Goal: Information Seeking & Learning: Find specific fact

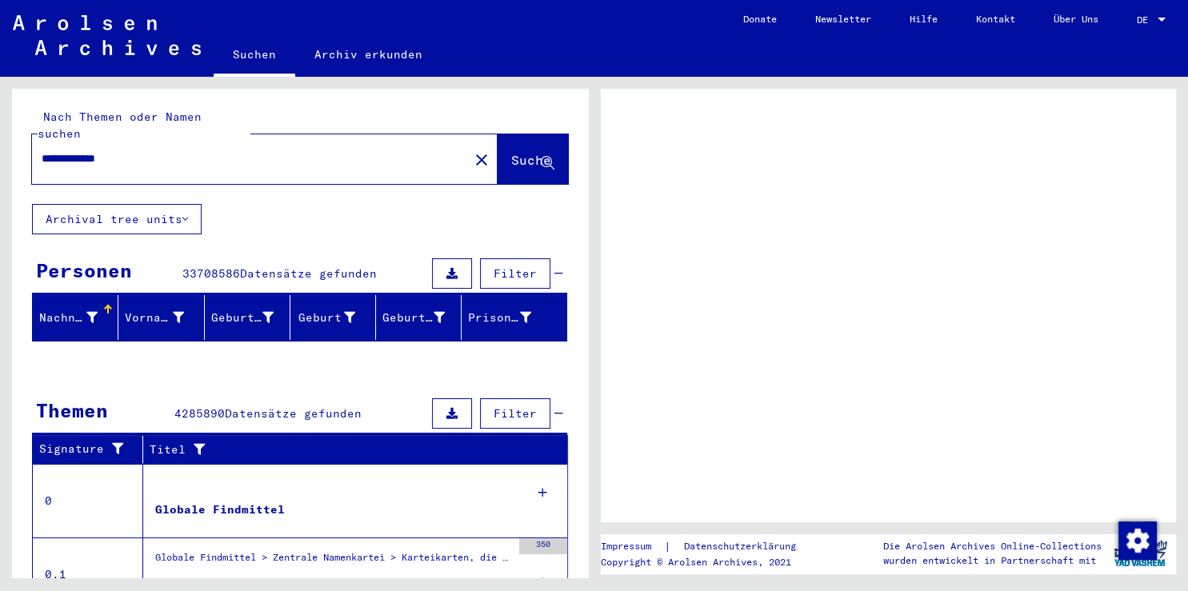
click at [498, 158] on button "Suche" at bounding box center [533, 159] width 70 height 50
click at [1159, 19] on div at bounding box center [1162, 20] width 8 height 4
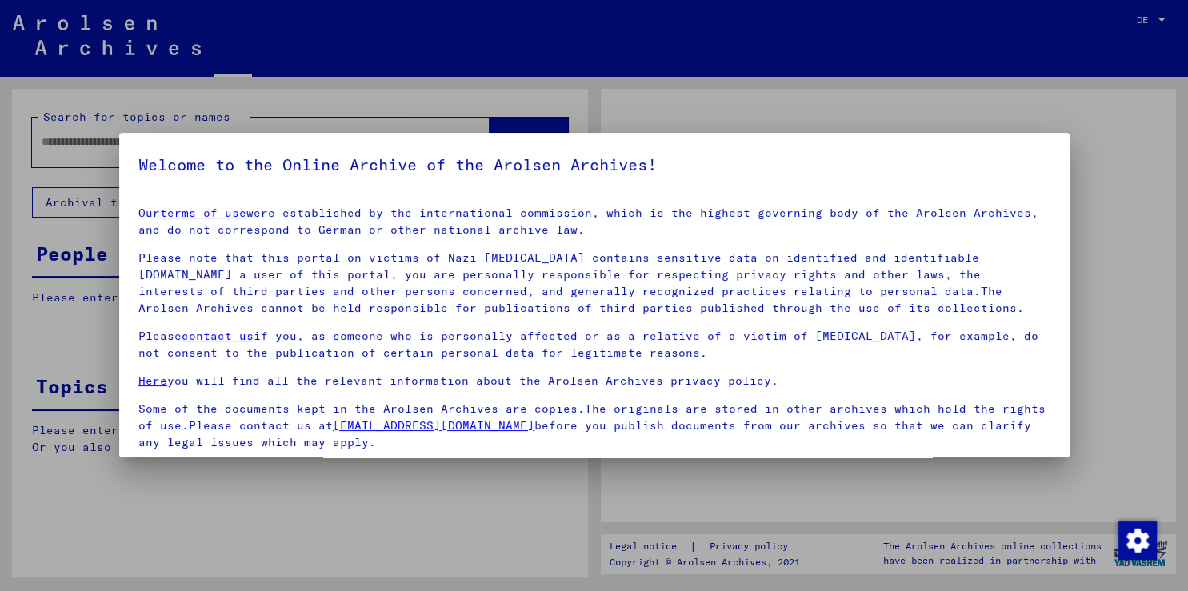
type input "**********"
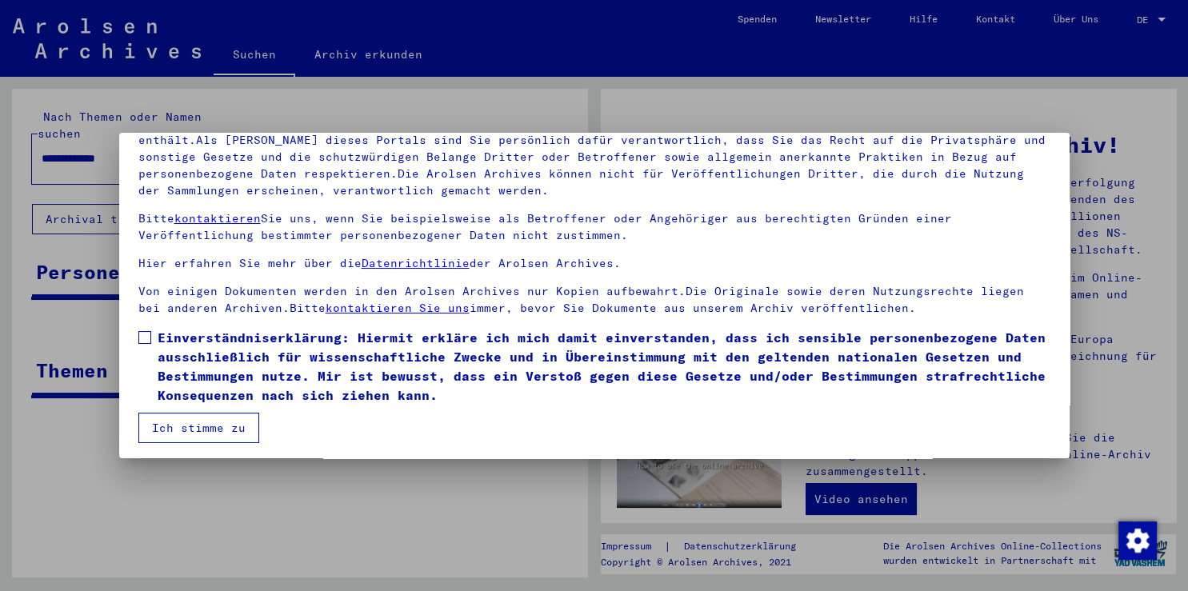
scroll to position [138, 0]
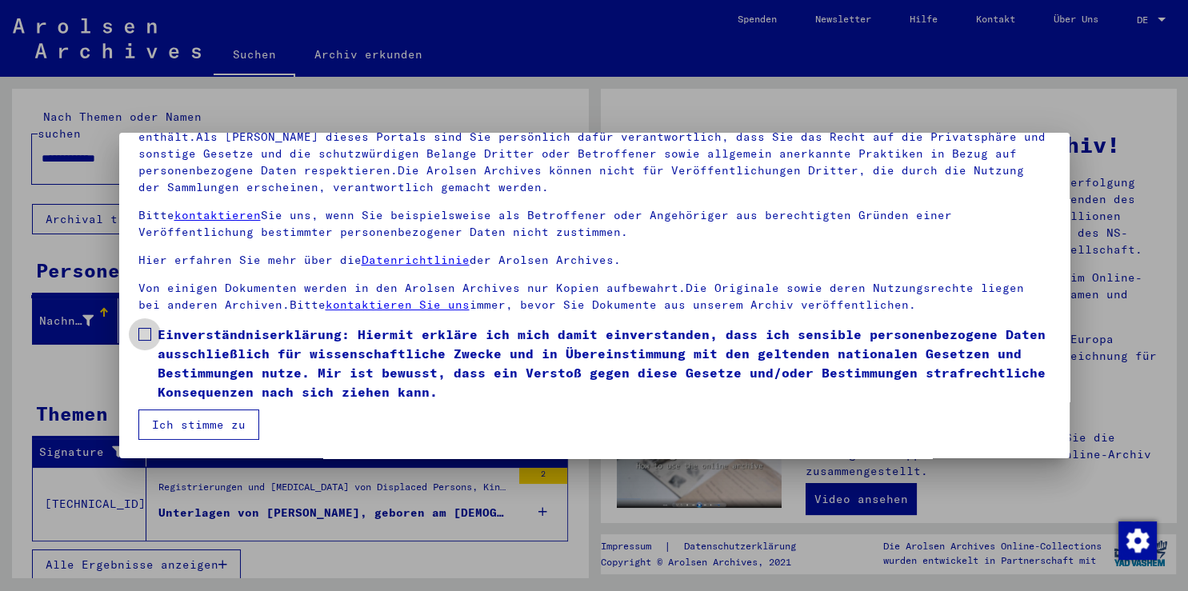
click at [144, 328] on span at bounding box center [144, 334] width 13 height 13
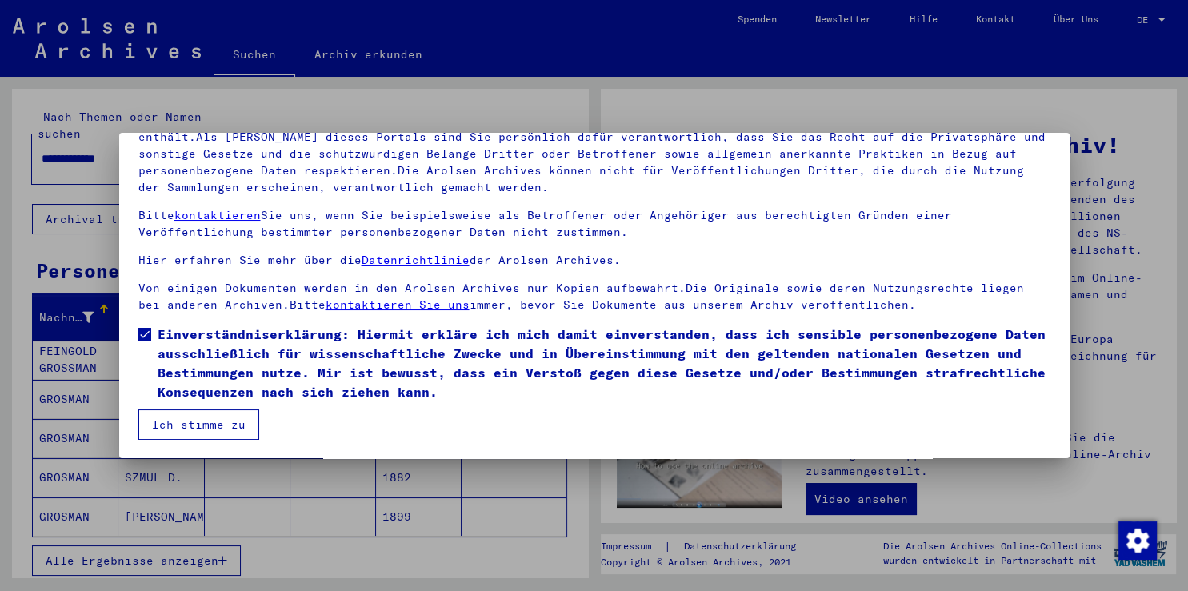
click at [201, 430] on button "Ich stimme zu" at bounding box center [198, 425] width 121 height 30
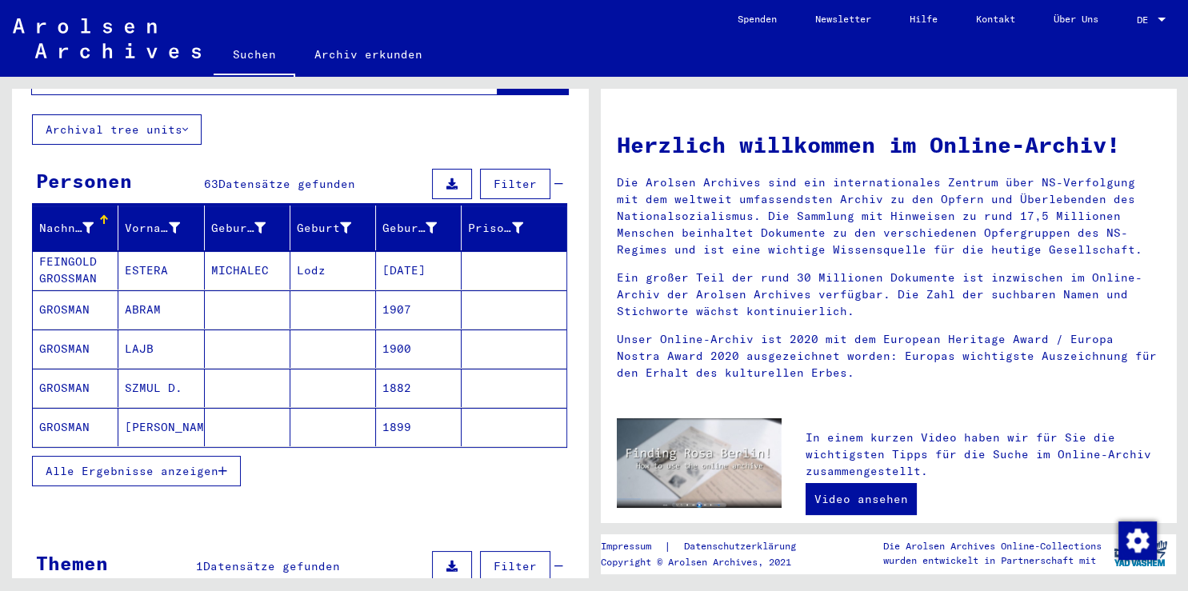
scroll to position [88, 0]
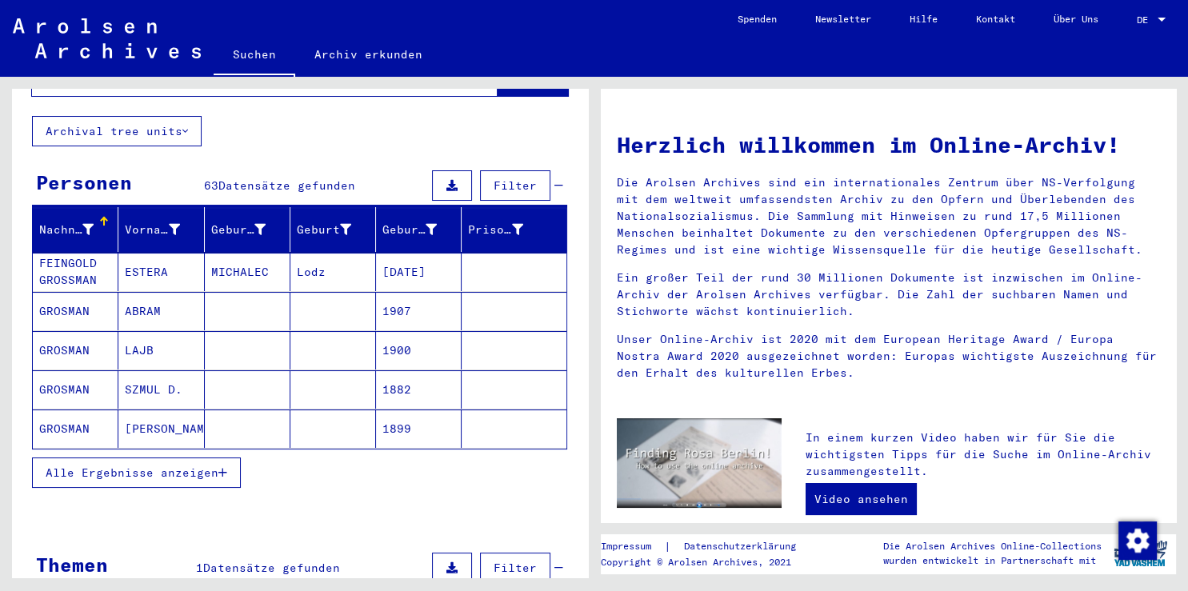
click at [104, 466] on span "Alle Ergebnisse anzeigen" at bounding box center [132, 473] width 173 height 14
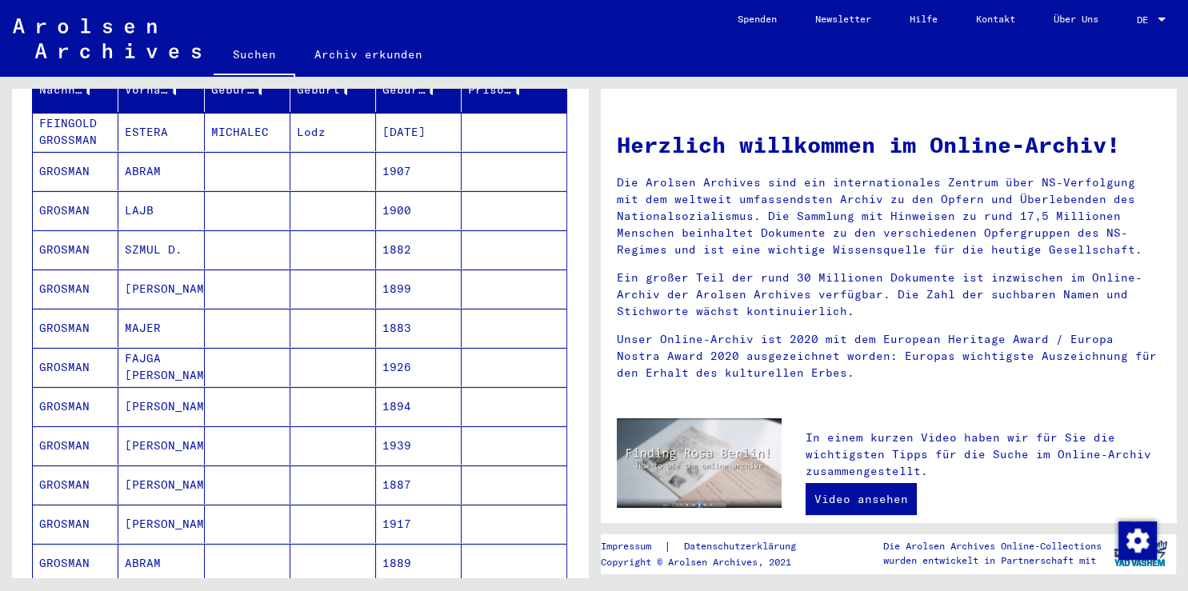
scroll to position [353, 0]
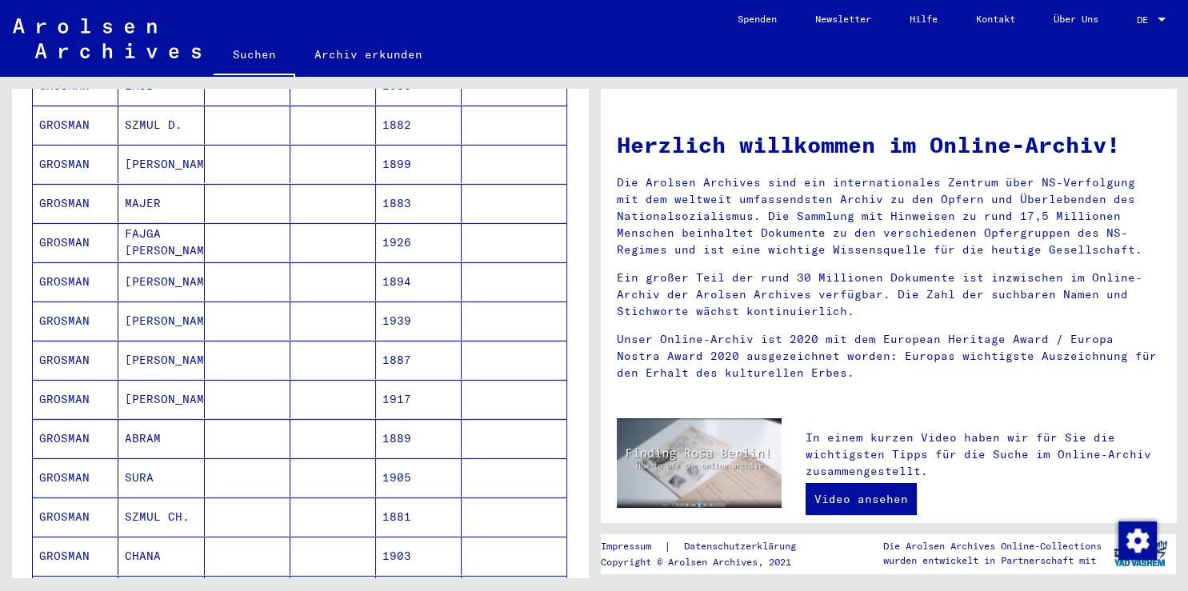
click at [52, 267] on mat-cell "GROSMAN" at bounding box center [76, 281] width 86 height 38
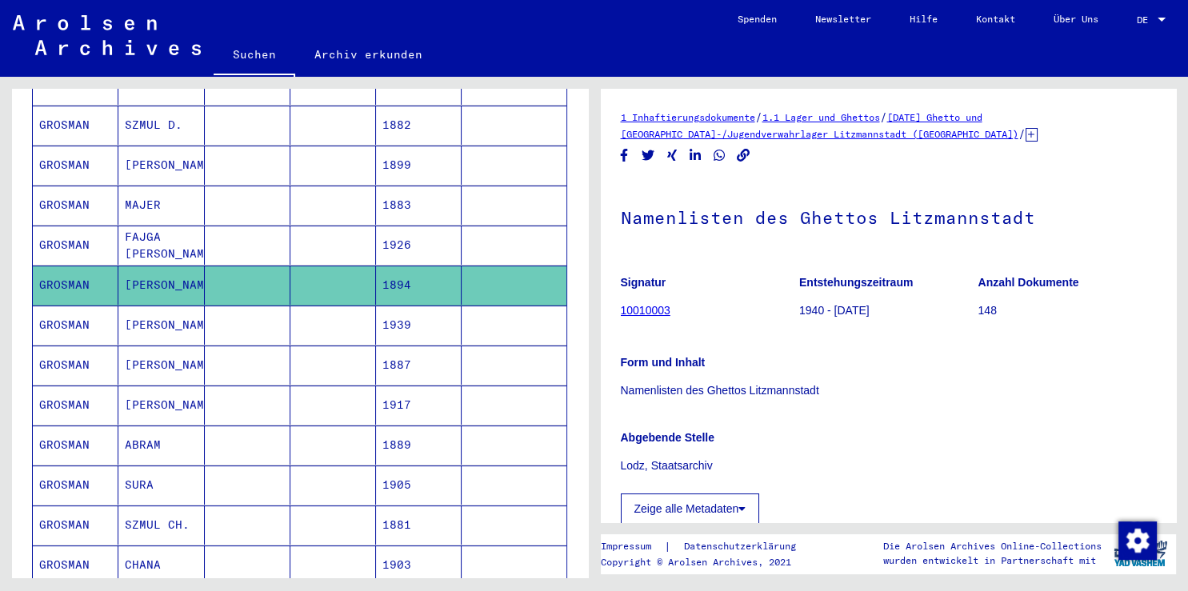
click at [71, 318] on mat-cell "GROSMAN" at bounding box center [76, 325] width 86 height 39
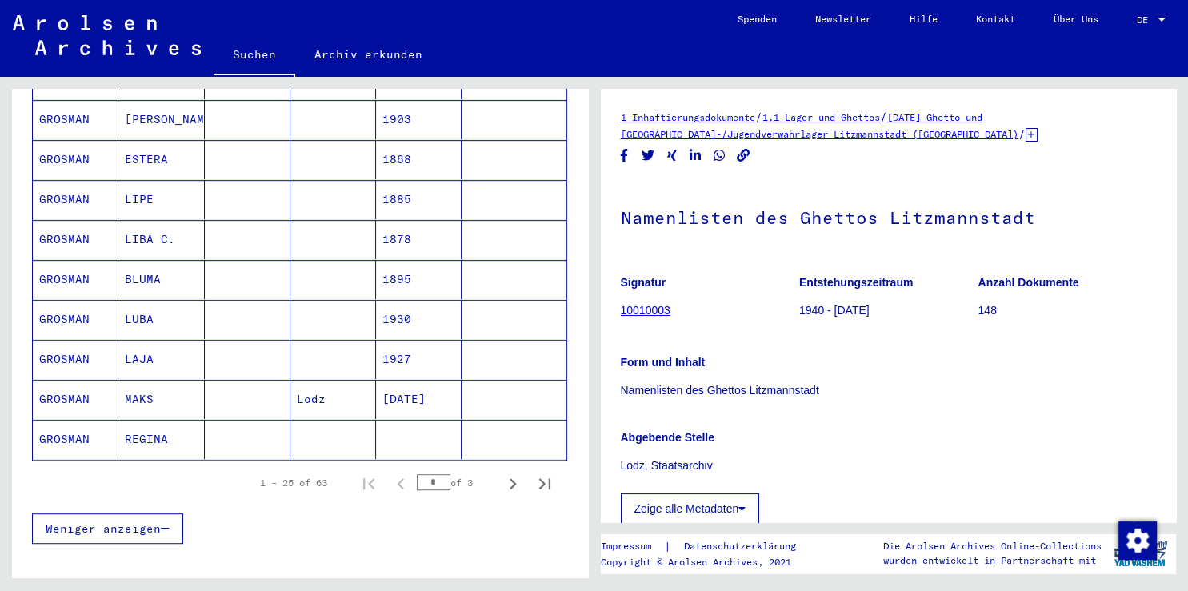
scroll to position [885, 0]
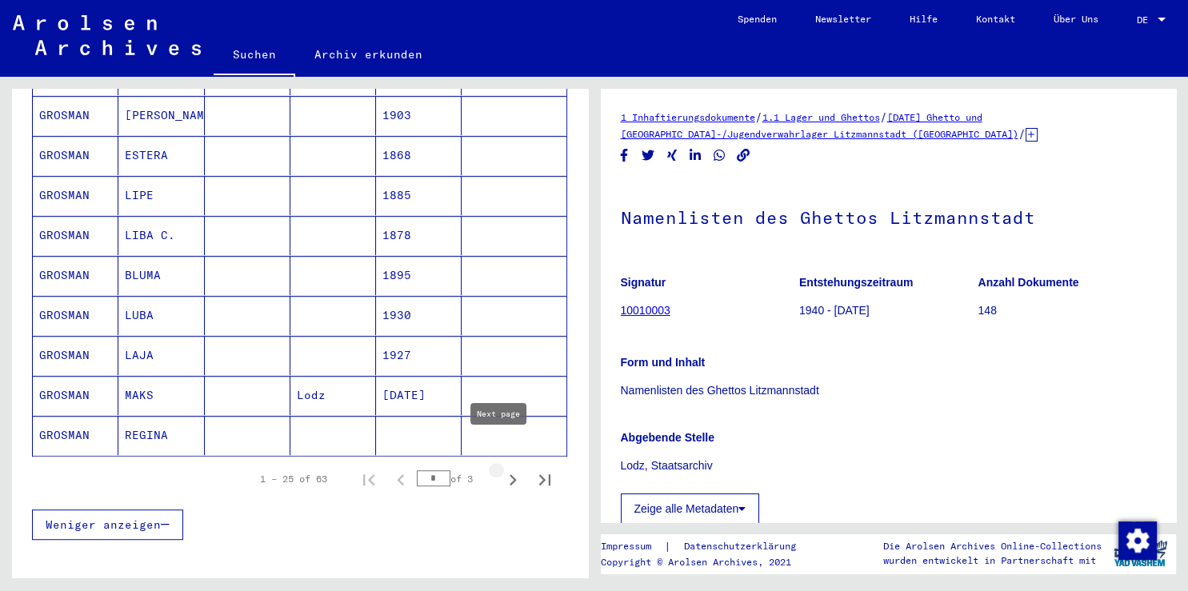
click at [510, 474] on icon "Next page" at bounding box center [513, 479] width 7 height 11
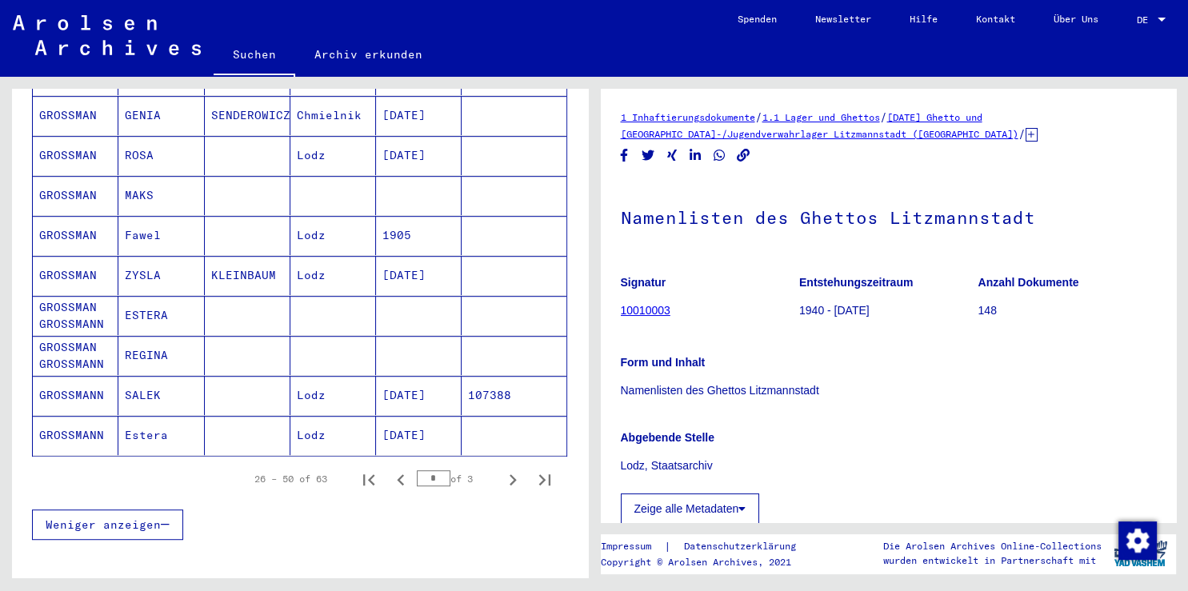
click at [66, 216] on mat-cell "GROSSMAN" at bounding box center [76, 235] width 86 height 39
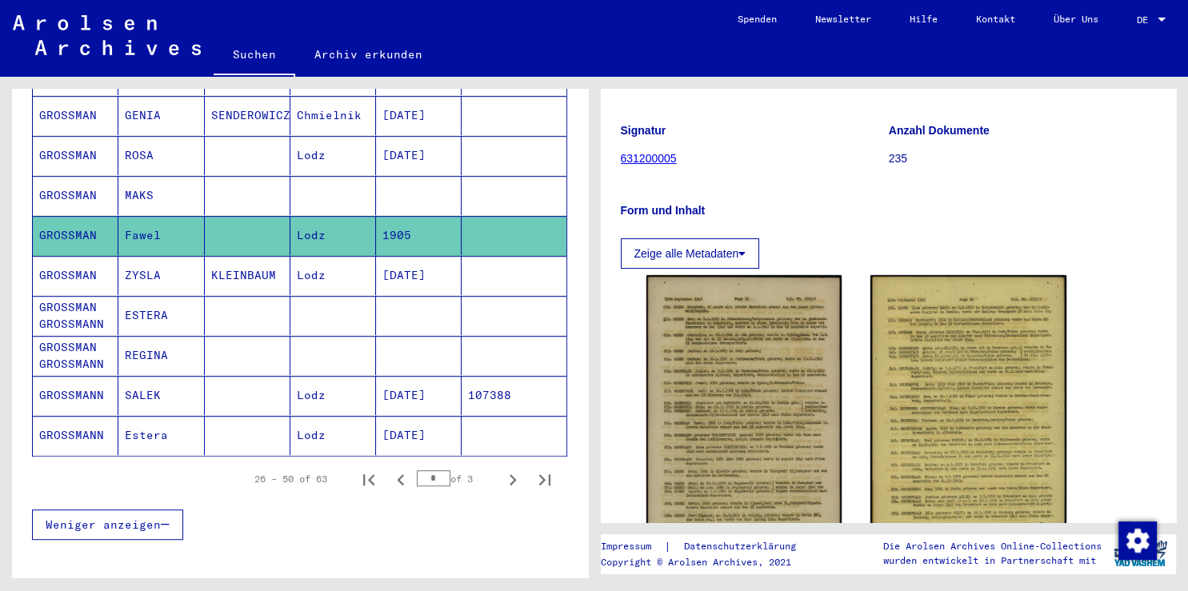
scroll to position [176, 0]
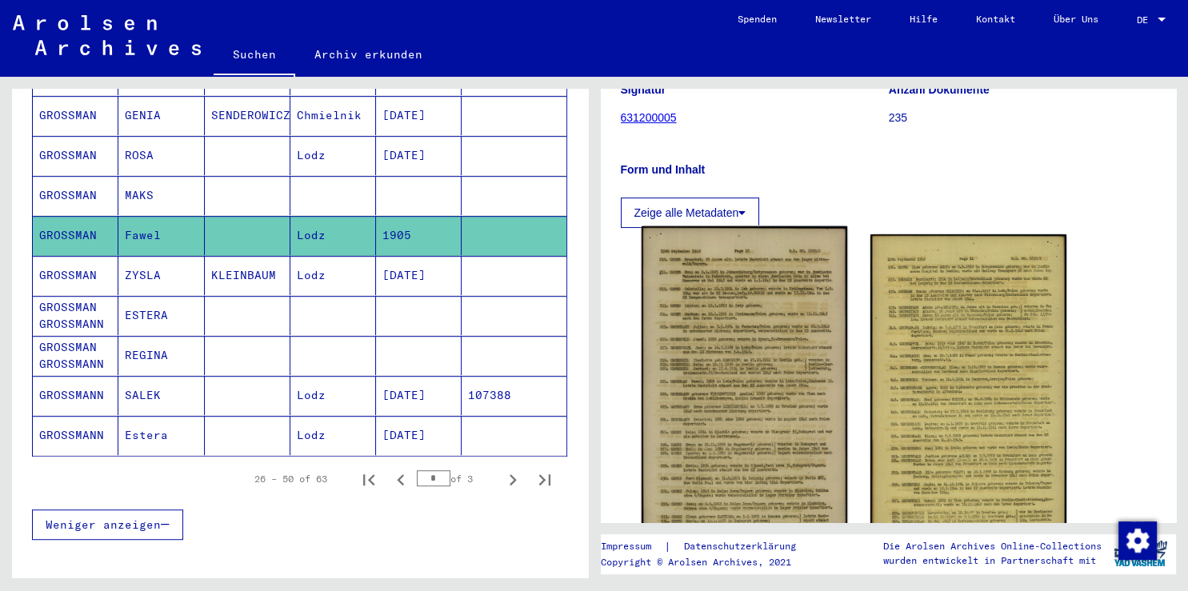
click at [738, 368] on img at bounding box center [744, 393] width 206 height 334
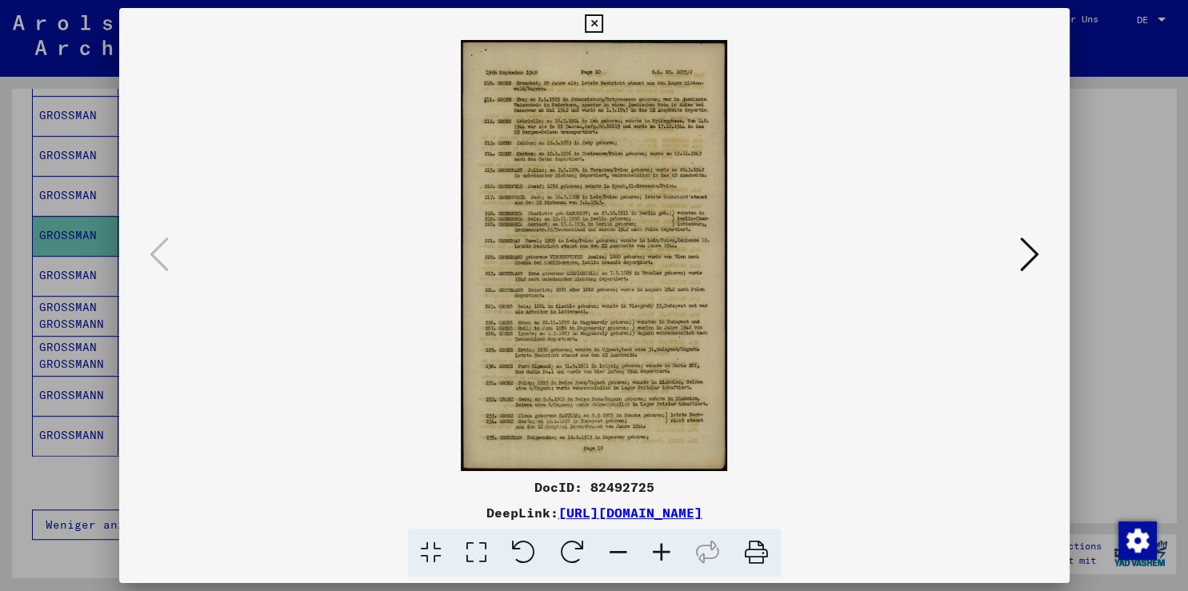
click at [659, 553] on icon at bounding box center [661, 553] width 43 height 49
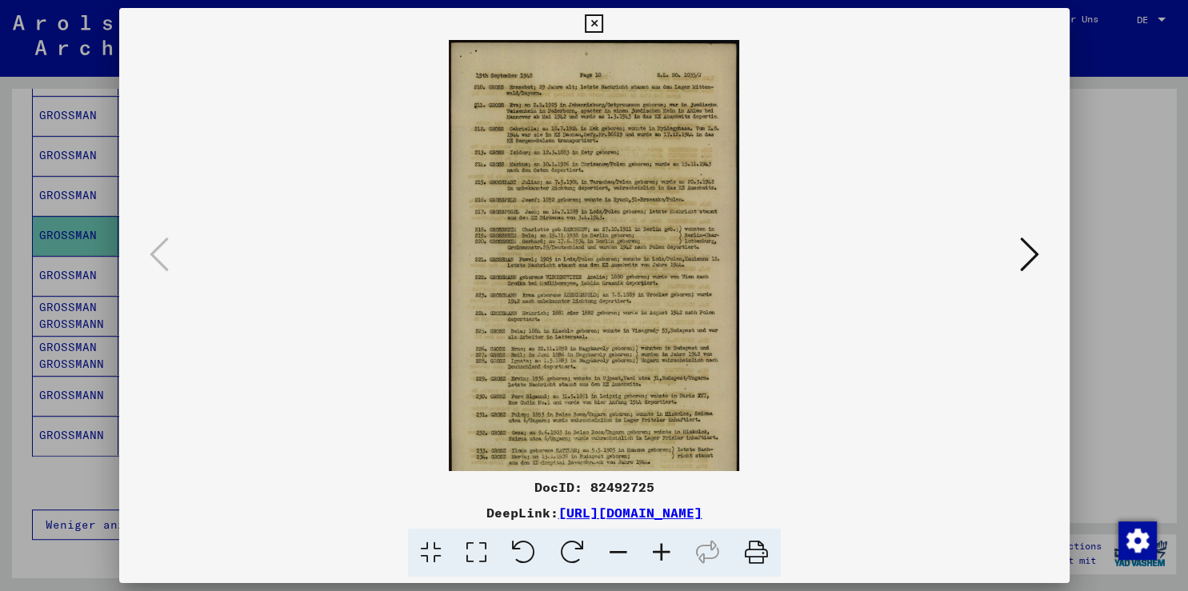
click at [659, 553] on icon at bounding box center [661, 553] width 43 height 49
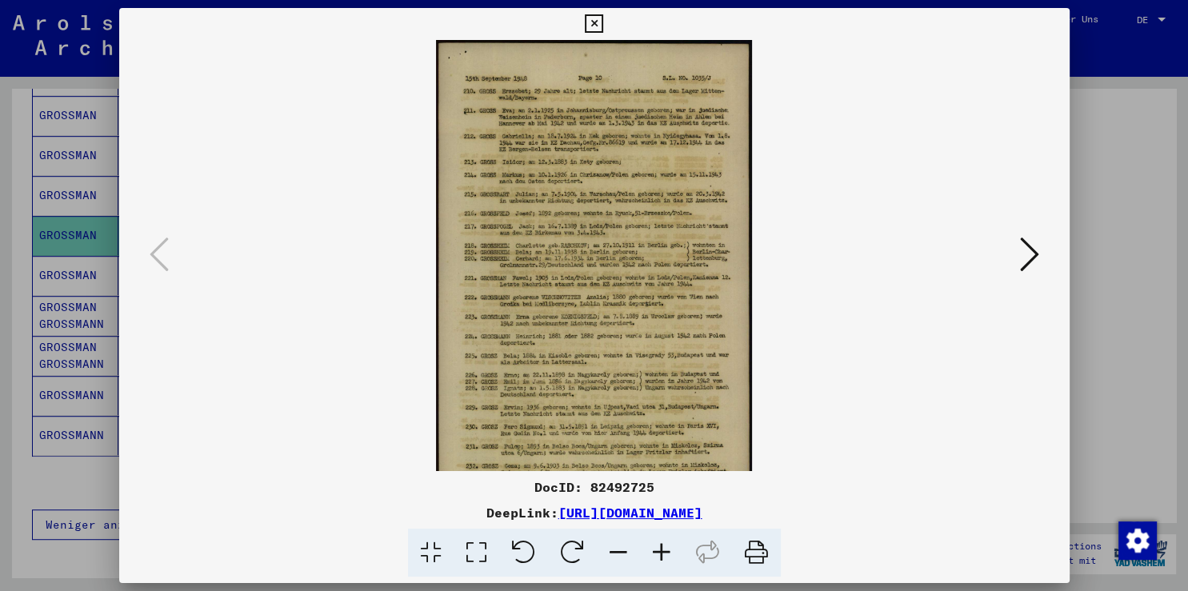
click at [659, 553] on icon at bounding box center [661, 553] width 43 height 49
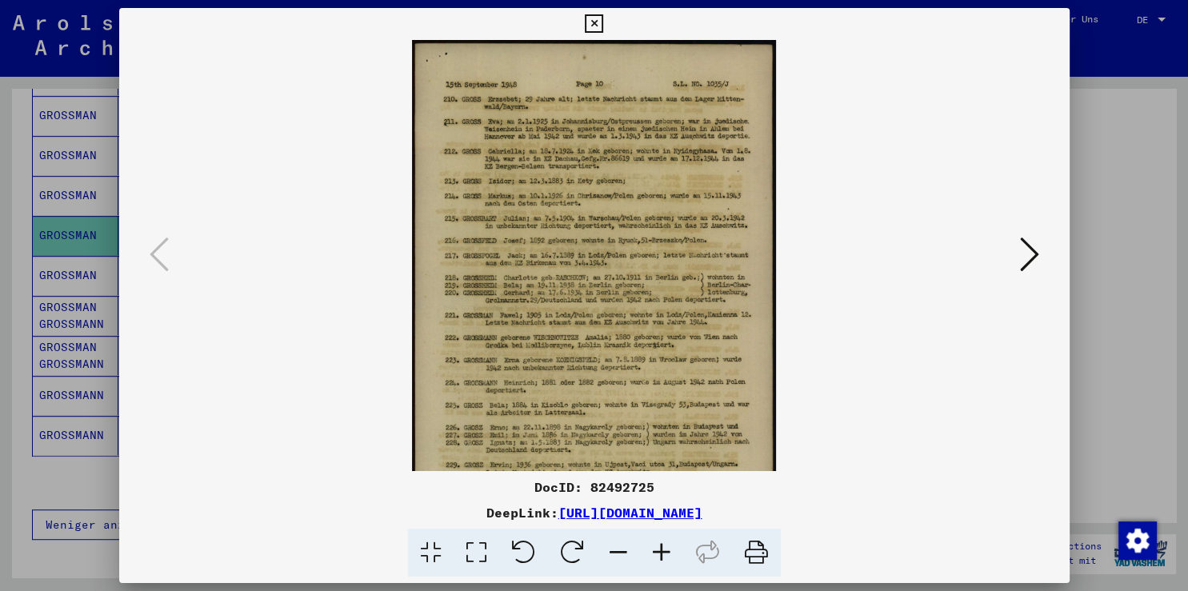
click at [659, 553] on icon at bounding box center [661, 553] width 43 height 49
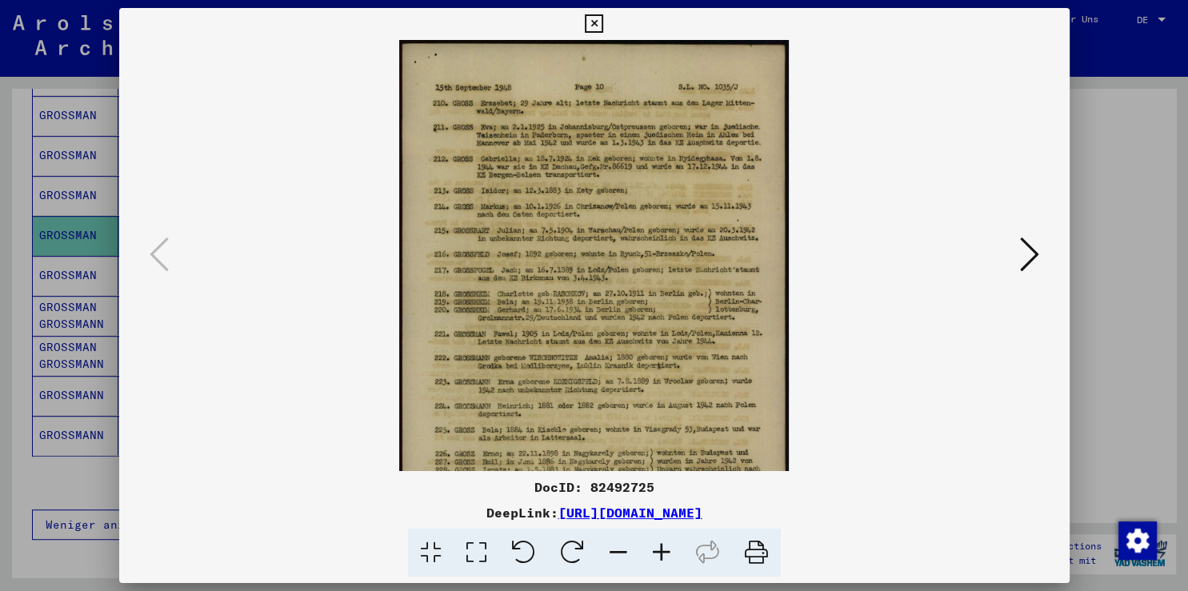
click at [659, 553] on icon at bounding box center [661, 553] width 43 height 49
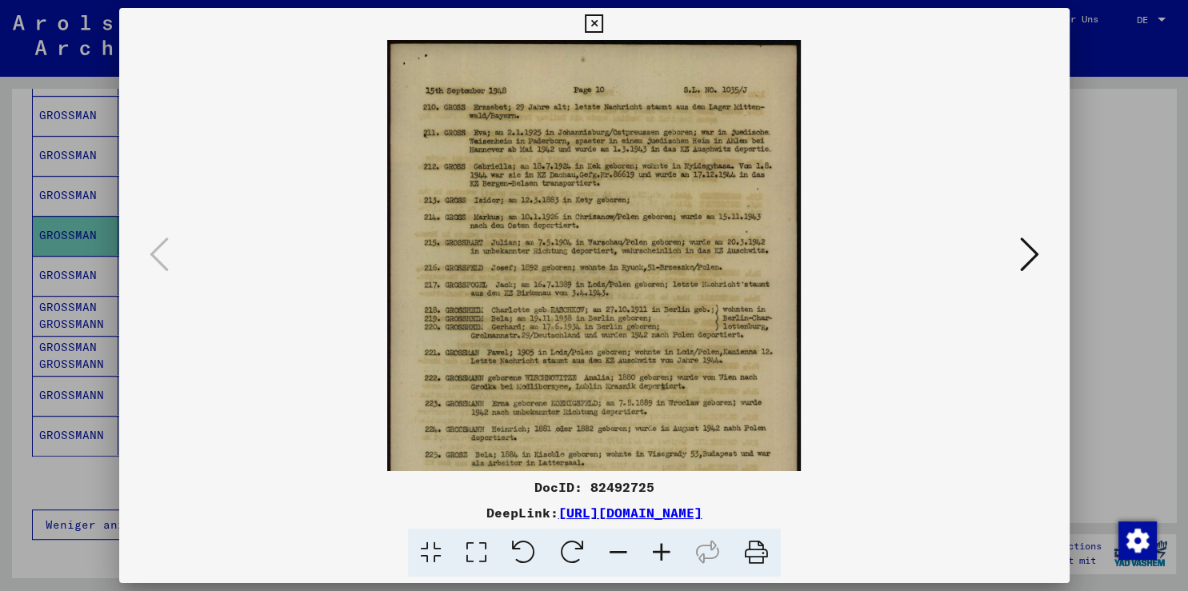
click at [659, 553] on icon at bounding box center [661, 553] width 43 height 49
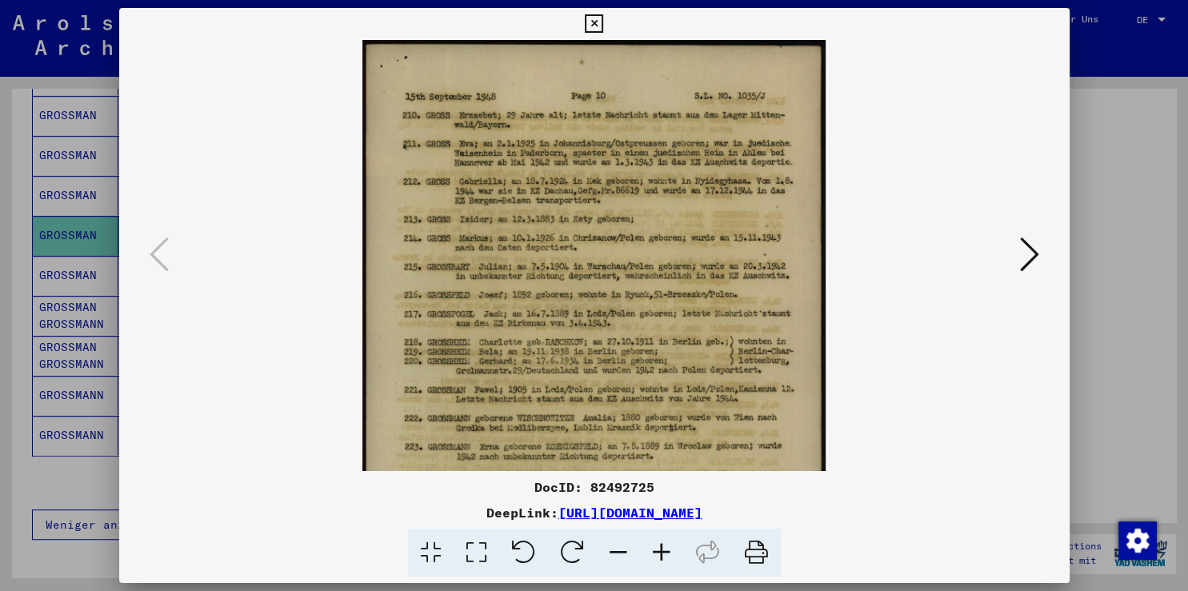
click at [659, 553] on icon at bounding box center [661, 553] width 43 height 49
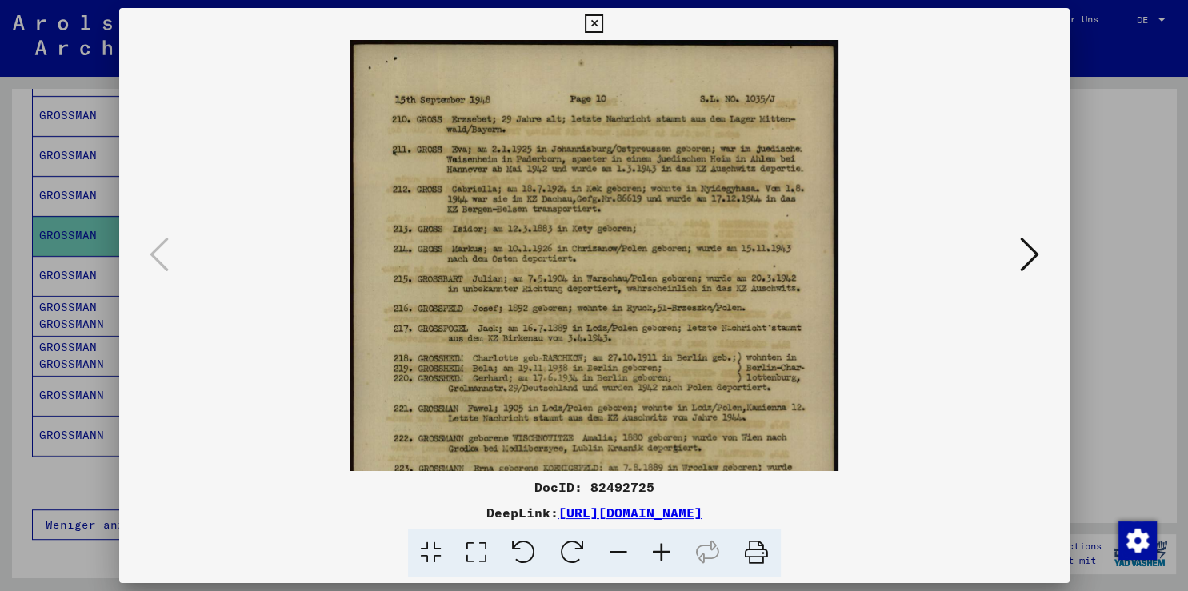
click at [658, 552] on icon at bounding box center [661, 553] width 43 height 49
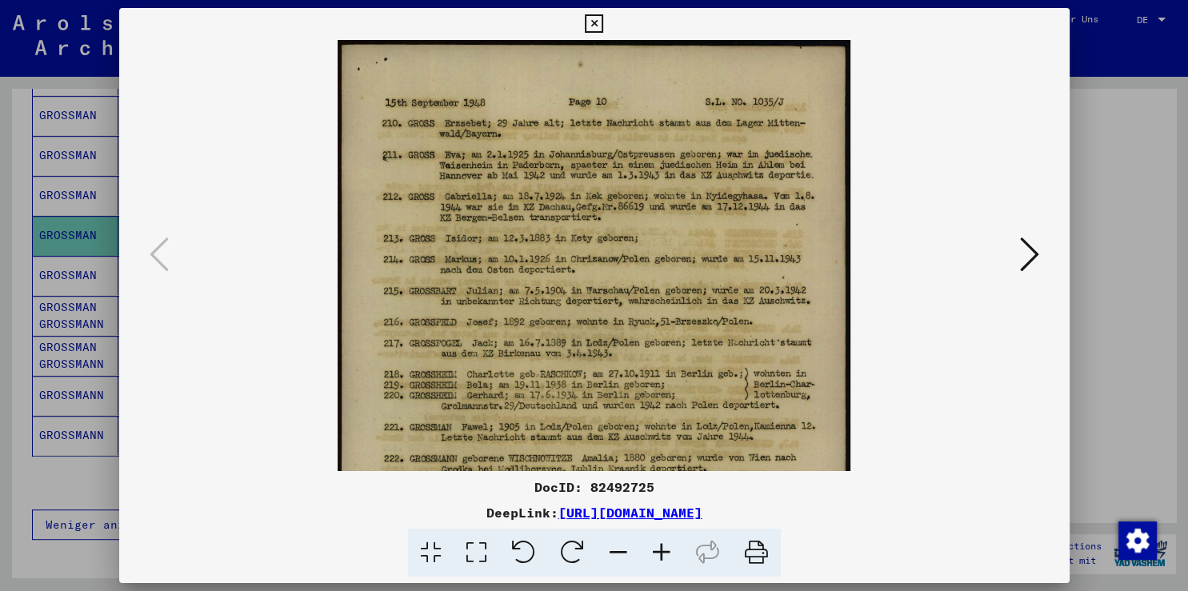
click at [658, 552] on icon at bounding box center [661, 553] width 43 height 49
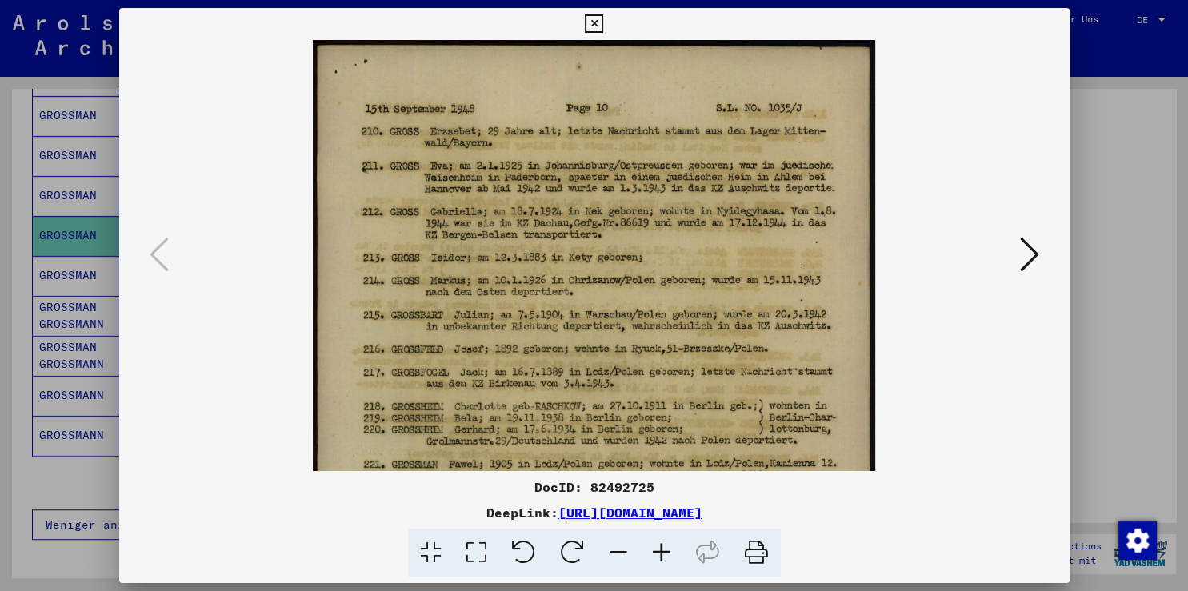
click at [658, 552] on icon at bounding box center [661, 553] width 43 height 49
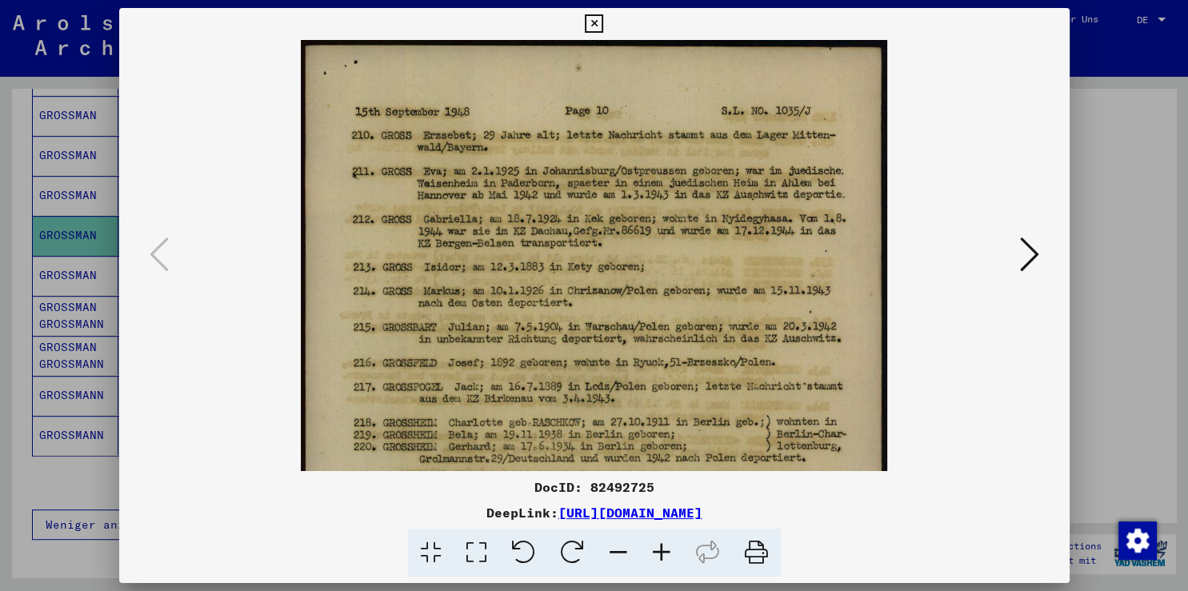
click at [658, 552] on icon at bounding box center [661, 553] width 43 height 49
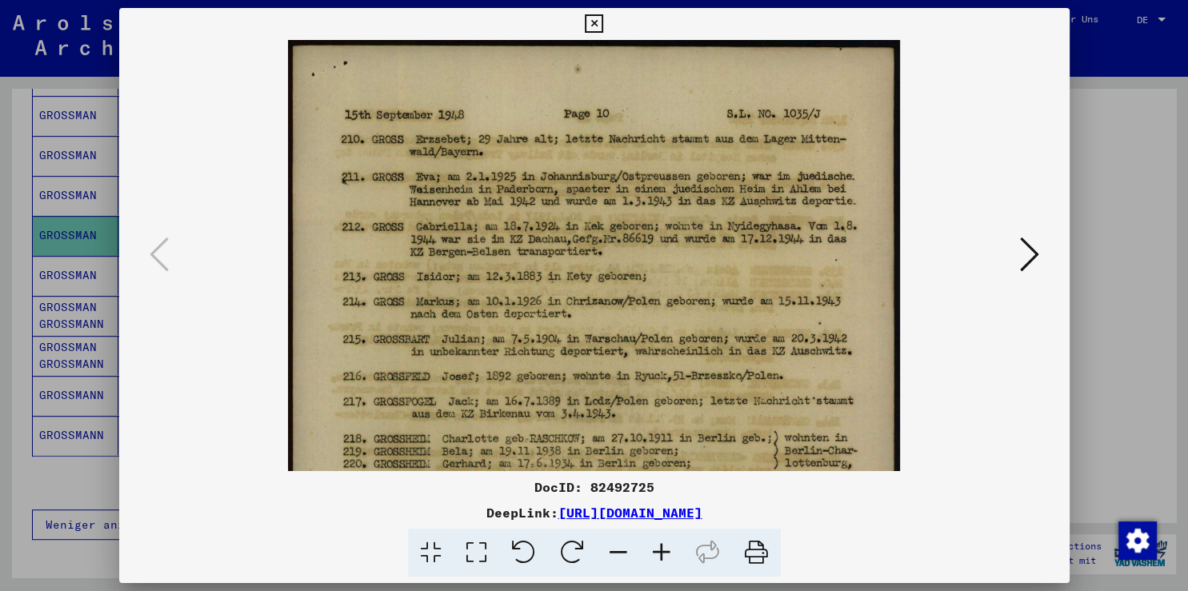
click at [658, 551] on icon at bounding box center [661, 553] width 43 height 49
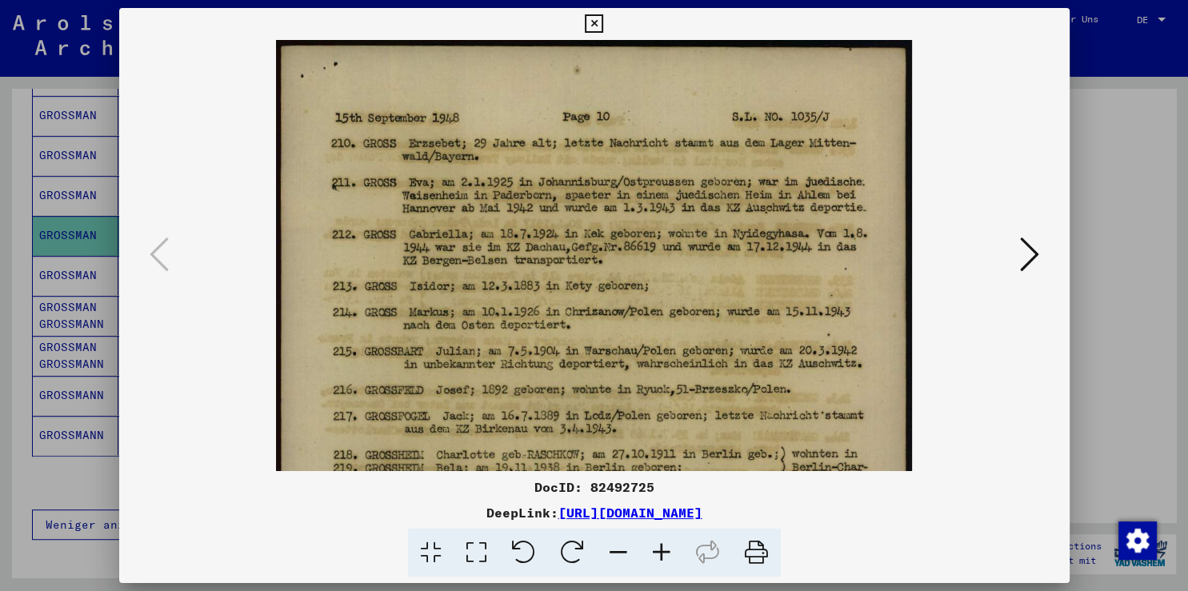
click at [658, 551] on icon at bounding box center [661, 553] width 43 height 49
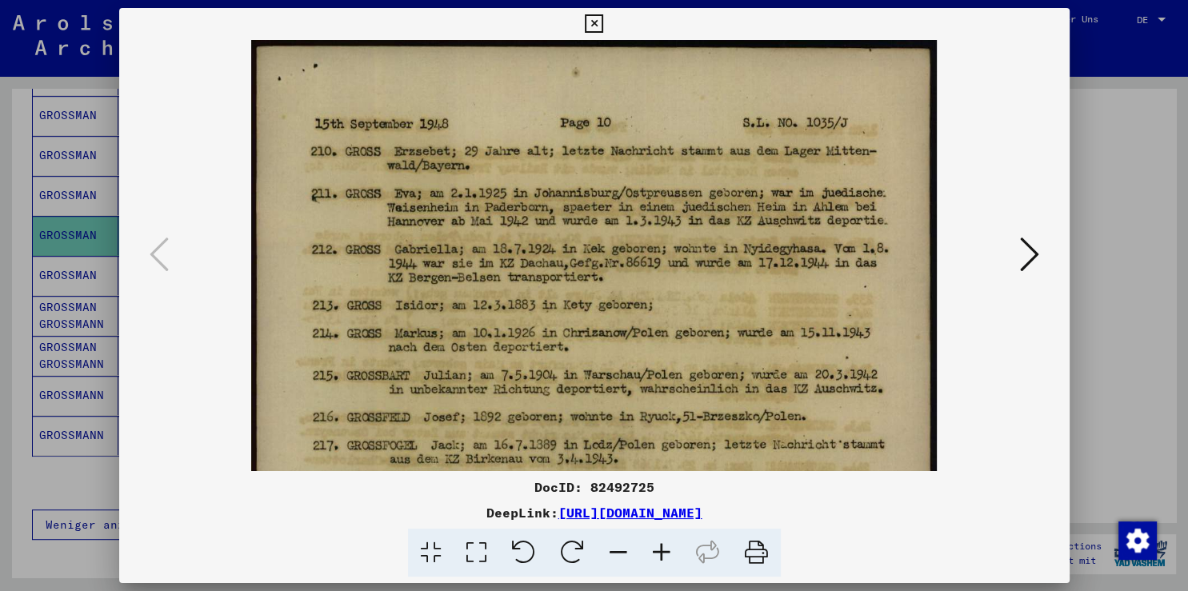
click at [658, 551] on icon at bounding box center [661, 553] width 43 height 49
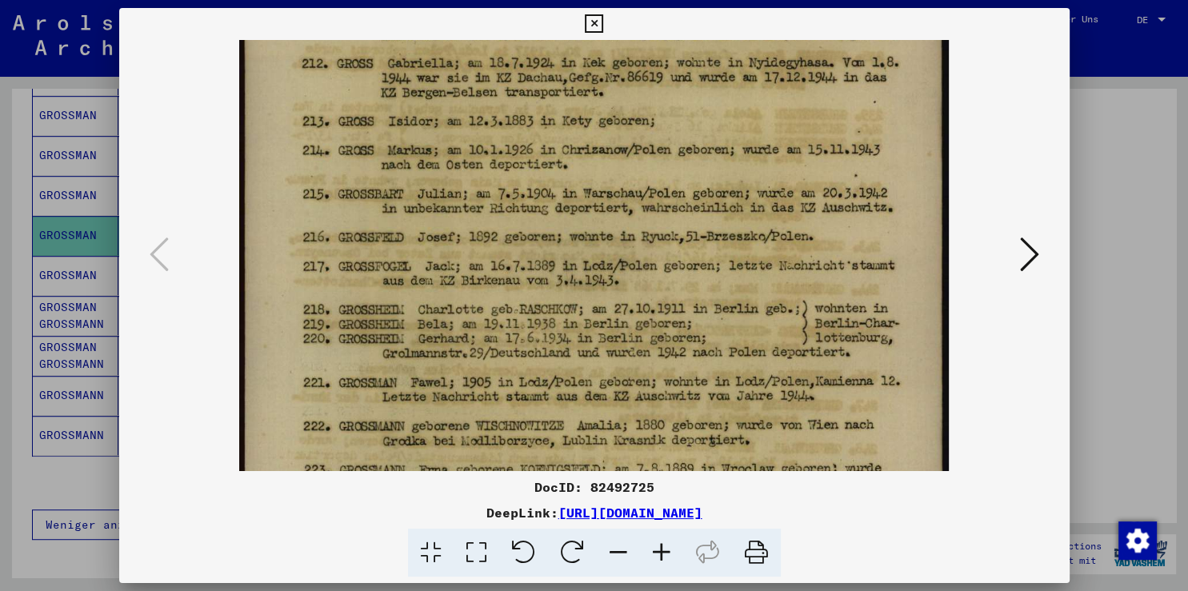
drag, startPoint x: 522, startPoint y: 308, endPoint x: 517, endPoint y: 150, distance: 158.5
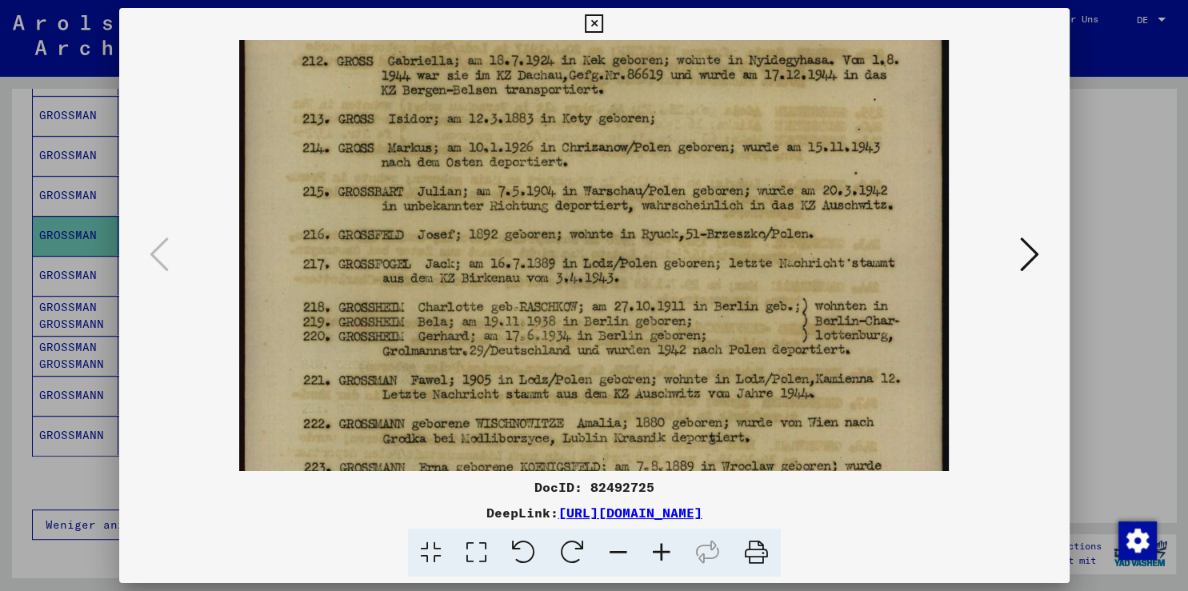
click at [519, 142] on img at bounding box center [594, 419] width 710 height 1151
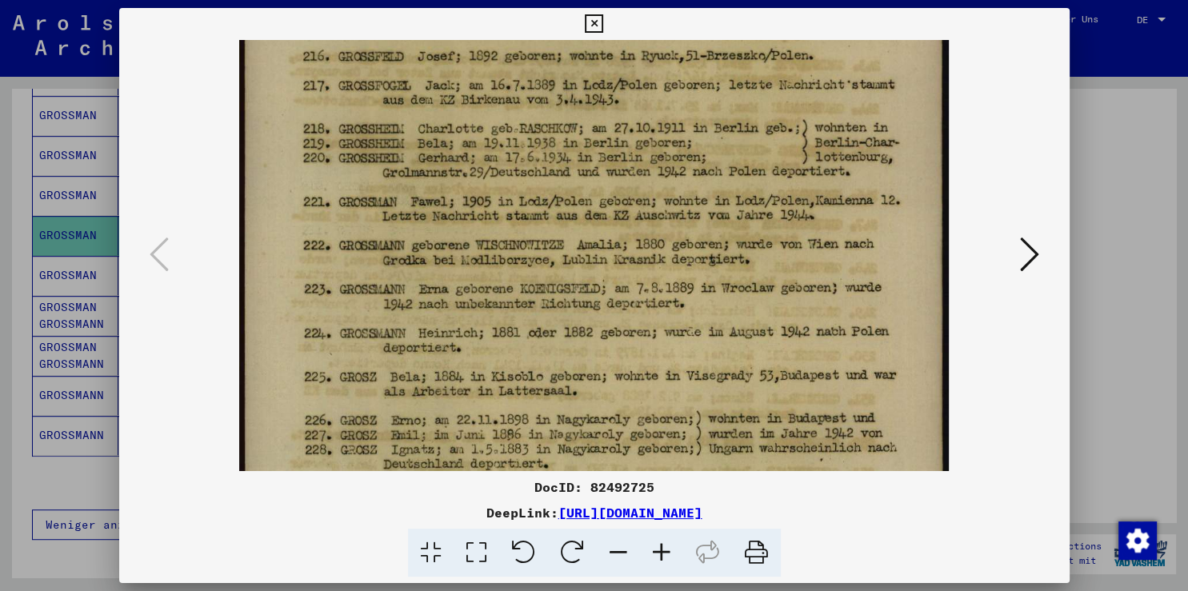
scroll to position [380, 0]
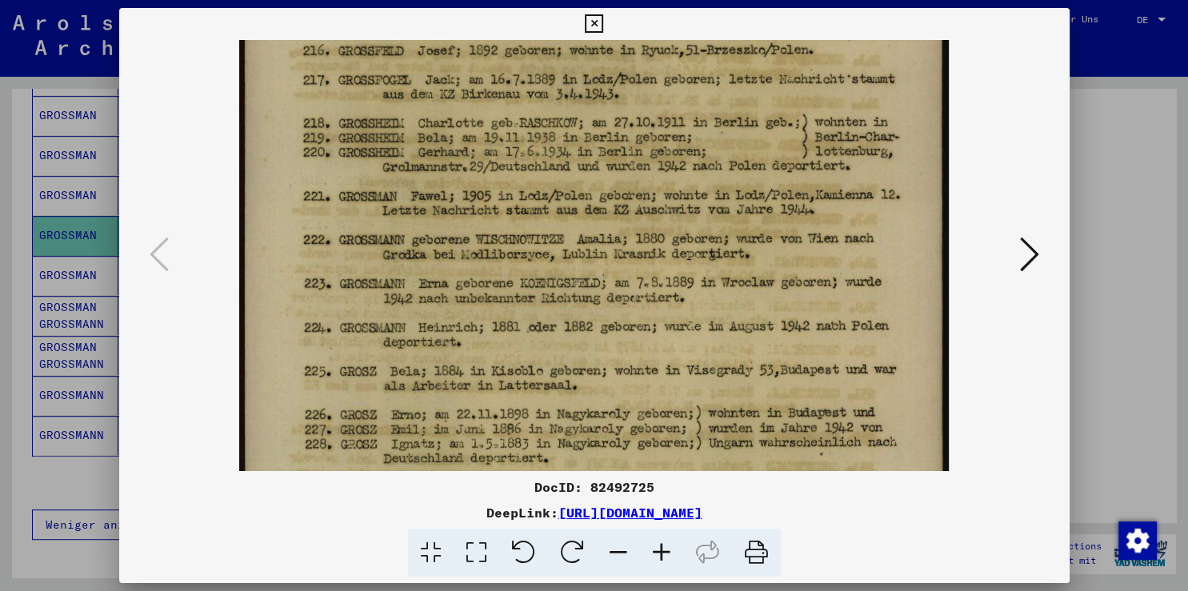
drag, startPoint x: 505, startPoint y: 370, endPoint x: 477, endPoint y: 187, distance: 185.3
click at [477, 187] on img at bounding box center [594, 235] width 710 height 1151
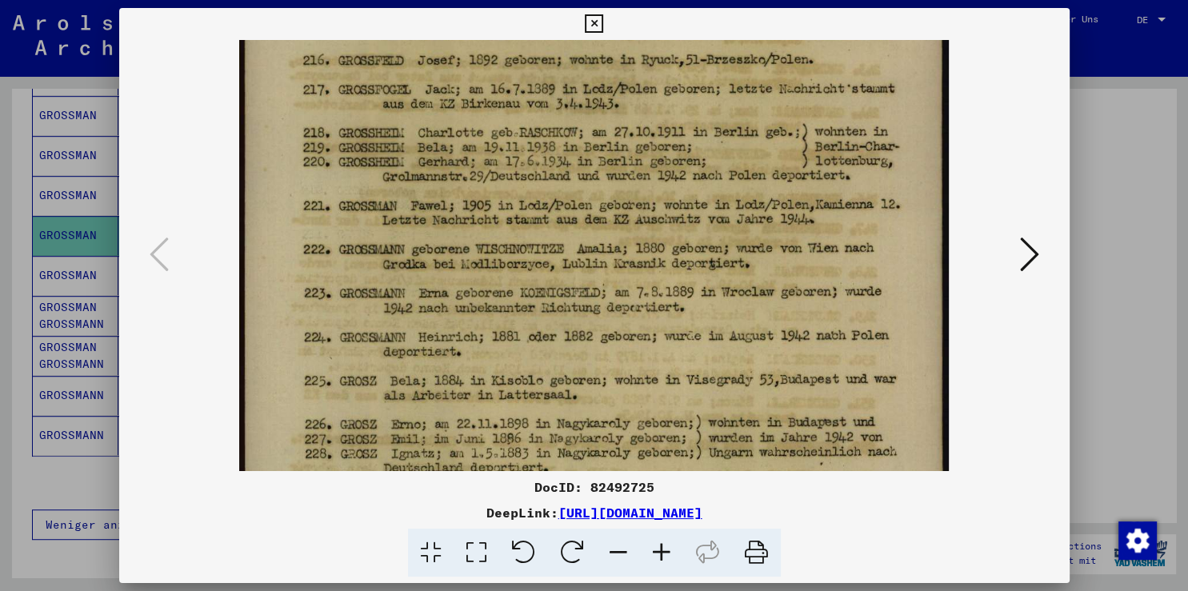
scroll to position [370, 0]
drag, startPoint x: 461, startPoint y: 194, endPoint x: 562, endPoint y: 203, distance: 102.0
click at [562, 203] on img at bounding box center [594, 245] width 710 height 1151
click at [603, 30] on icon at bounding box center [594, 23] width 18 height 19
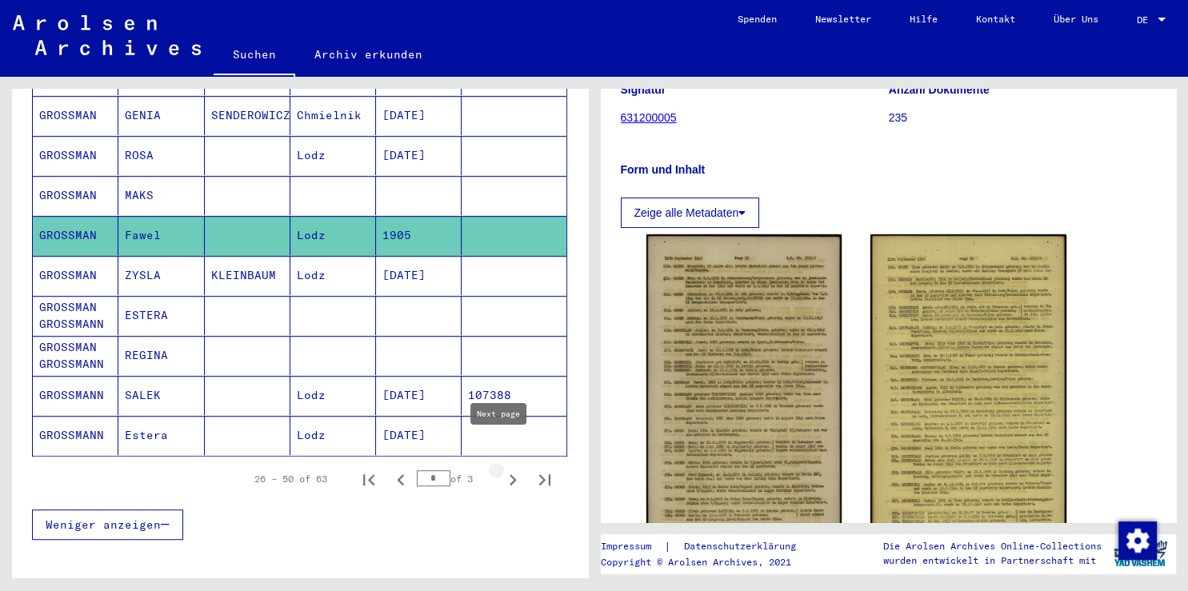
click at [502, 469] on icon "Next page" at bounding box center [513, 480] width 22 height 22
type input "*"
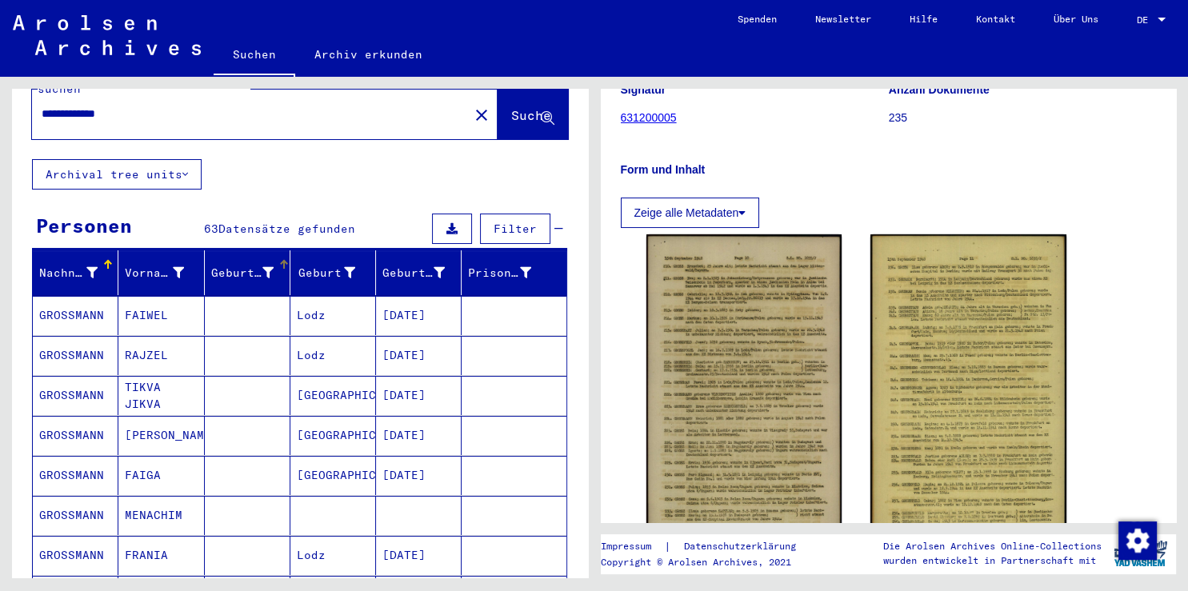
scroll to position [88, 0]
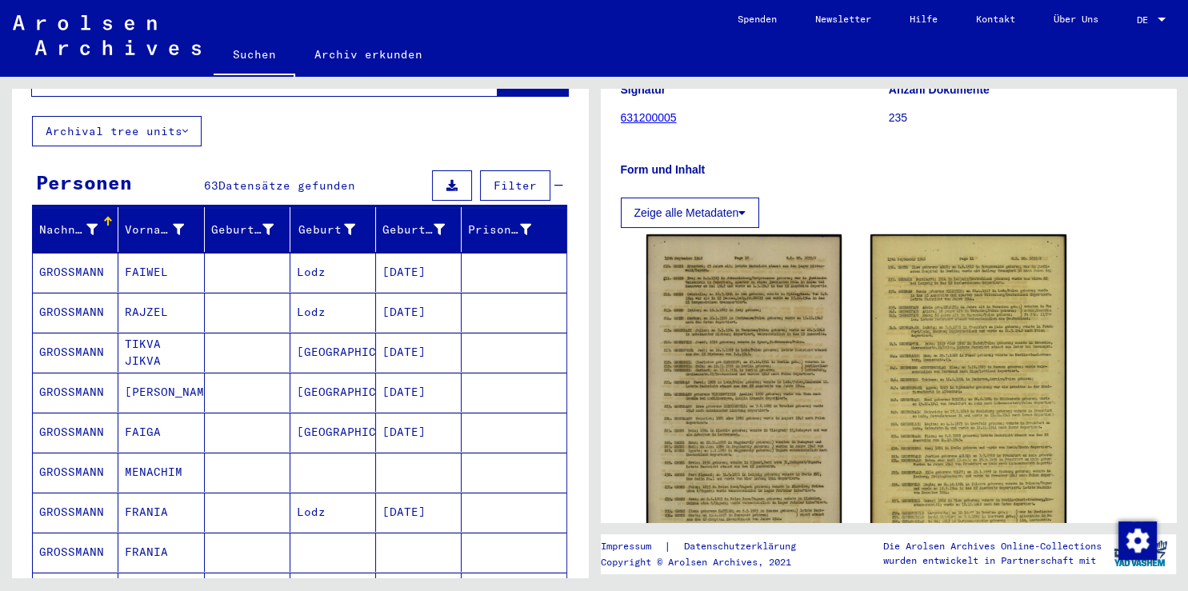
click at [85, 253] on mat-cell "GROSSMANN" at bounding box center [76, 272] width 86 height 39
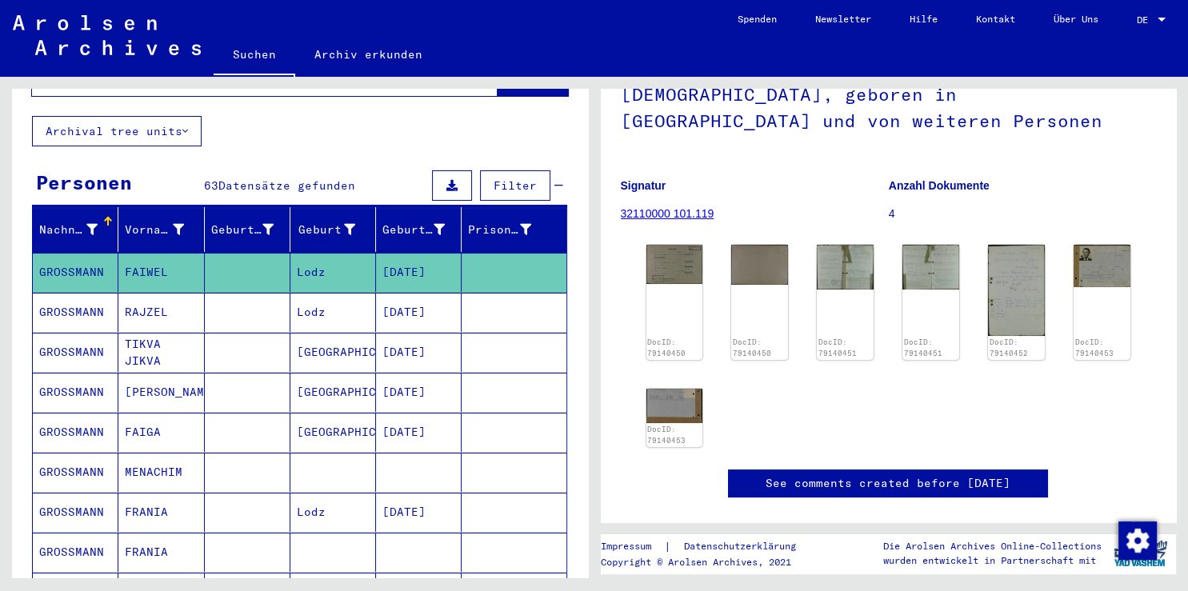
scroll to position [176, 0]
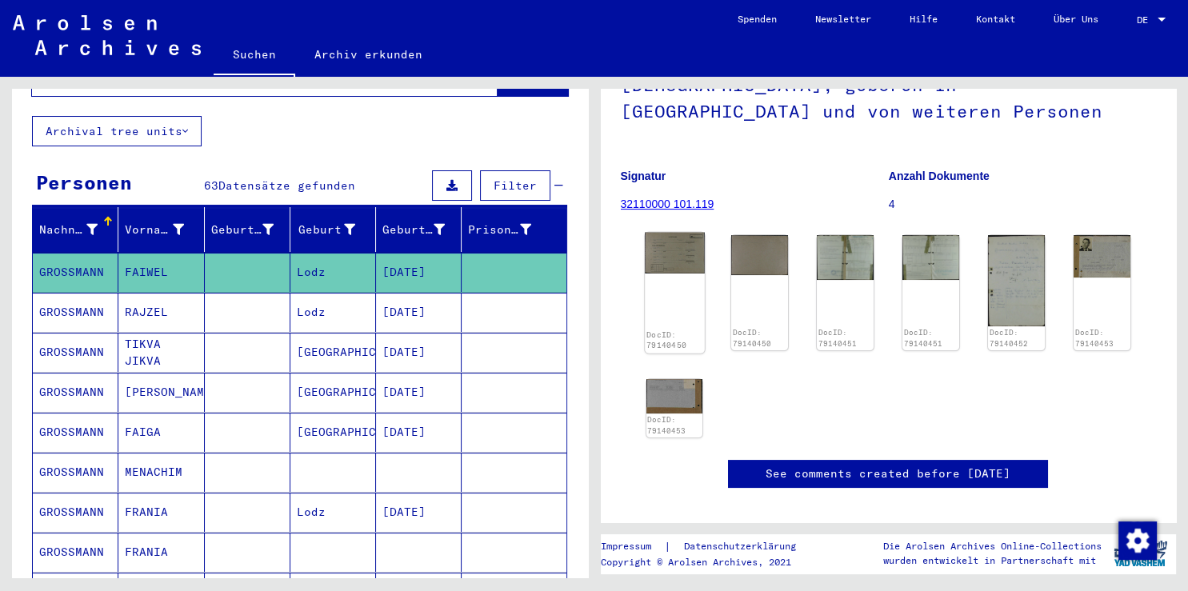
click at [669, 256] on img at bounding box center [674, 254] width 59 height 42
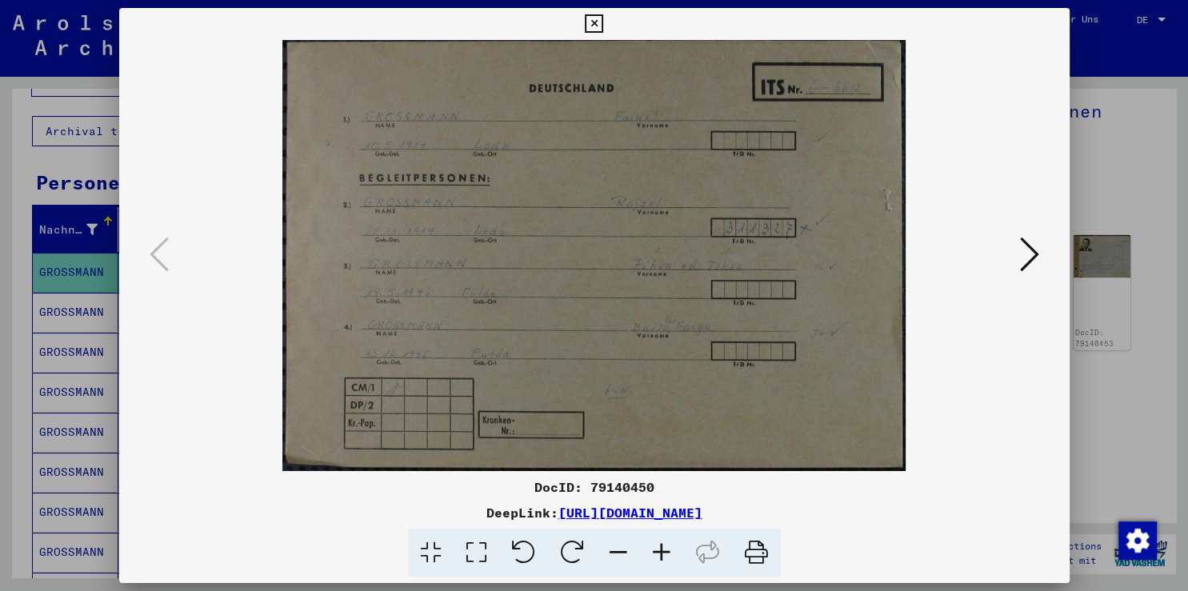
click at [663, 553] on icon at bounding box center [661, 553] width 43 height 49
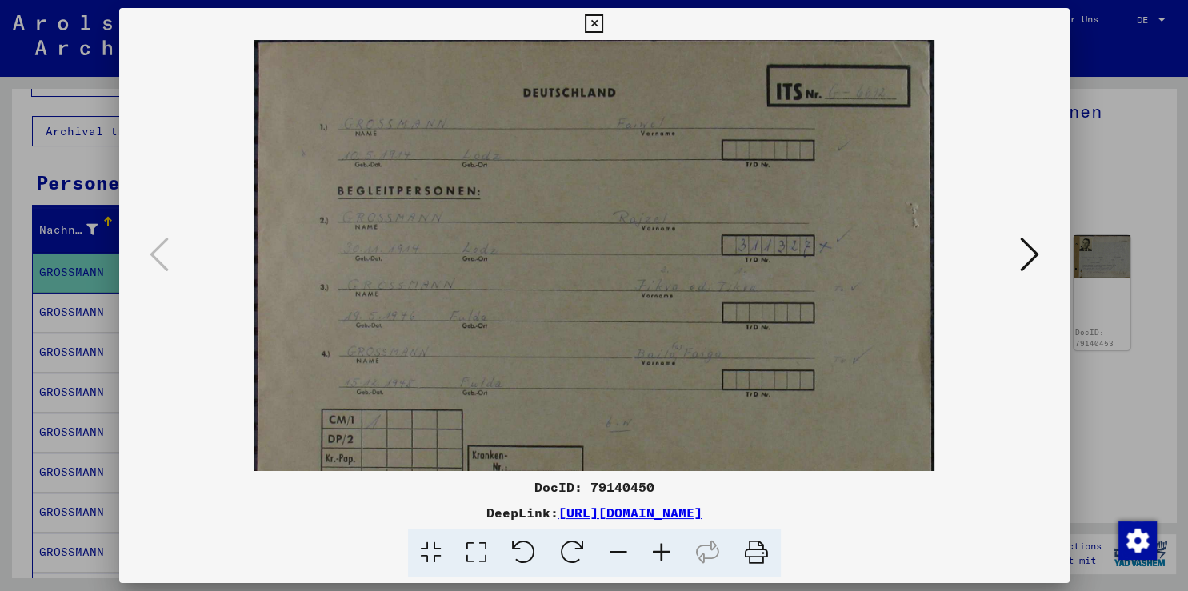
click at [661, 552] on icon at bounding box center [661, 553] width 43 height 49
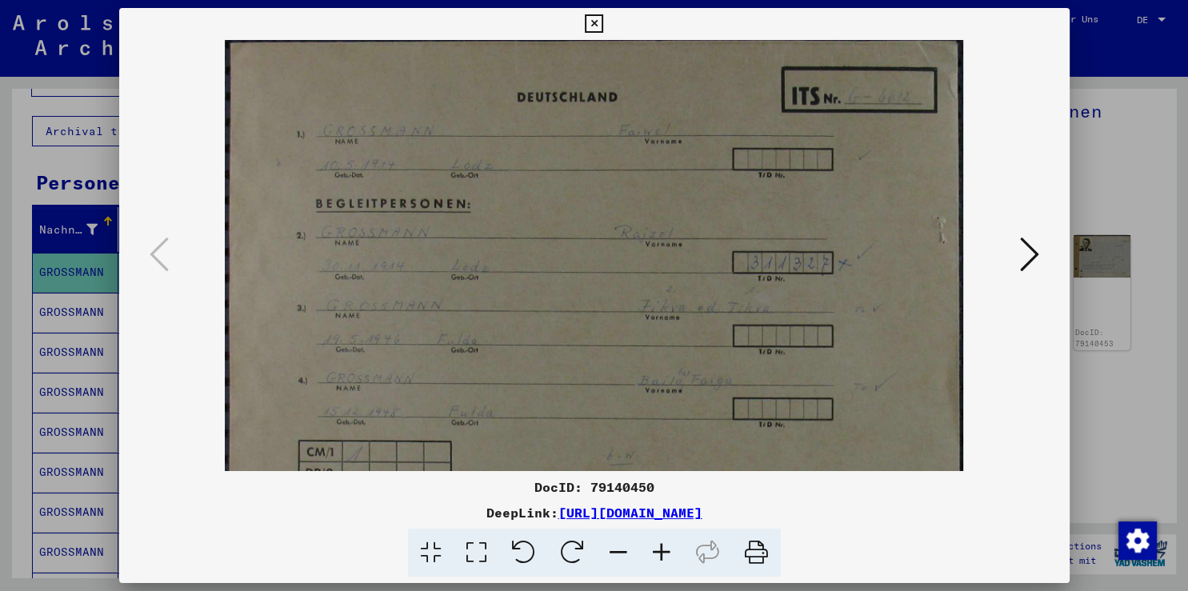
click at [658, 552] on icon at bounding box center [661, 553] width 43 height 49
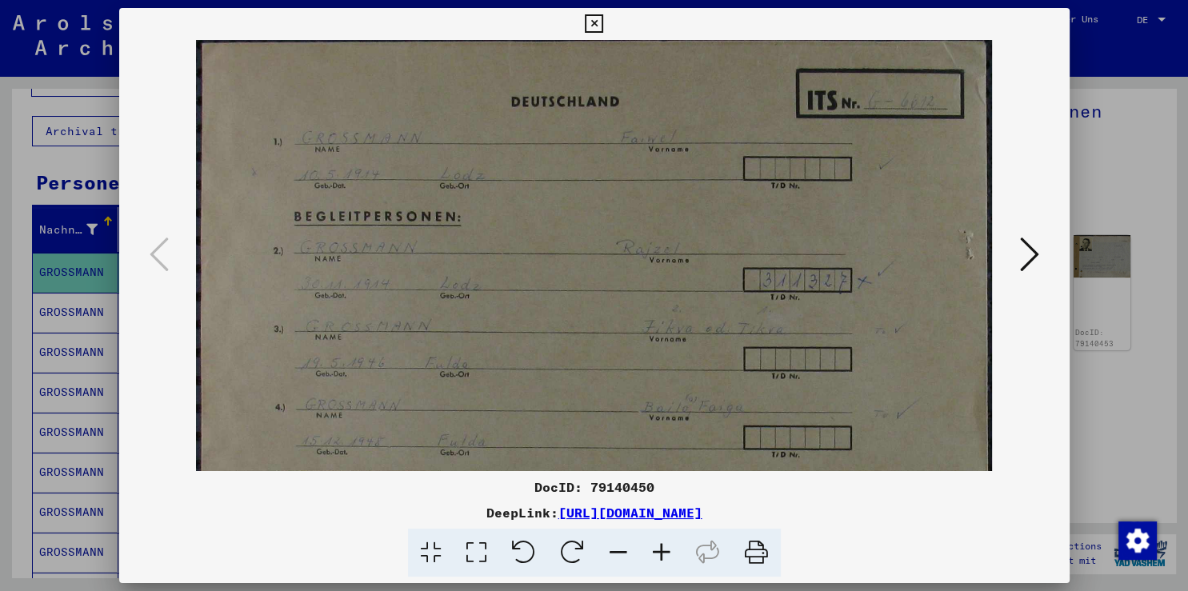
click at [658, 552] on icon at bounding box center [661, 553] width 43 height 49
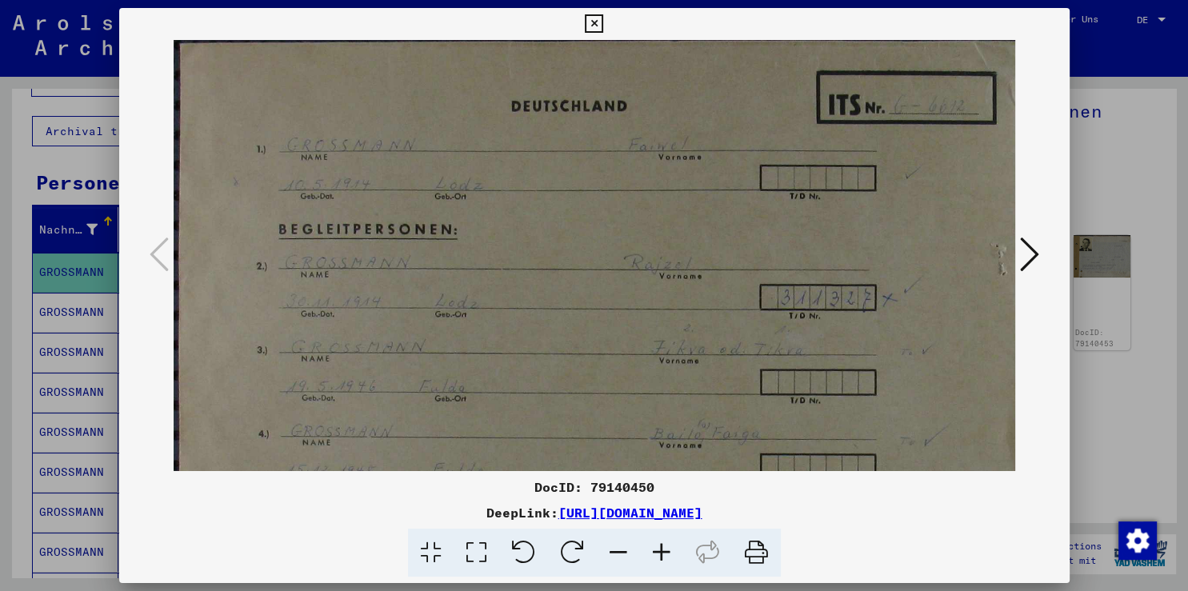
click at [658, 552] on icon at bounding box center [661, 553] width 43 height 49
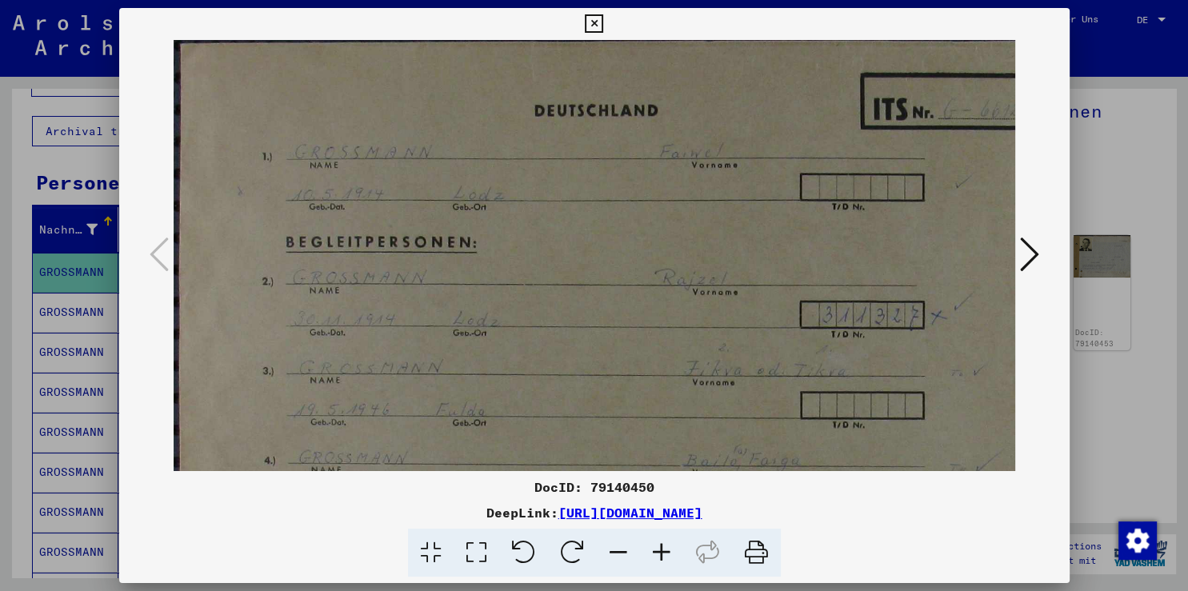
click at [658, 552] on icon at bounding box center [661, 553] width 43 height 49
click at [656, 550] on icon at bounding box center [661, 553] width 43 height 49
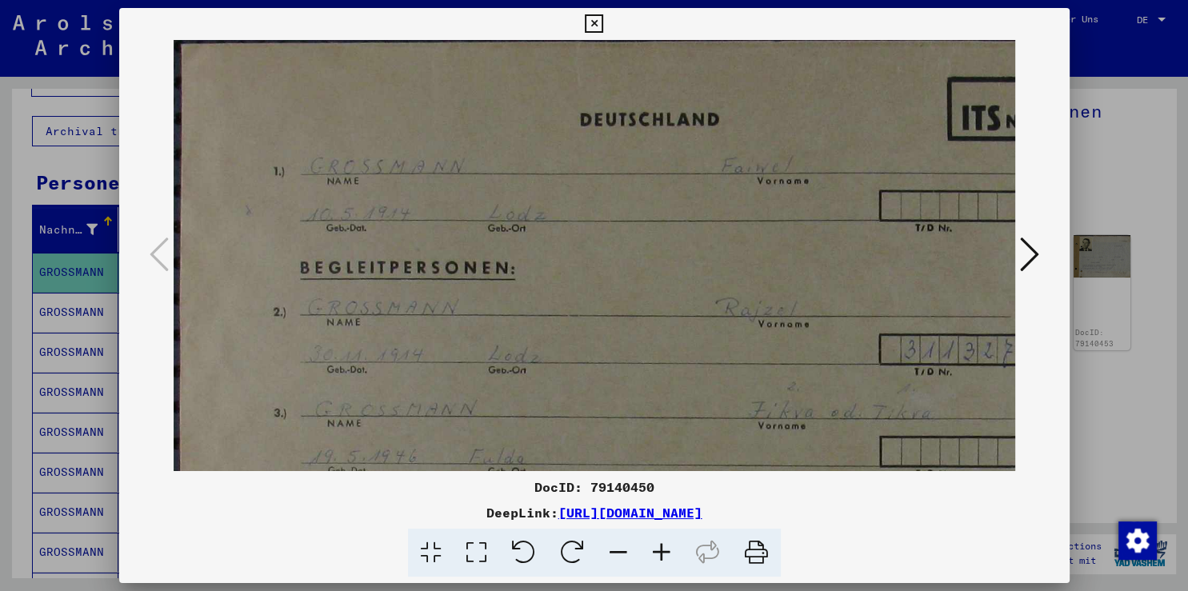
click at [654, 549] on icon at bounding box center [661, 553] width 43 height 49
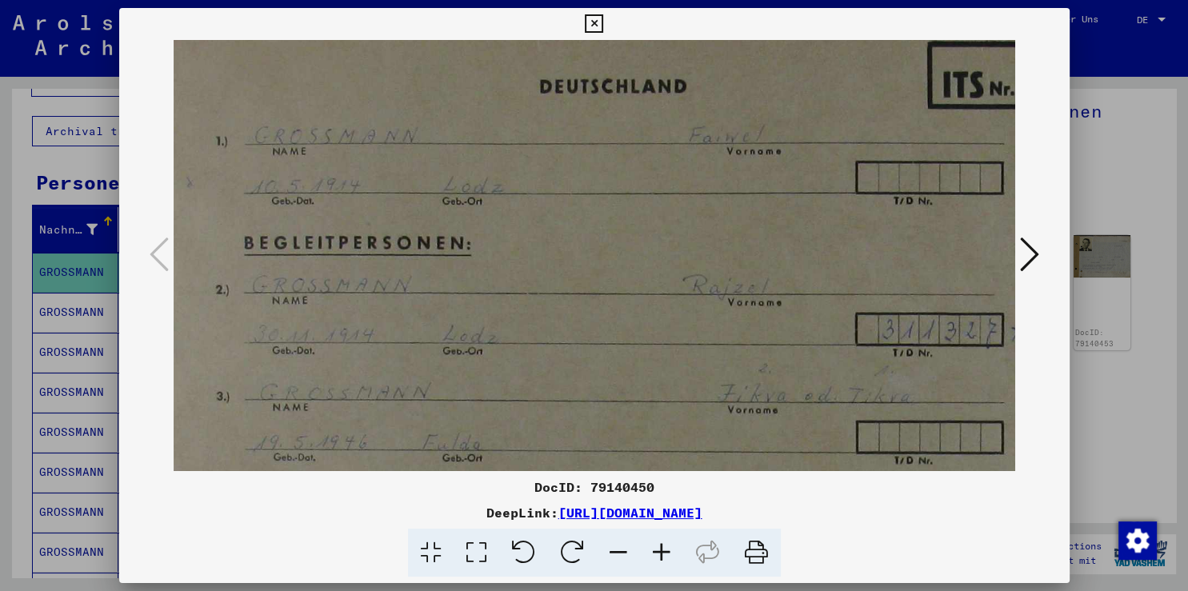
scroll to position [35, 63]
drag, startPoint x: 664, startPoint y: 402, endPoint x: 604, endPoint y: 370, distance: 68.0
click at [604, 370] on img at bounding box center [652, 380] width 1085 height 751
click at [1038, 268] on icon at bounding box center [1029, 254] width 19 height 38
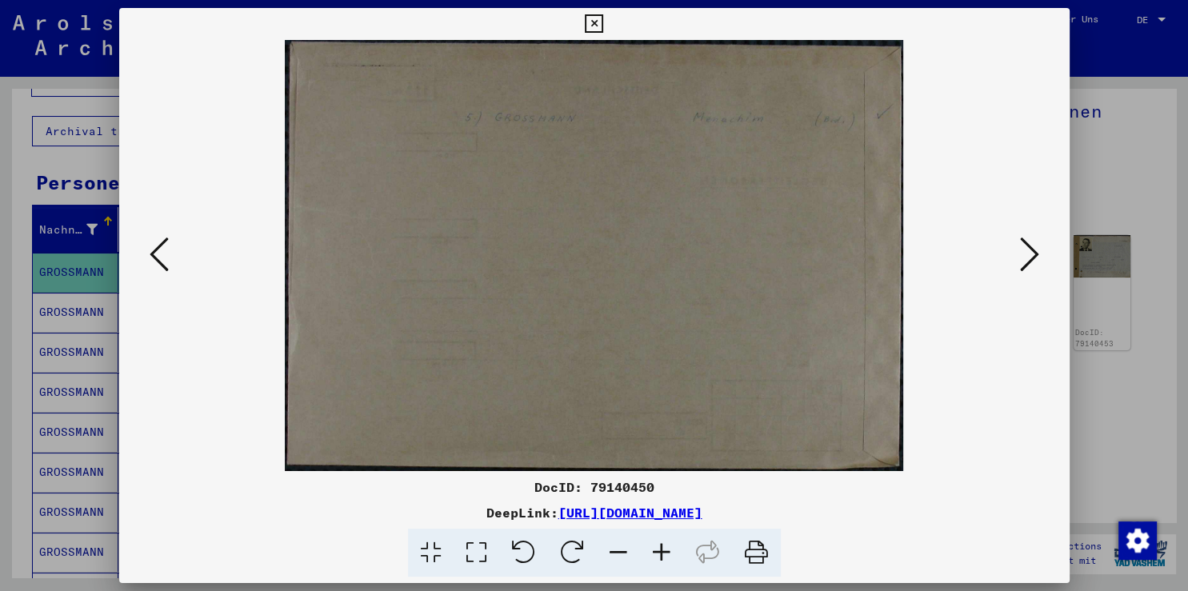
scroll to position [0, 0]
click at [1024, 251] on icon at bounding box center [1029, 254] width 19 height 38
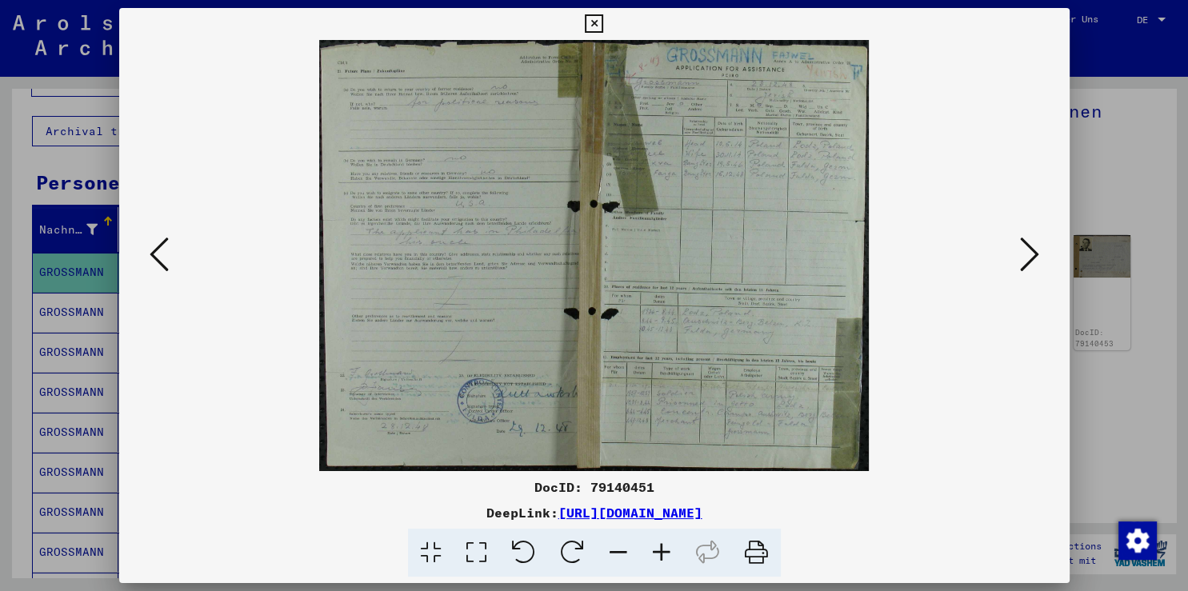
click at [665, 550] on icon at bounding box center [661, 553] width 43 height 49
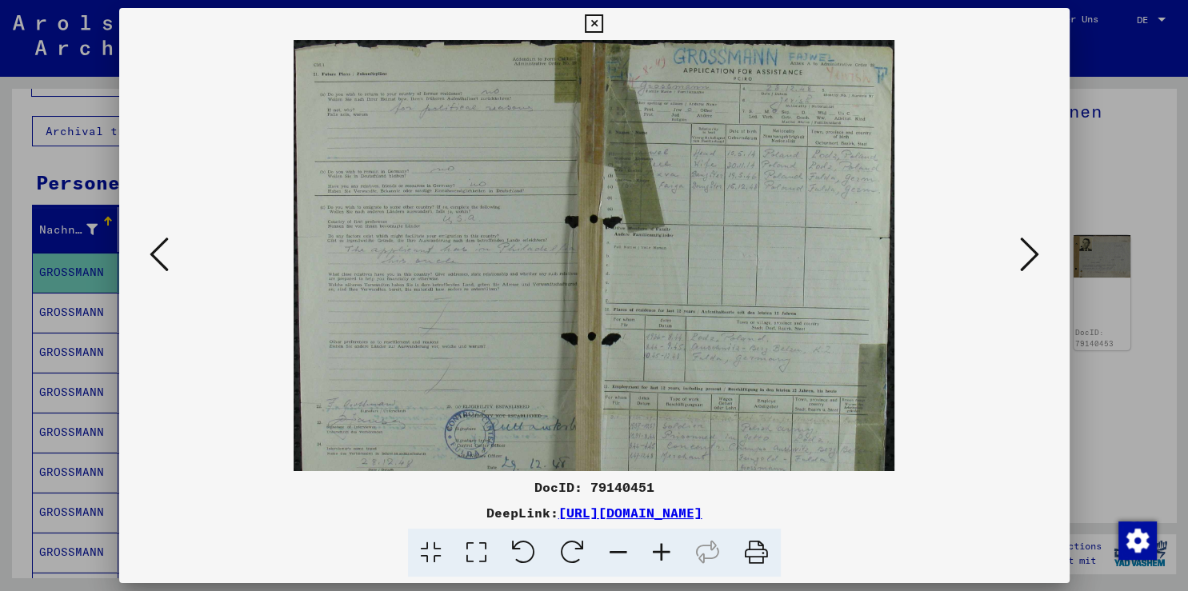
click at [665, 550] on icon at bounding box center [661, 553] width 43 height 49
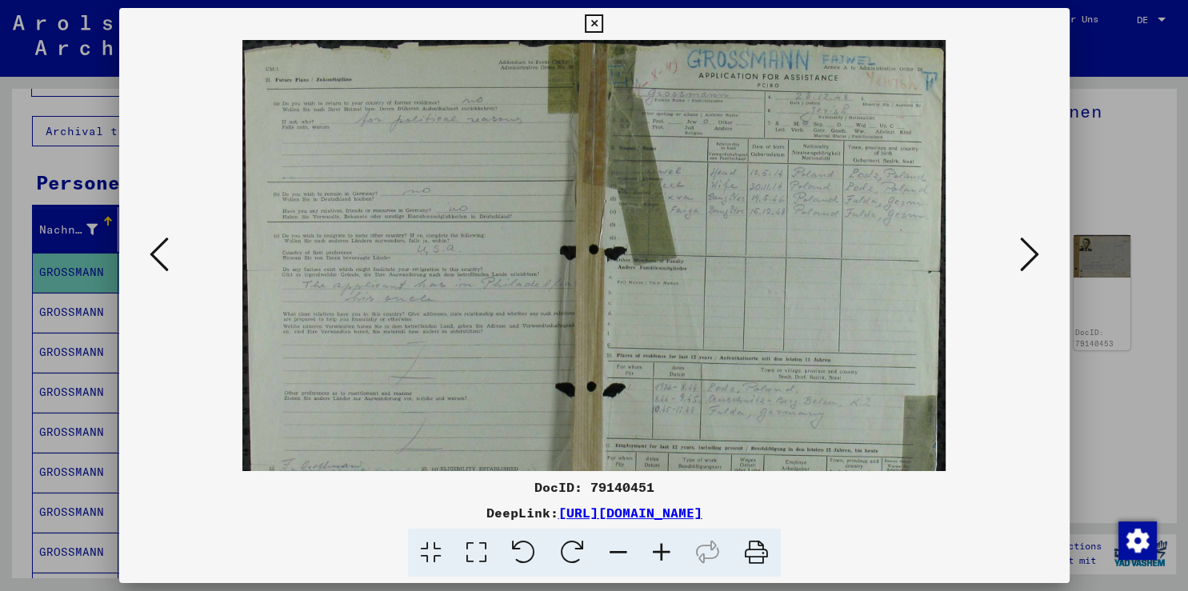
click at [665, 550] on icon at bounding box center [661, 553] width 43 height 49
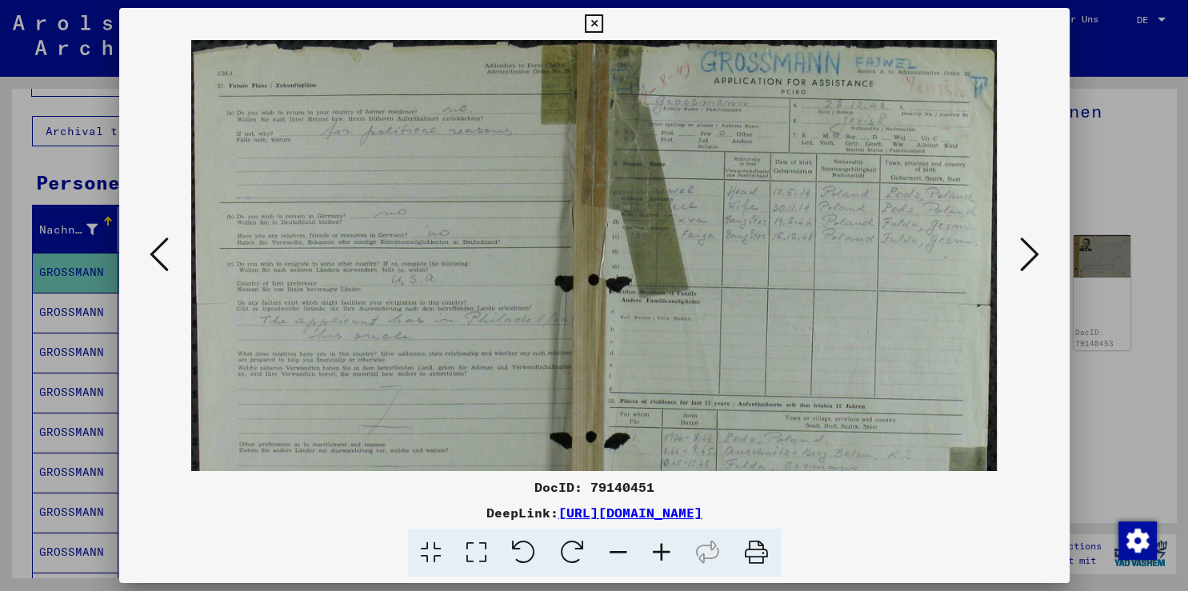
click at [665, 550] on icon at bounding box center [661, 553] width 43 height 49
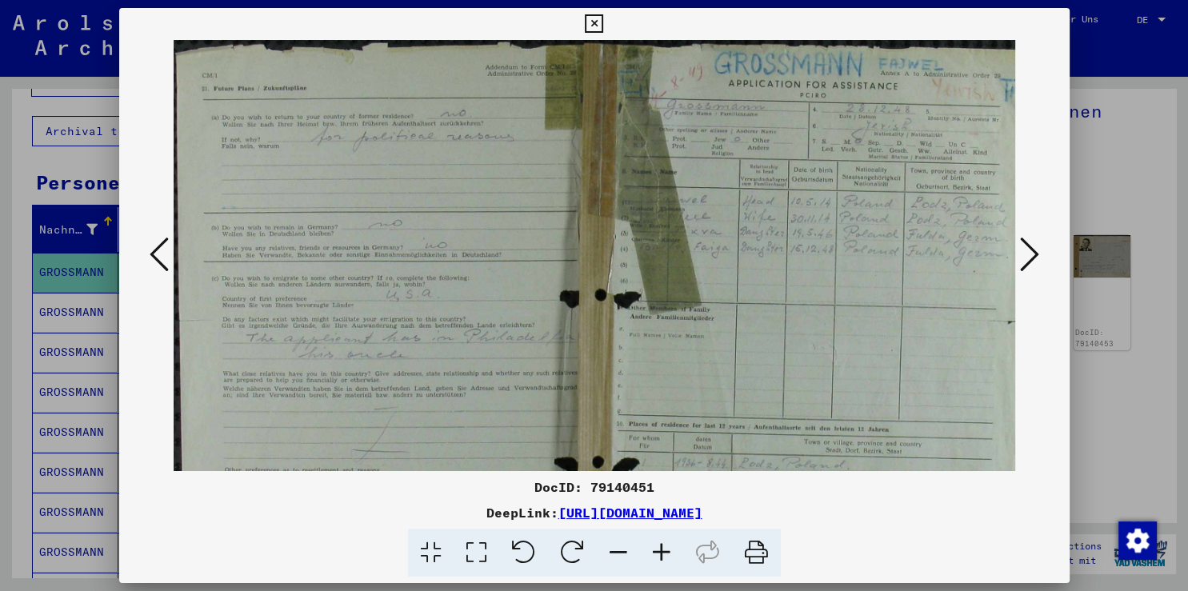
click at [665, 550] on icon at bounding box center [661, 553] width 43 height 49
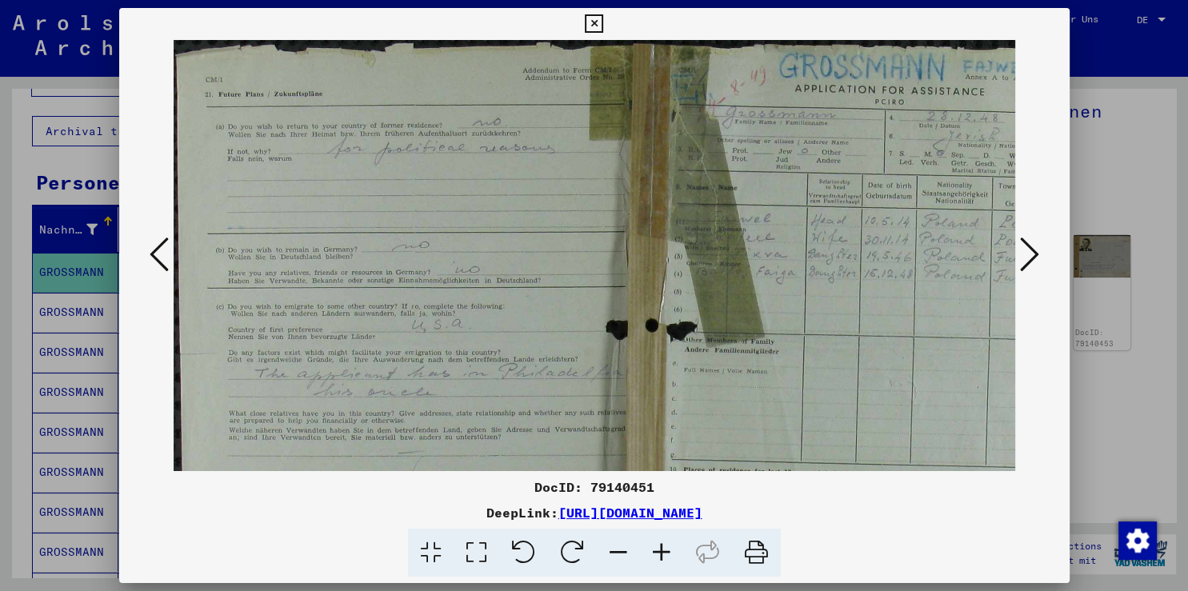
click at [665, 550] on icon at bounding box center [661, 553] width 43 height 49
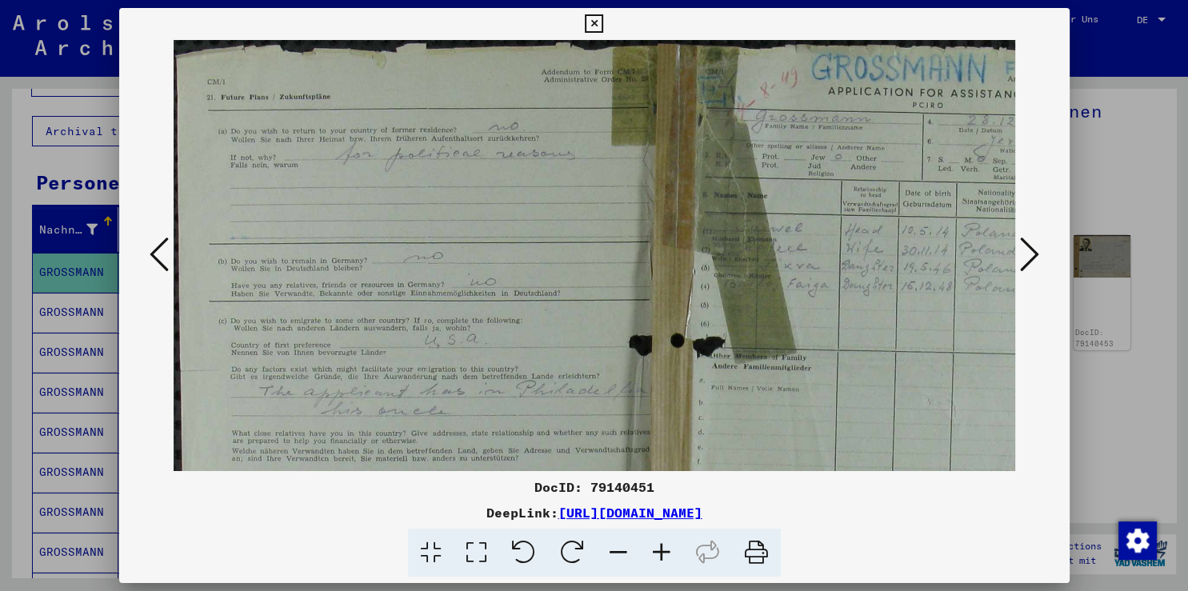
click at [665, 550] on icon at bounding box center [661, 553] width 43 height 49
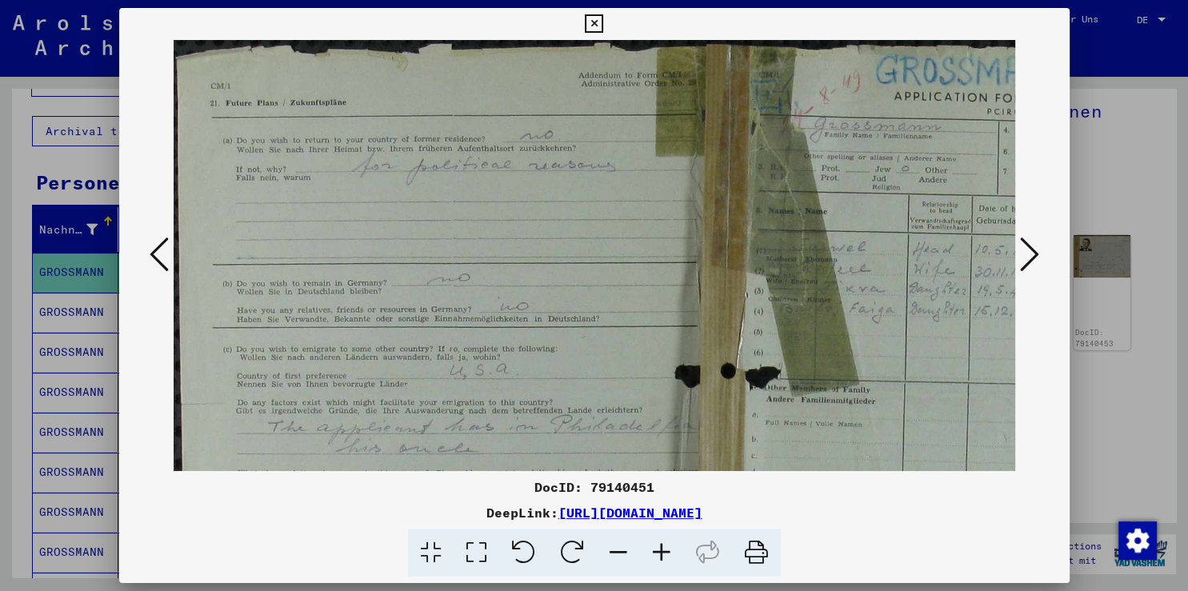
click at [665, 550] on icon at bounding box center [661, 553] width 43 height 49
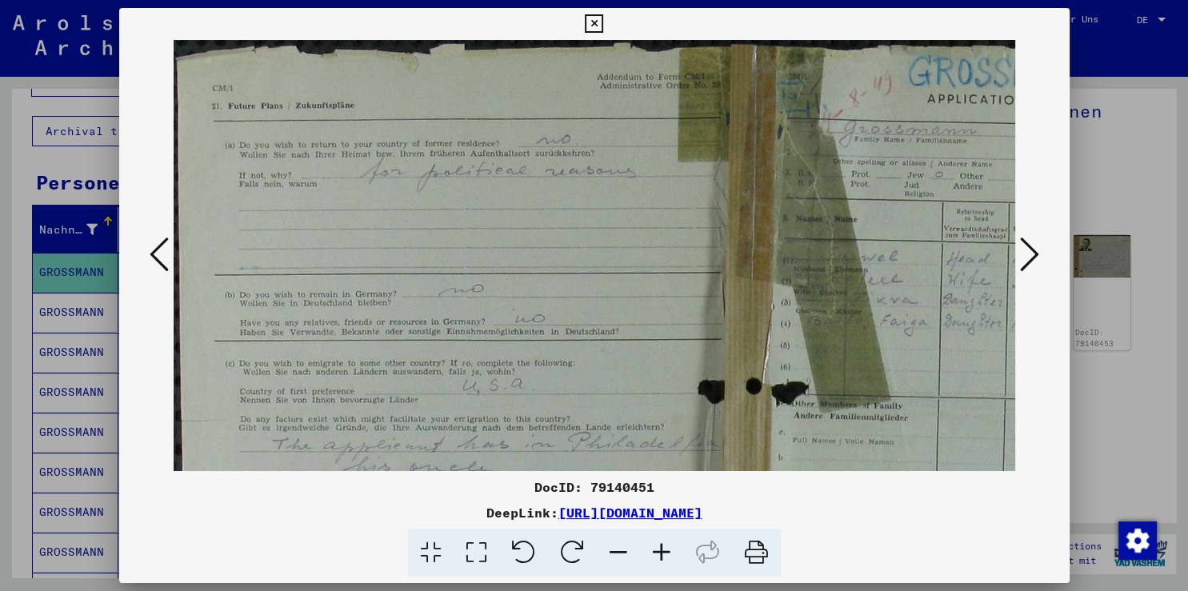
click at [665, 550] on icon at bounding box center [661, 553] width 43 height 49
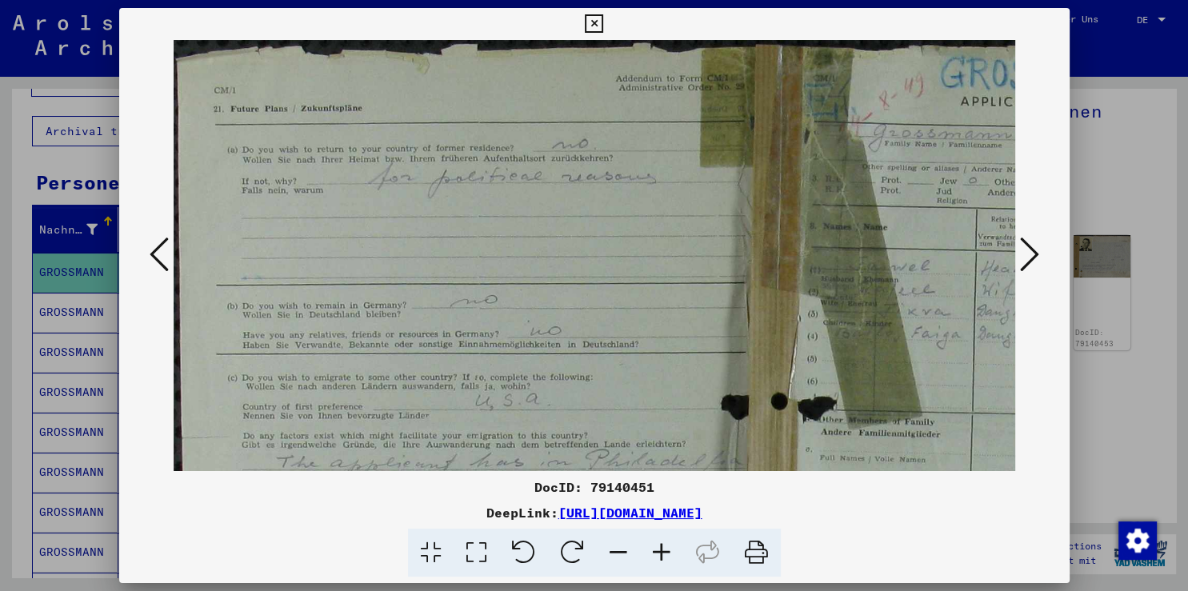
click at [665, 550] on icon at bounding box center [661, 553] width 43 height 49
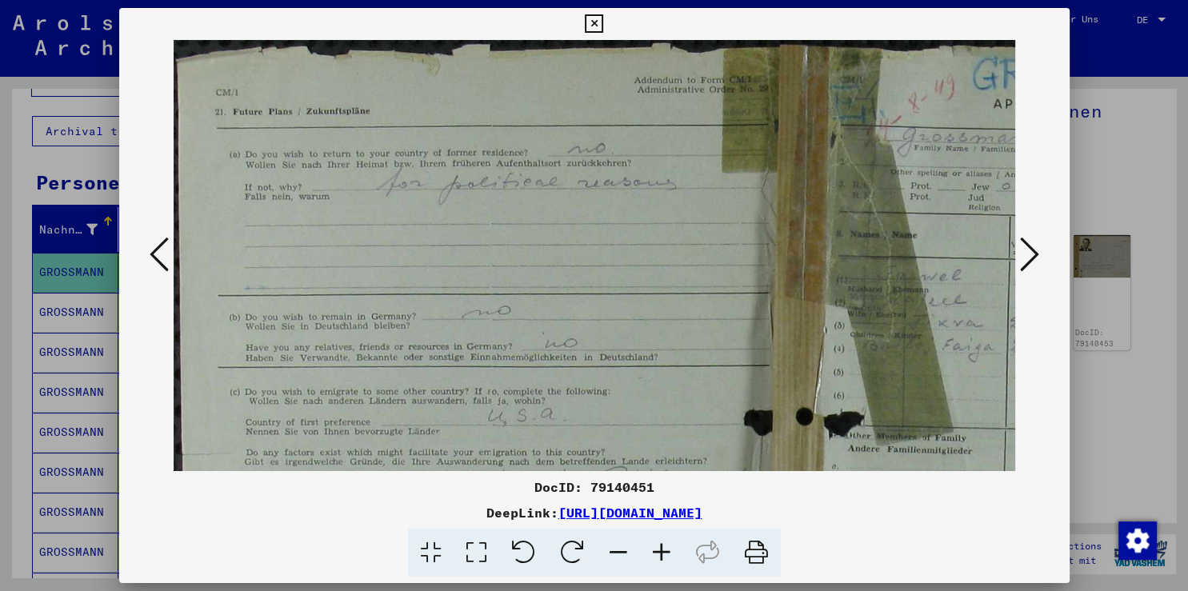
click at [665, 550] on icon at bounding box center [661, 553] width 43 height 49
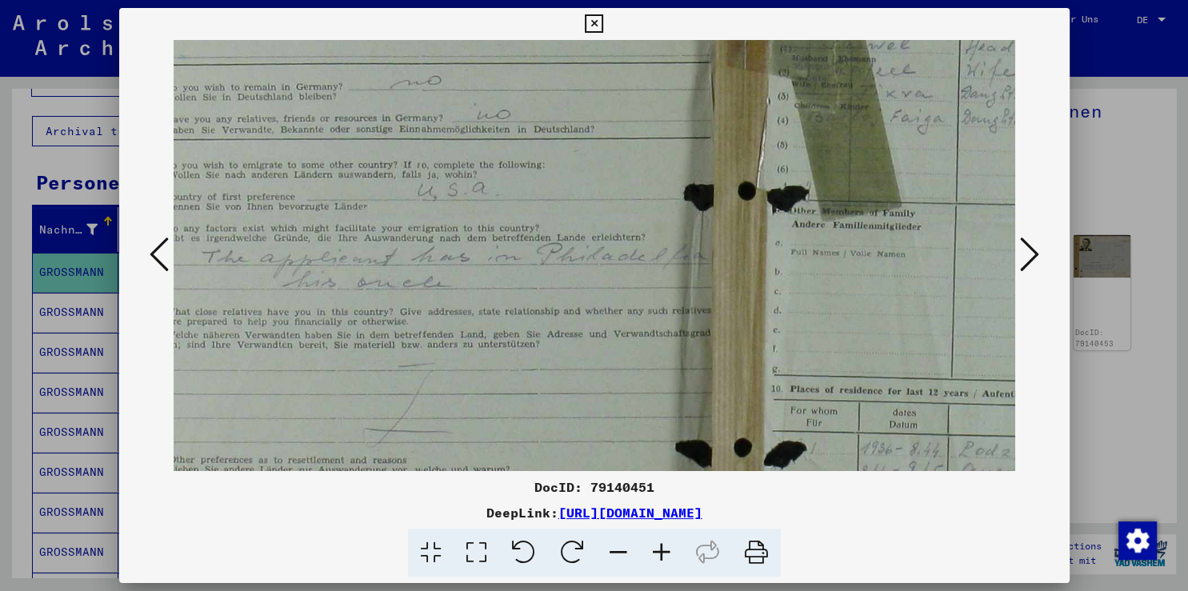
scroll to position [244, 77]
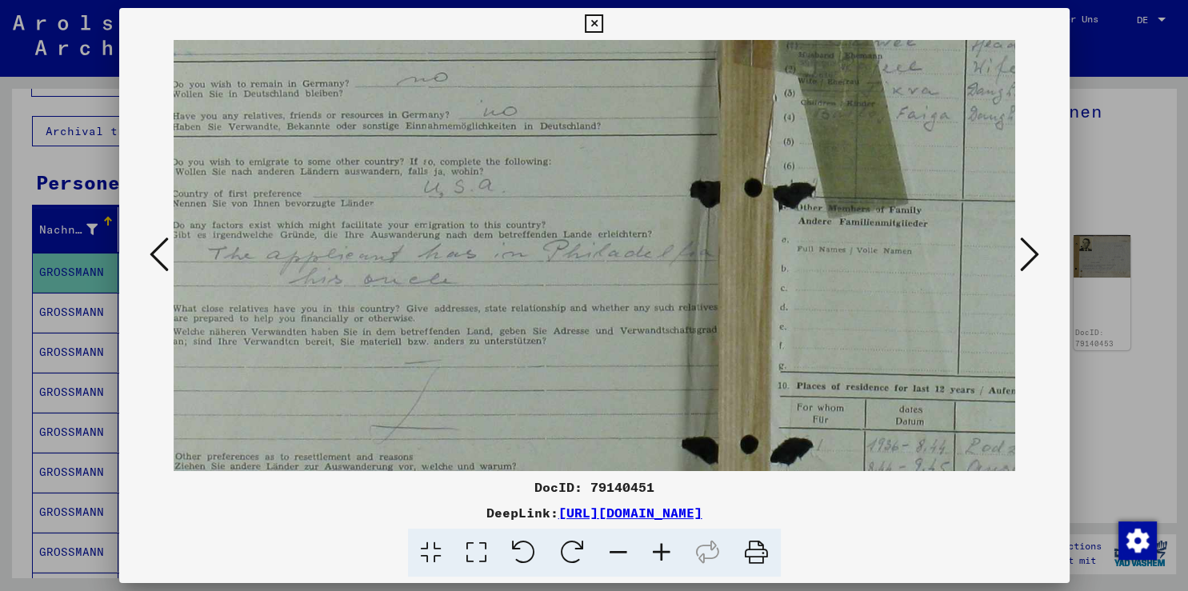
drag, startPoint x: 588, startPoint y: 352, endPoint x: 510, endPoint y: 106, distance: 258.3
click at [510, 106] on img at bounding box center [754, 311] width 1315 height 1031
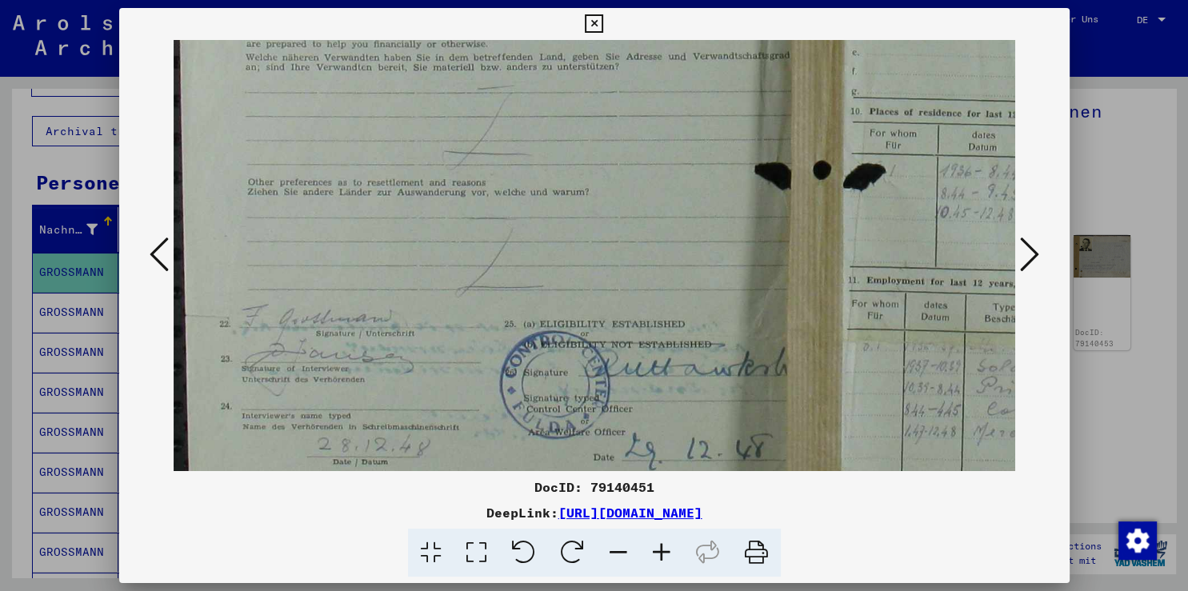
drag, startPoint x: 509, startPoint y: 370, endPoint x: 554, endPoint y: 198, distance: 178.7
click at [576, 106] on img at bounding box center [827, 37] width 1315 height 1031
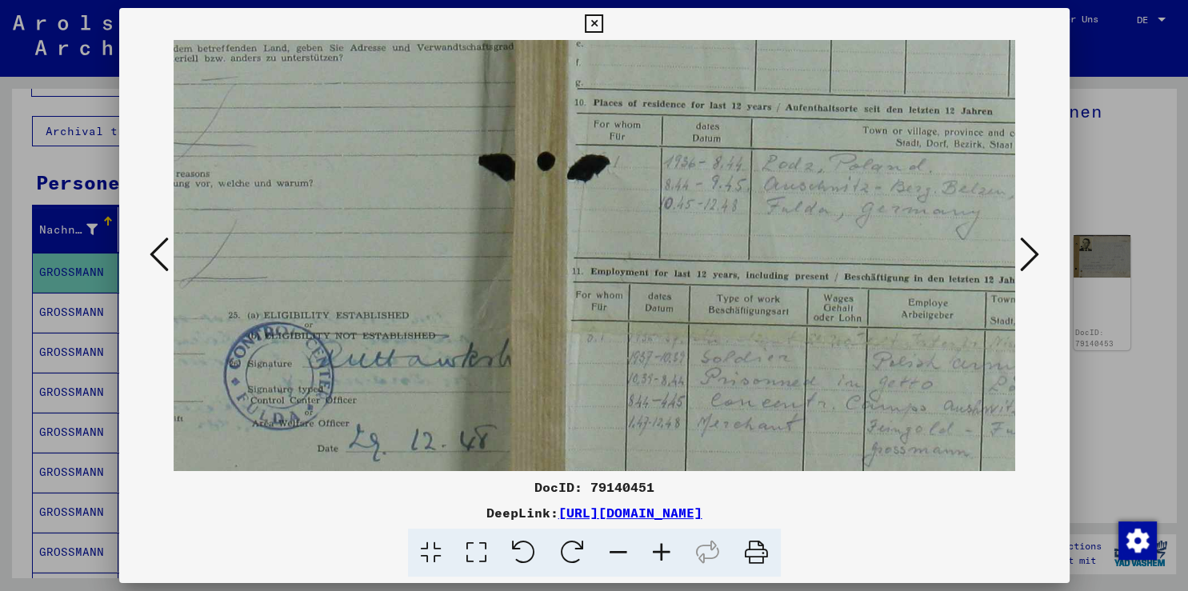
drag, startPoint x: 555, startPoint y: 306, endPoint x: 293, endPoint y: 235, distance: 271.7
click at [286, 234] on img at bounding box center [551, 28] width 1315 height 1031
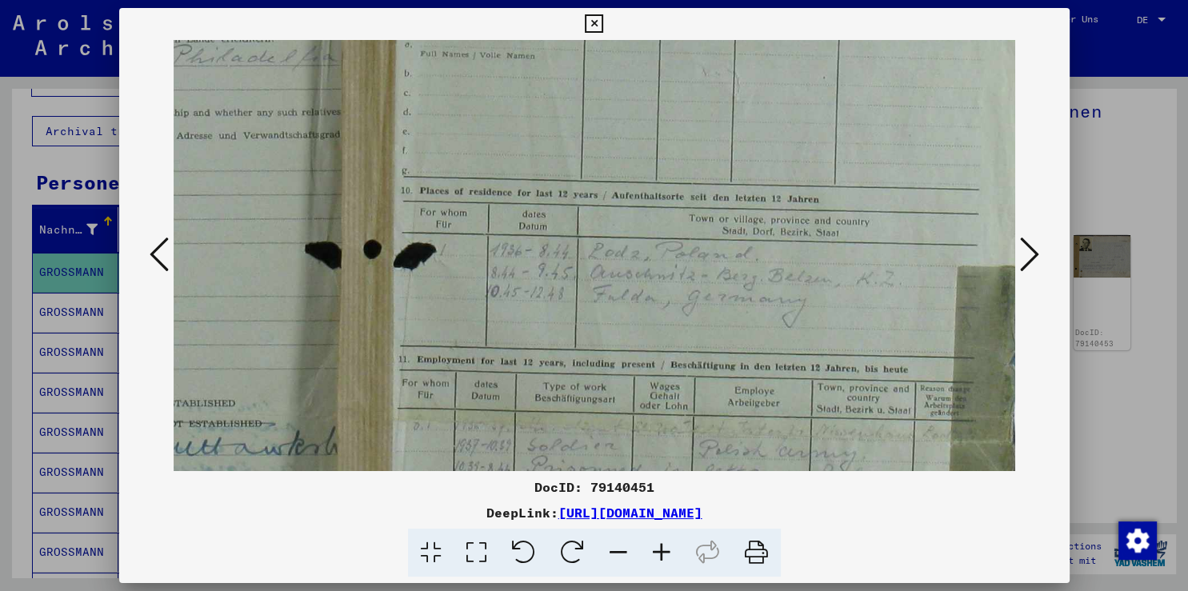
scroll to position [384, 467]
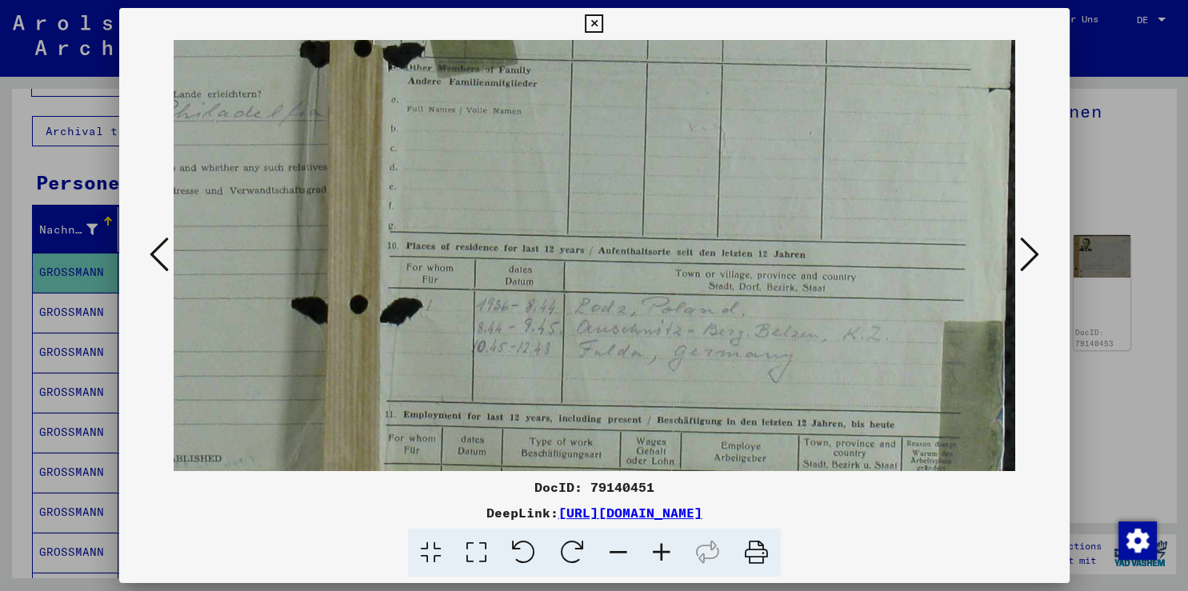
drag, startPoint x: 784, startPoint y: 198, endPoint x: 531, endPoint y: 338, distance: 289.0
click at [531, 338] on img at bounding box center [363, 171] width 1315 height 1031
click at [653, 548] on icon at bounding box center [661, 553] width 43 height 49
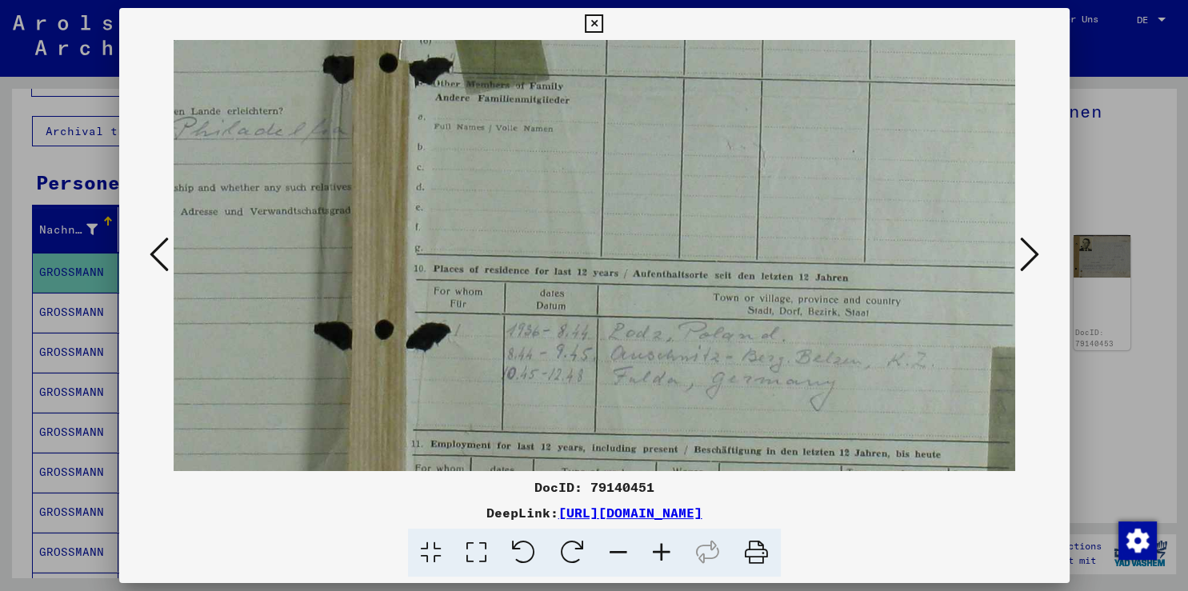
click at [653, 548] on icon at bounding box center [661, 553] width 43 height 49
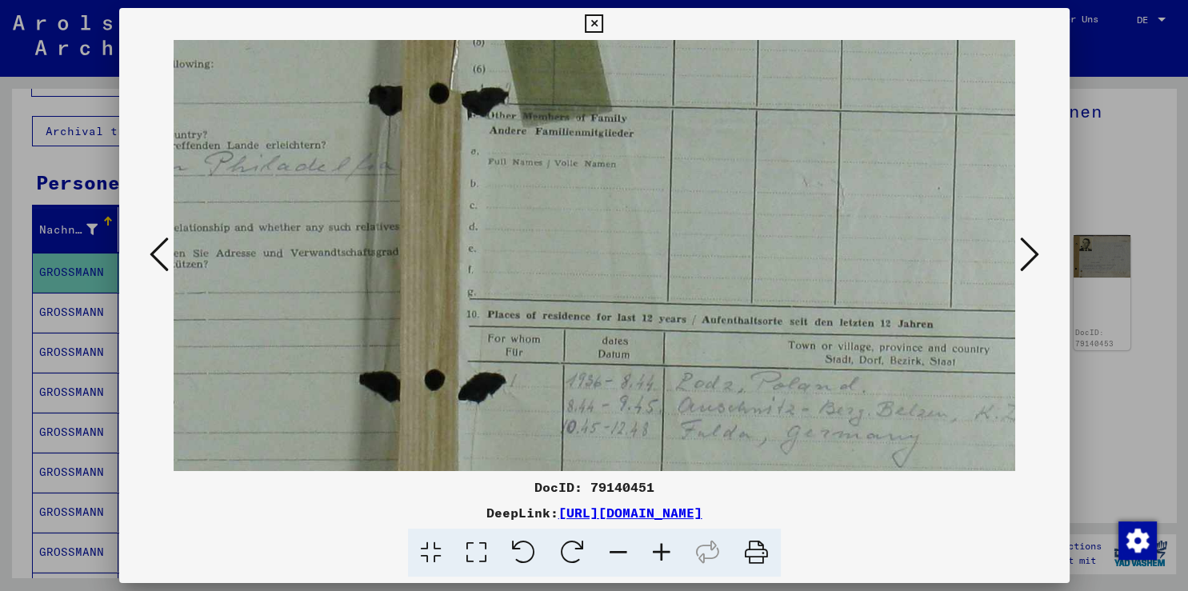
click at [653, 548] on icon at bounding box center [661, 553] width 43 height 49
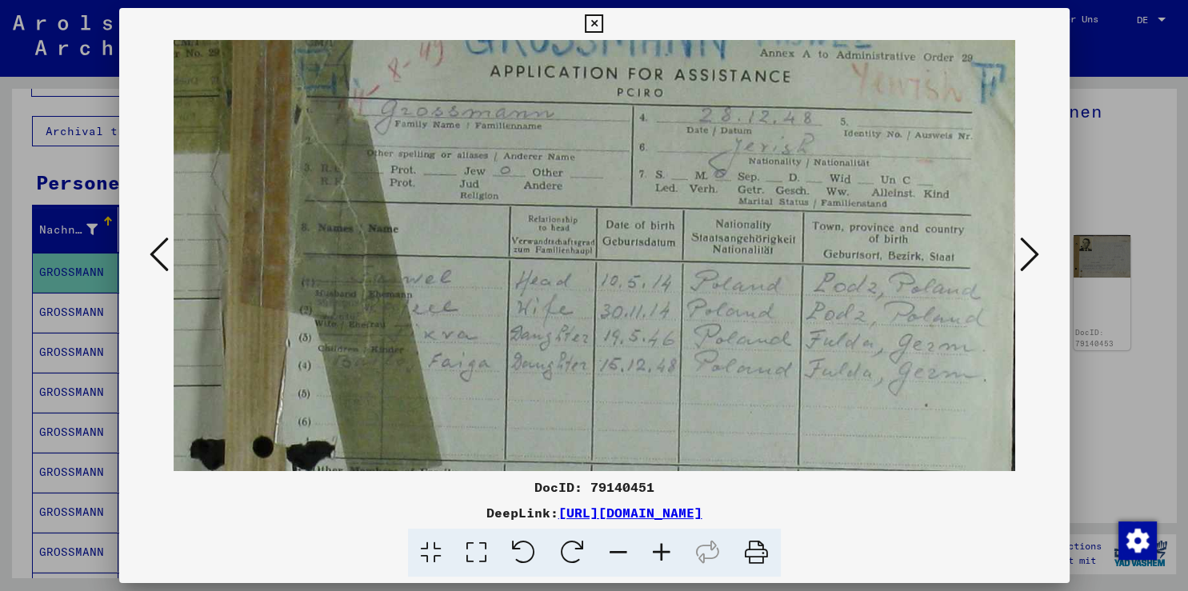
drag, startPoint x: 754, startPoint y: 175, endPoint x: 347, endPoint y: 511, distance: 527.3
click at [347, 511] on div "DocID: 79140451 DeepLink: [URL][DOMAIN_NAME]" at bounding box center [594, 293] width 950 height 570
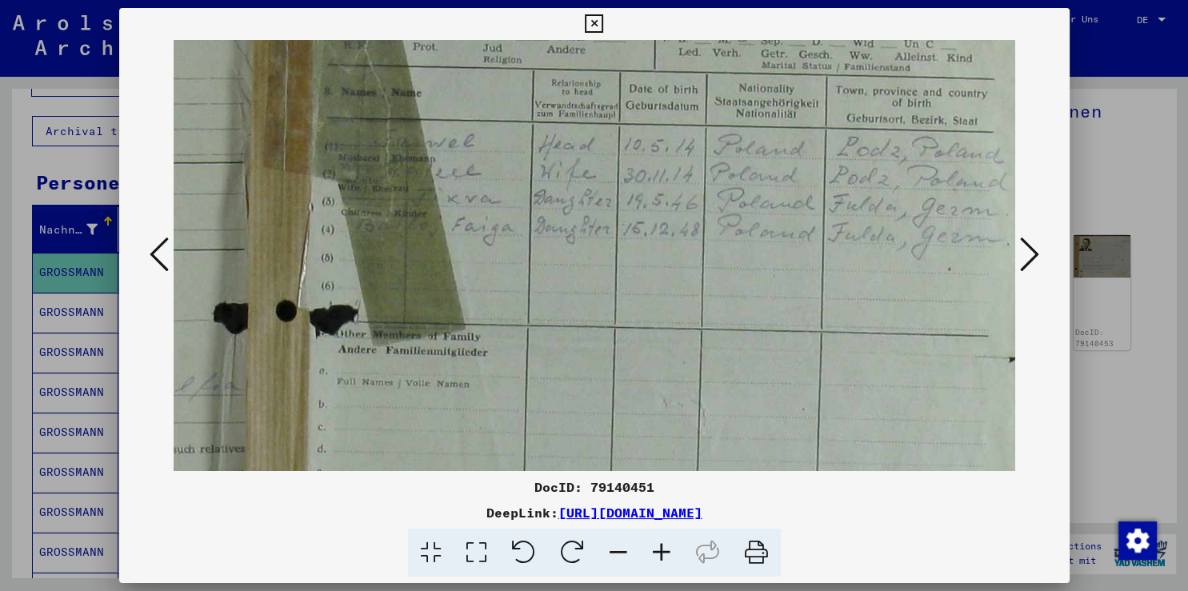
scroll to position [210, 636]
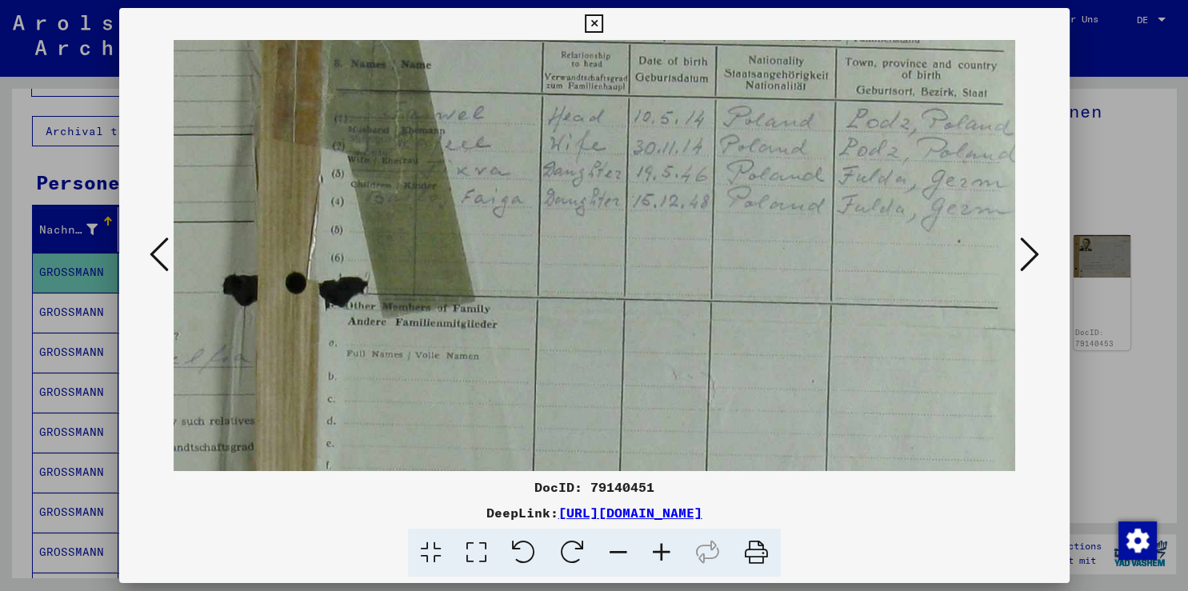
drag, startPoint x: 585, startPoint y: 370, endPoint x: 566, endPoint y: 213, distance: 158.0
click at [566, 213] on img at bounding box center [297, 425] width 1519 height 1191
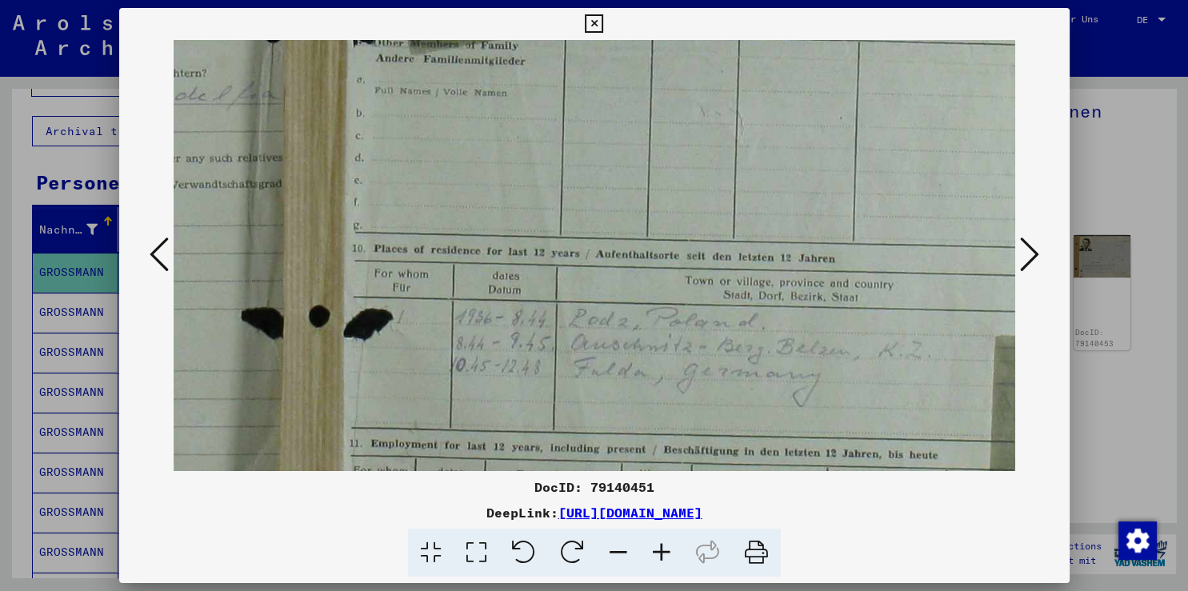
scroll to position [474, 608]
drag, startPoint x: 645, startPoint y: 342, endPoint x: 670, endPoint y: 80, distance: 263.6
click at [670, 80] on img at bounding box center [325, 161] width 1519 height 1191
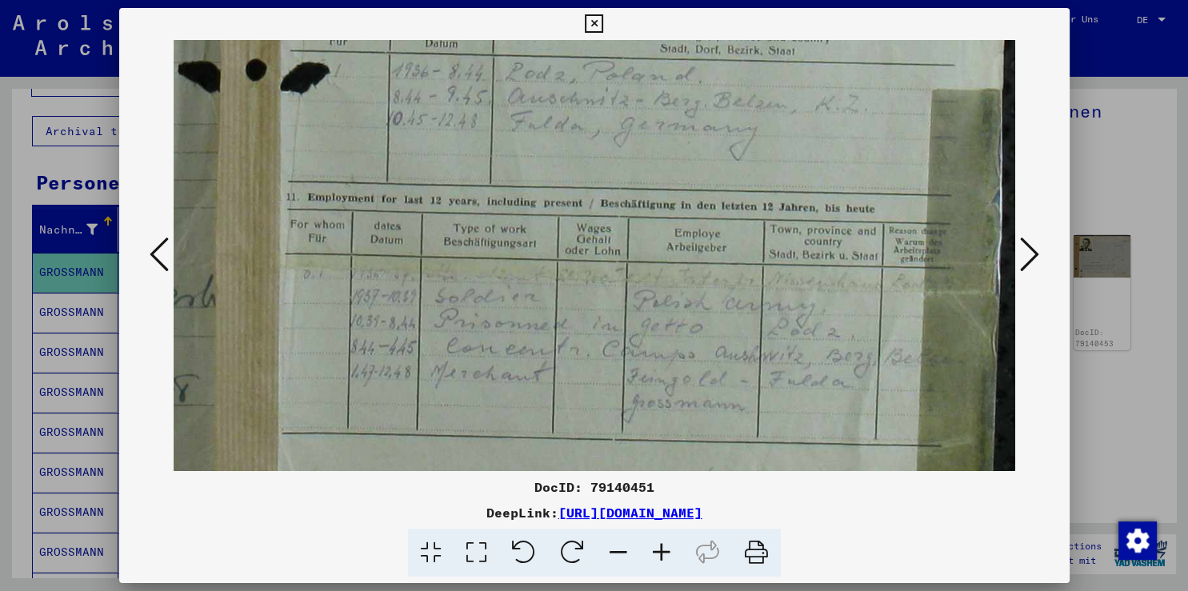
scroll to position [720, 671]
drag, startPoint x: 766, startPoint y: 331, endPoint x: 696, endPoint y: 147, distance: 196.7
click at [664, 556] on icon at bounding box center [661, 553] width 43 height 49
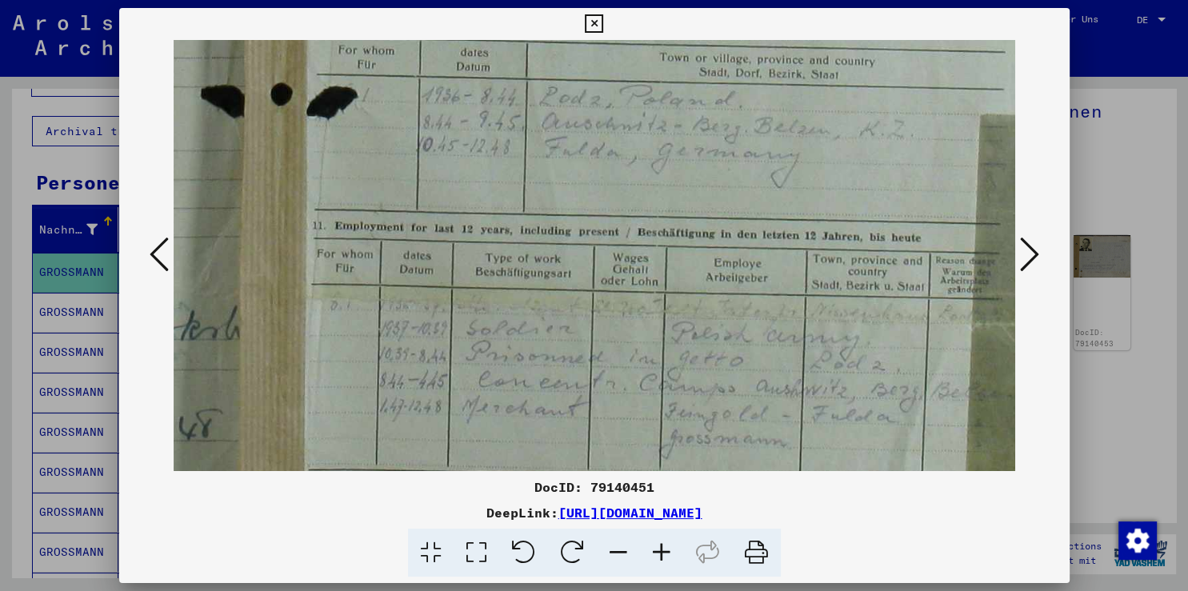
click at [663, 556] on icon at bounding box center [661, 553] width 43 height 49
click at [651, 538] on icon at bounding box center [661, 553] width 43 height 49
drag, startPoint x: 651, startPoint y: 549, endPoint x: 616, endPoint y: 467, distance: 88.9
click at [651, 549] on icon at bounding box center [661, 553] width 43 height 49
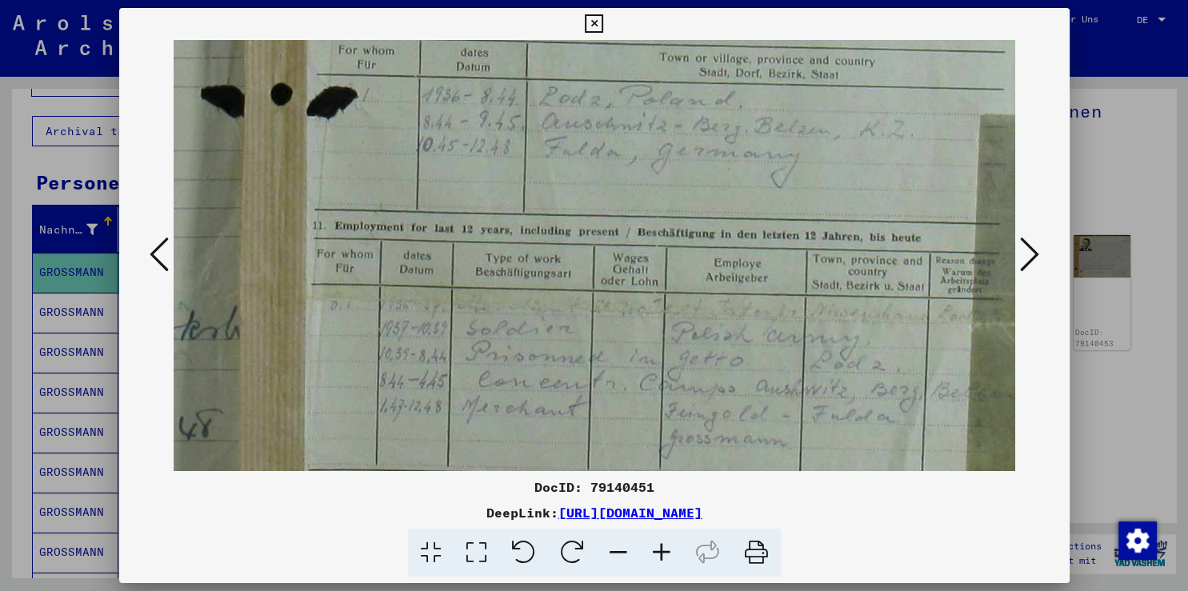
click at [1034, 244] on icon at bounding box center [1029, 254] width 19 height 38
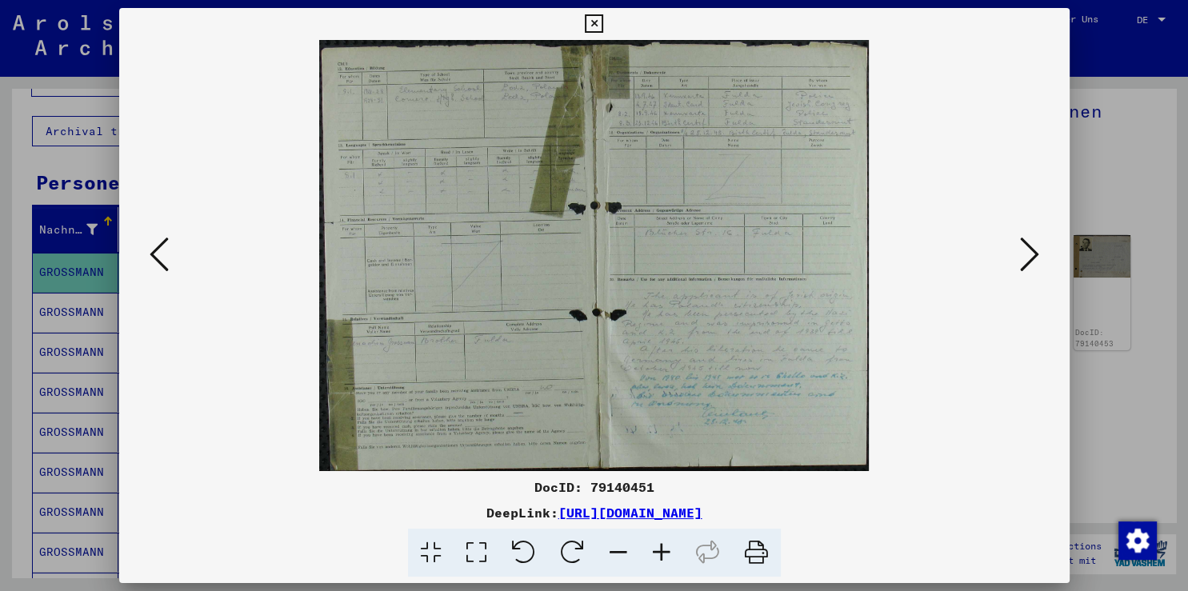
click at [659, 554] on icon at bounding box center [661, 553] width 43 height 49
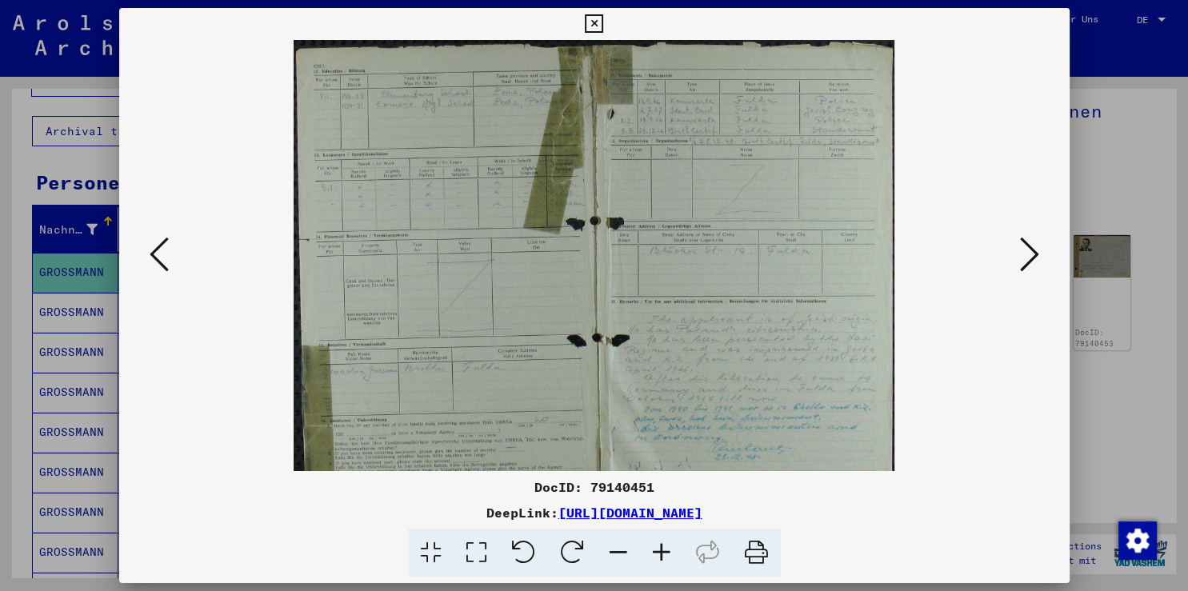
click at [659, 554] on icon at bounding box center [661, 553] width 43 height 49
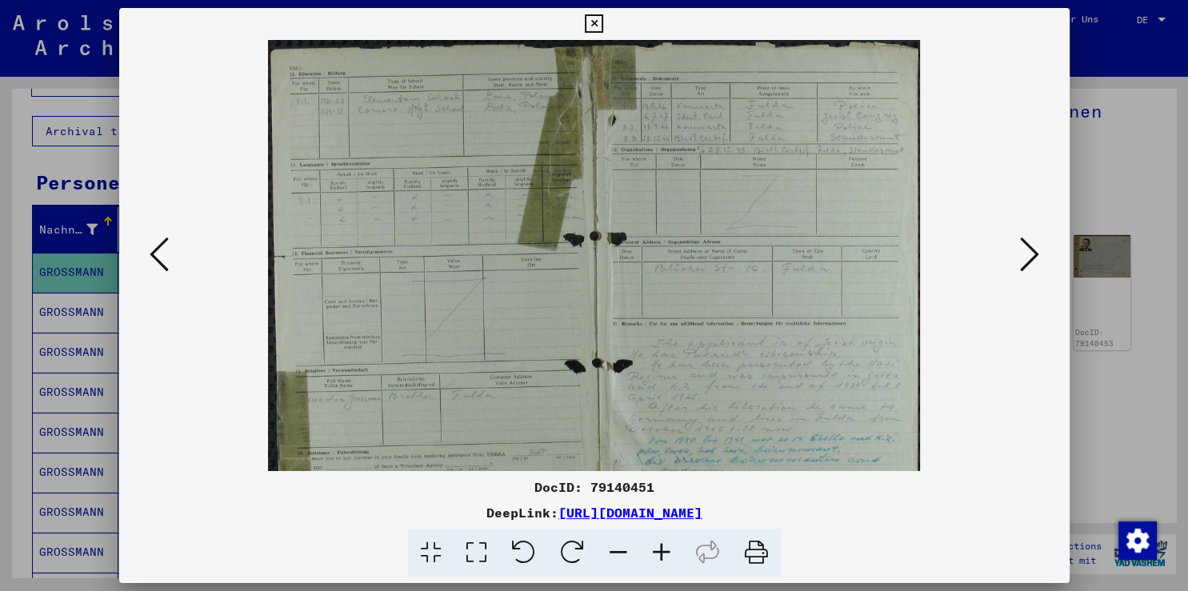
click at [659, 554] on icon at bounding box center [661, 553] width 43 height 49
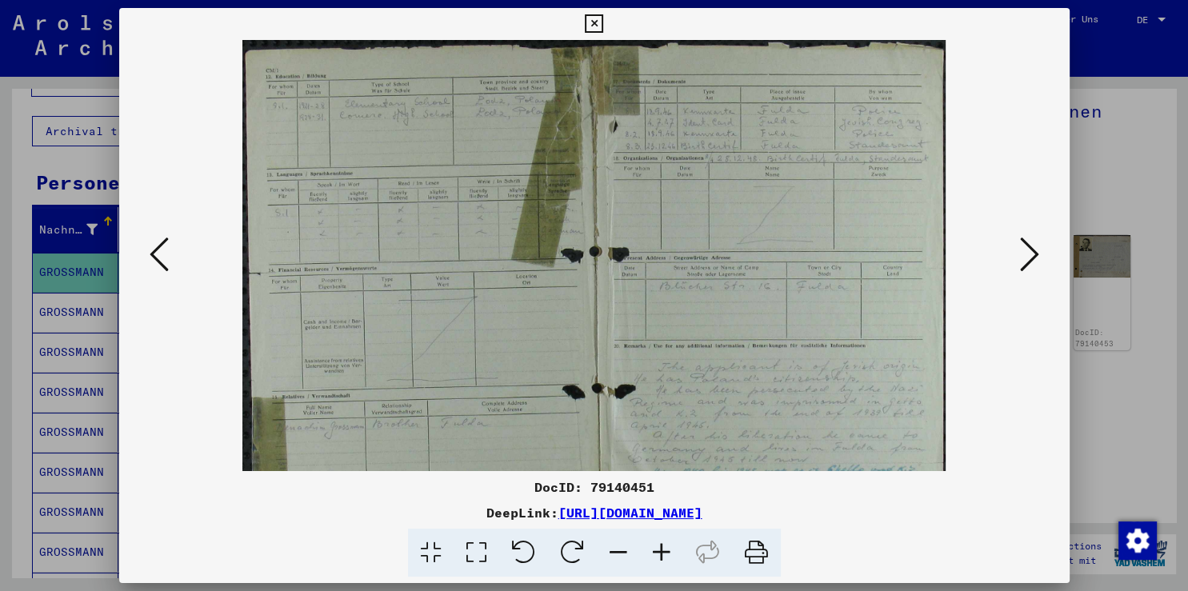
click at [659, 554] on icon at bounding box center [661, 553] width 43 height 49
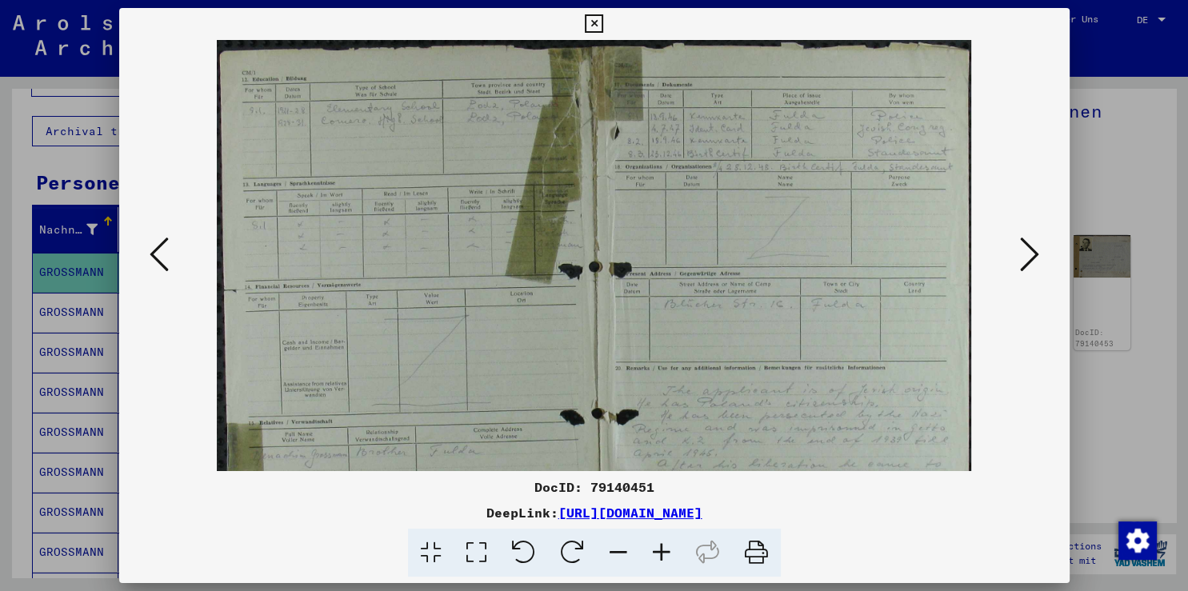
click at [659, 554] on icon at bounding box center [661, 553] width 43 height 49
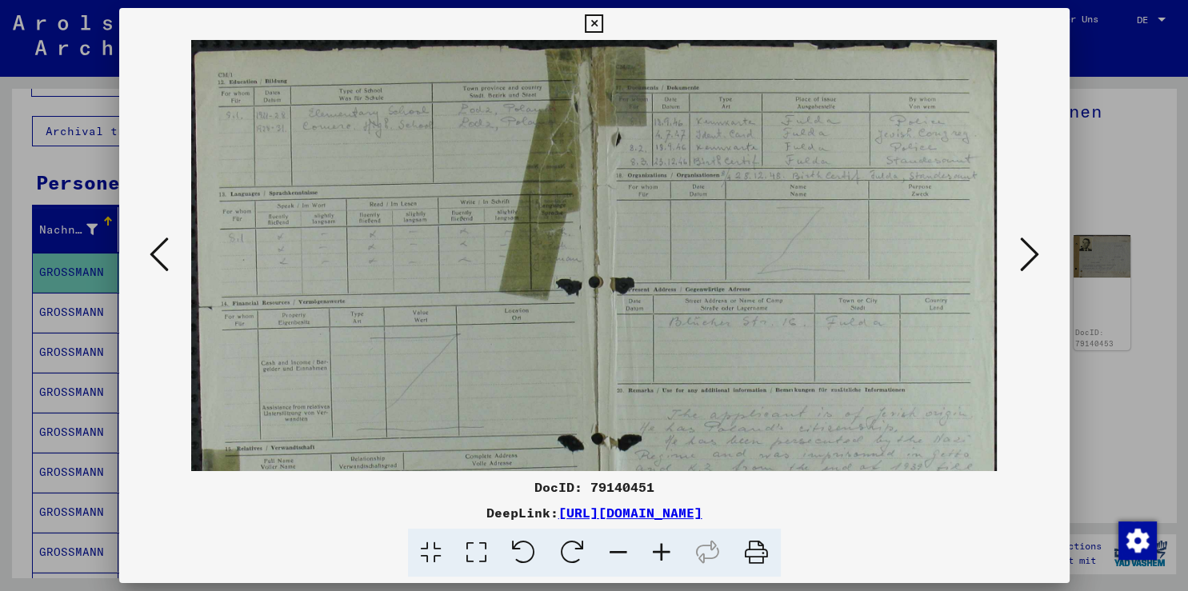
click at [659, 554] on icon at bounding box center [661, 553] width 43 height 49
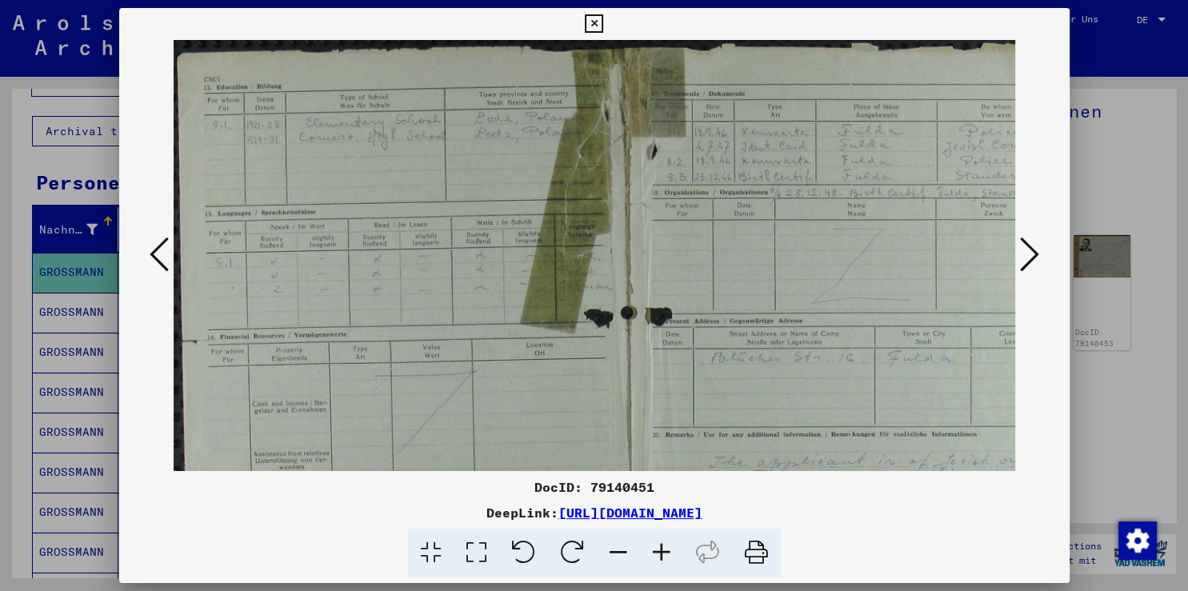
click at [659, 554] on icon at bounding box center [661, 553] width 43 height 49
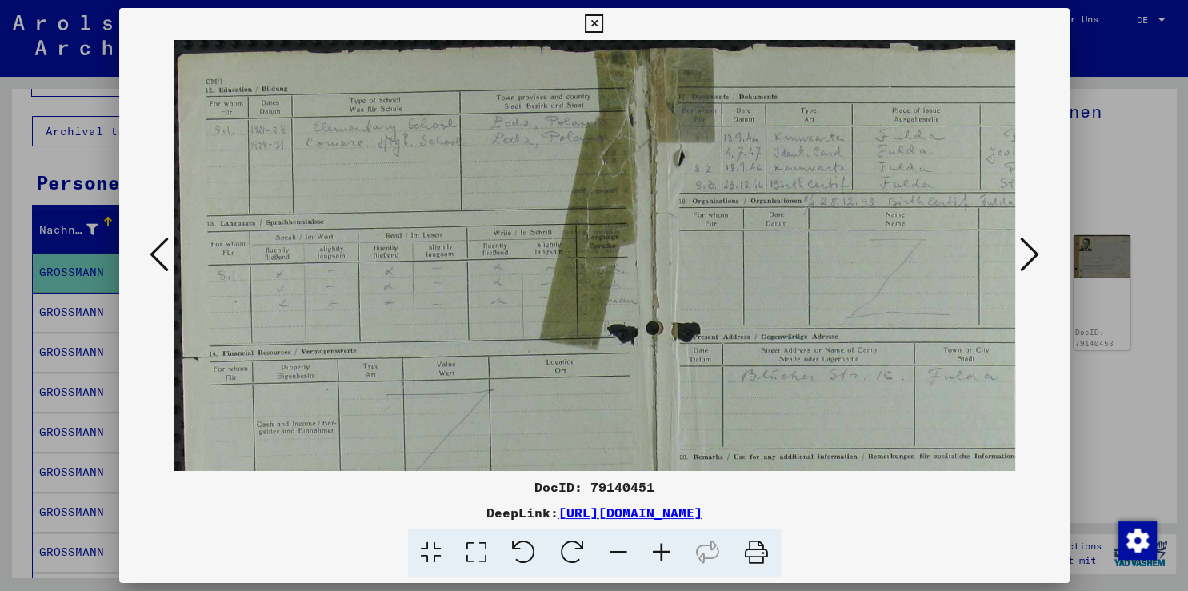
click at [659, 554] on icon at bounding box center [661, 553] width 43 height 49
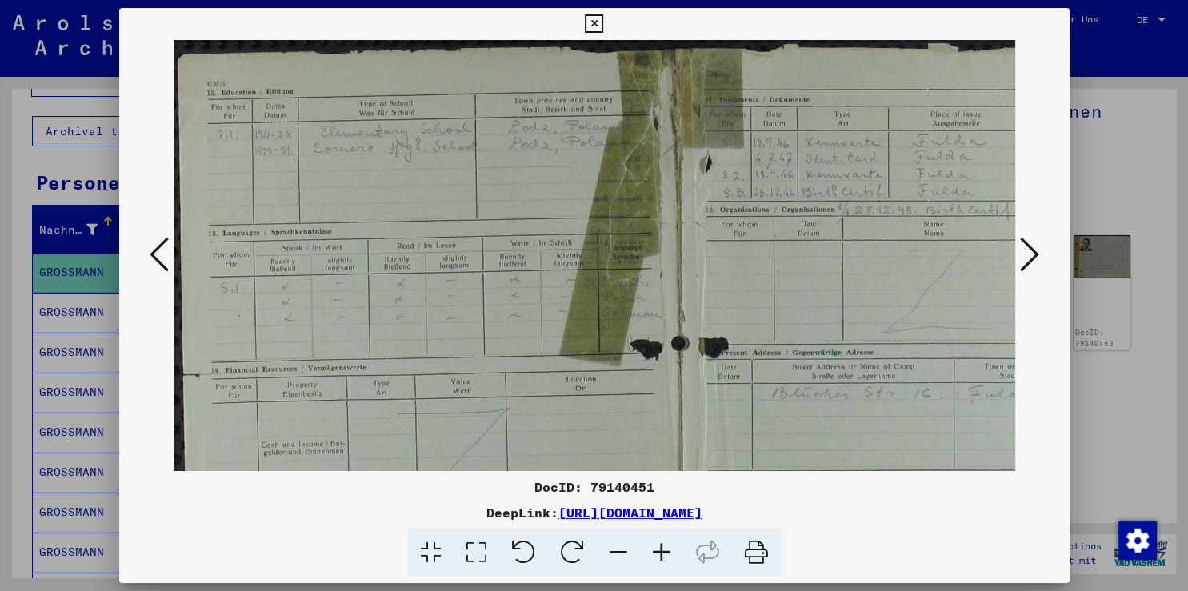
click at [659, 554] on icon at bounding box center [661, 553] width 43 height 49
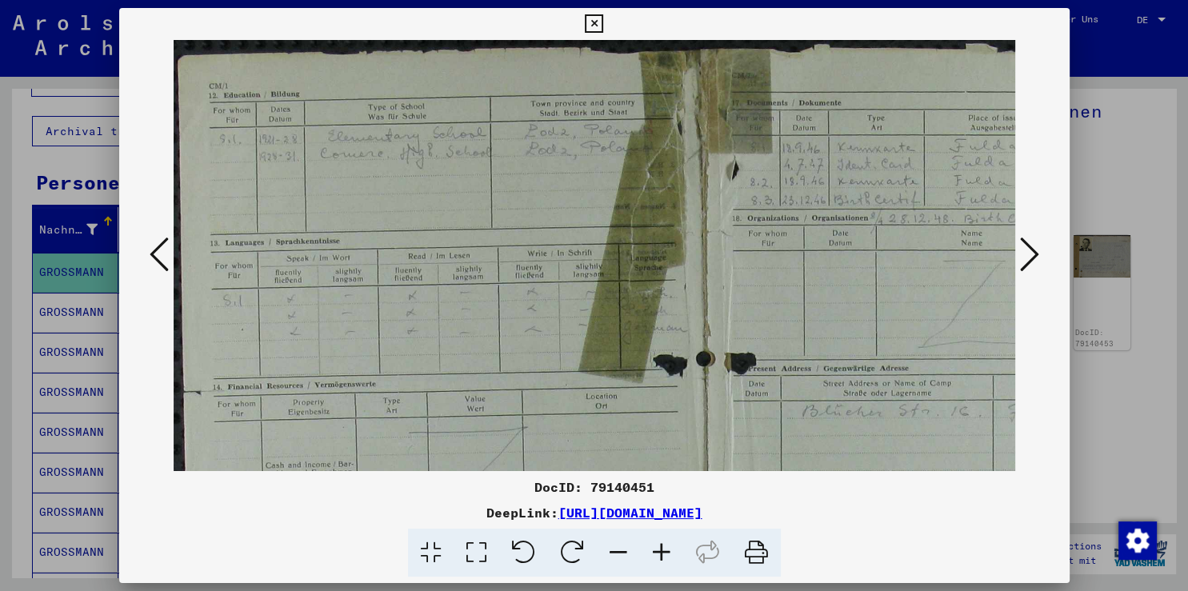
drag, startPoint x: 504, startPoint y: 270, endPoint x: 574, endPoint y: 301, distance: 76.7
click at [574, 301] on img at bounding box center [704, 455] width 1060 height 831
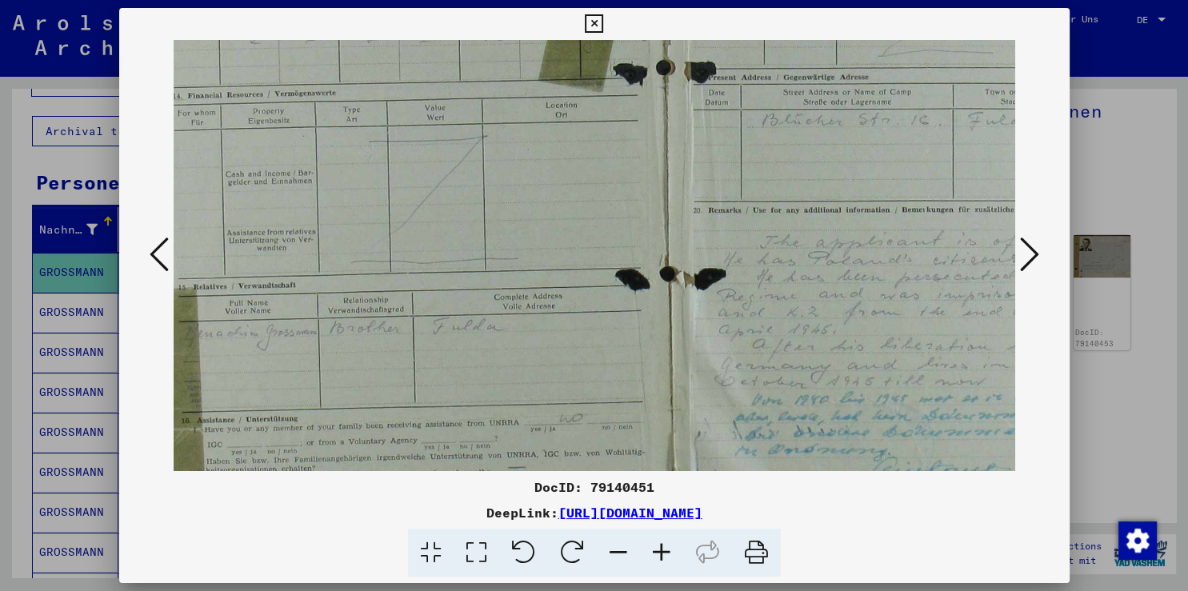
scroll to position [294, 40]
drag, startPoint x: 482, startPoint y: 385, endPoint x: 442, endPoint y: 93, distance: 294.6
click at [442, 93] on img at bounding box center [664, 161] width 1060 height 831
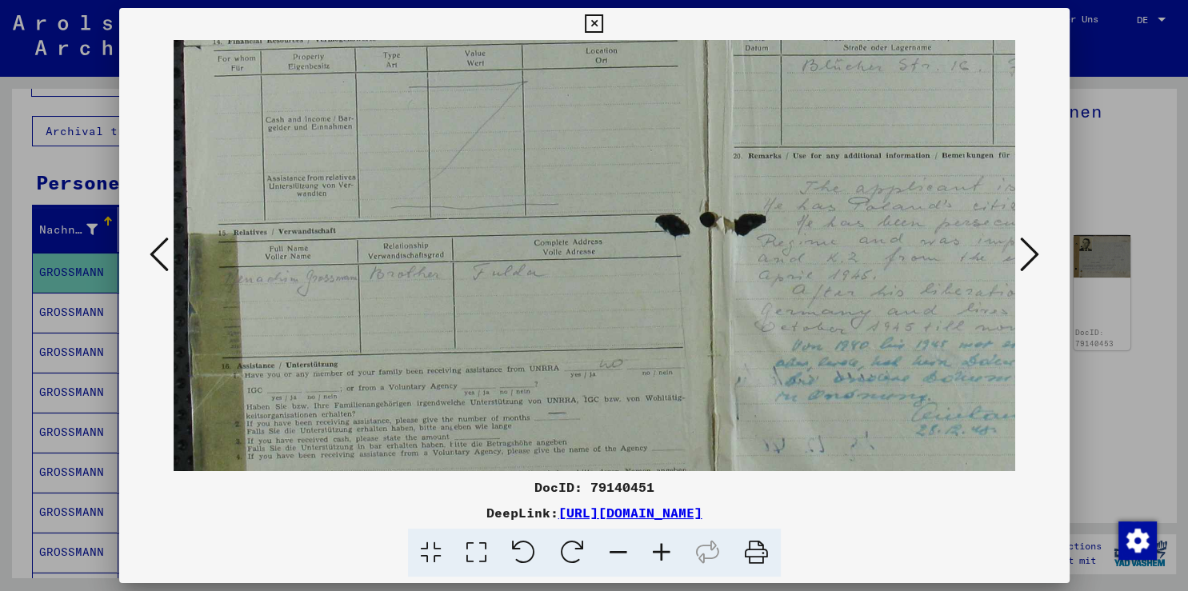
drag, startPoint x: 378, startPoint y: 366, endPoint x: 437, endPoint y: 315, distance: 77.1
click at [437, 315] on img at bounding box center [704, 109] width 1060 height 831
click at [1026, 257] on icon at bounding box center [1029, 254] width 19 height 38
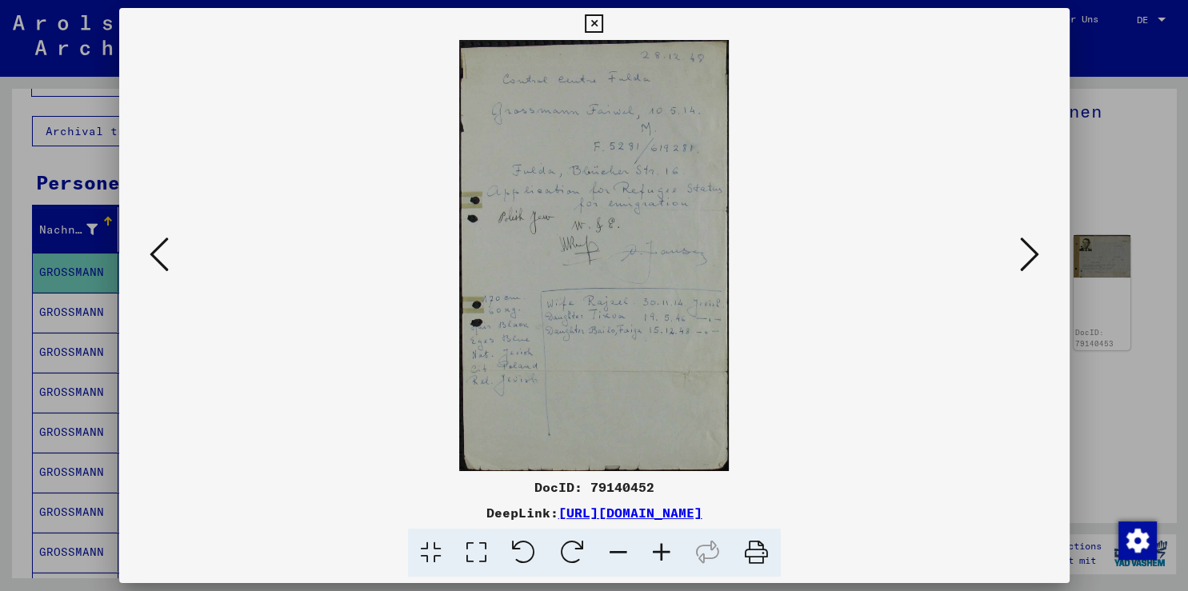
click at [151, 262] on icon at bounding box center [159, 254] width 19 height 38
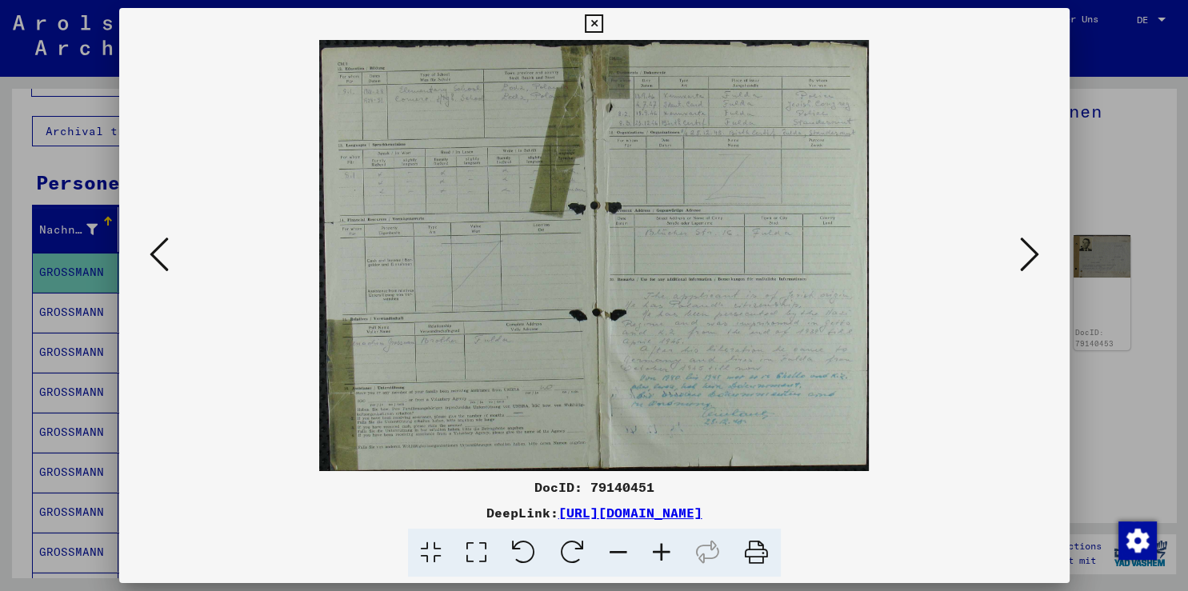
click at [666, 550] on icon at bounding box center [661, 553] width 43 height 49
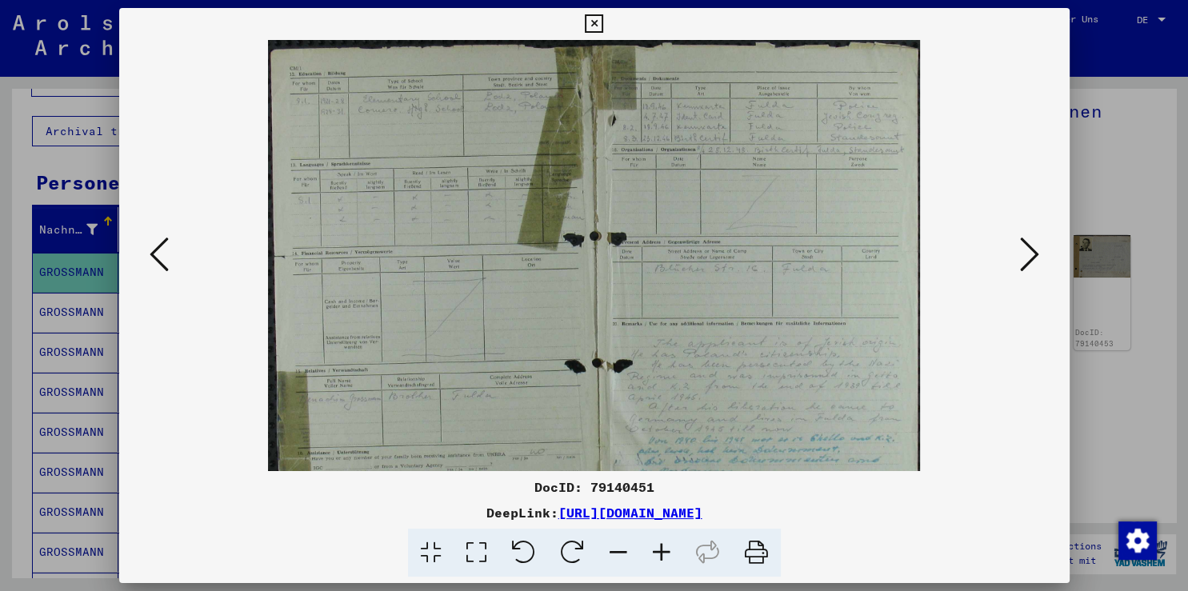
click at [666, 550] on icon at bounding box center [661, 553] width 43 height 49
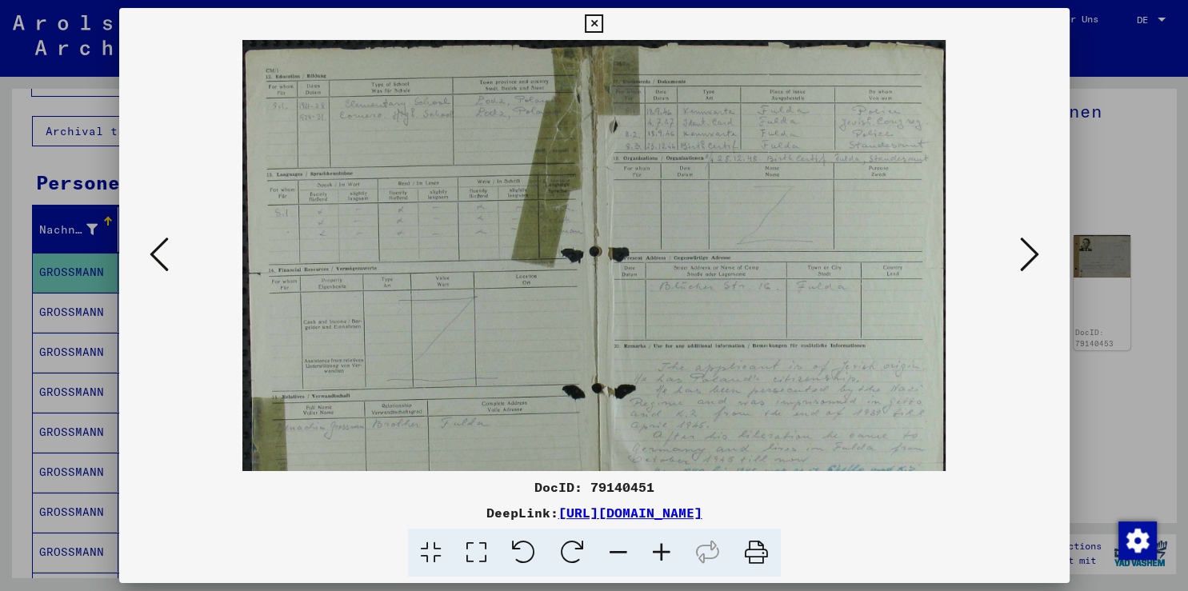
click at [664, 550] on icon at bounding box center [661, 553] width 43 height 49
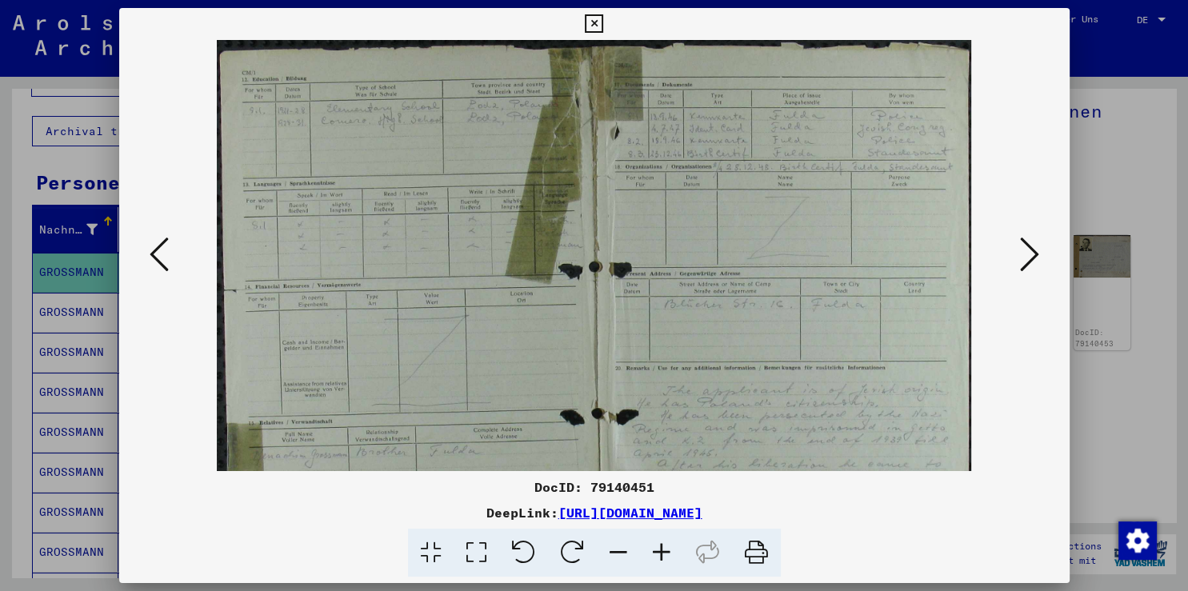
click at [662, 549] on icon at bounding box center [661, 553] width 43 height 49
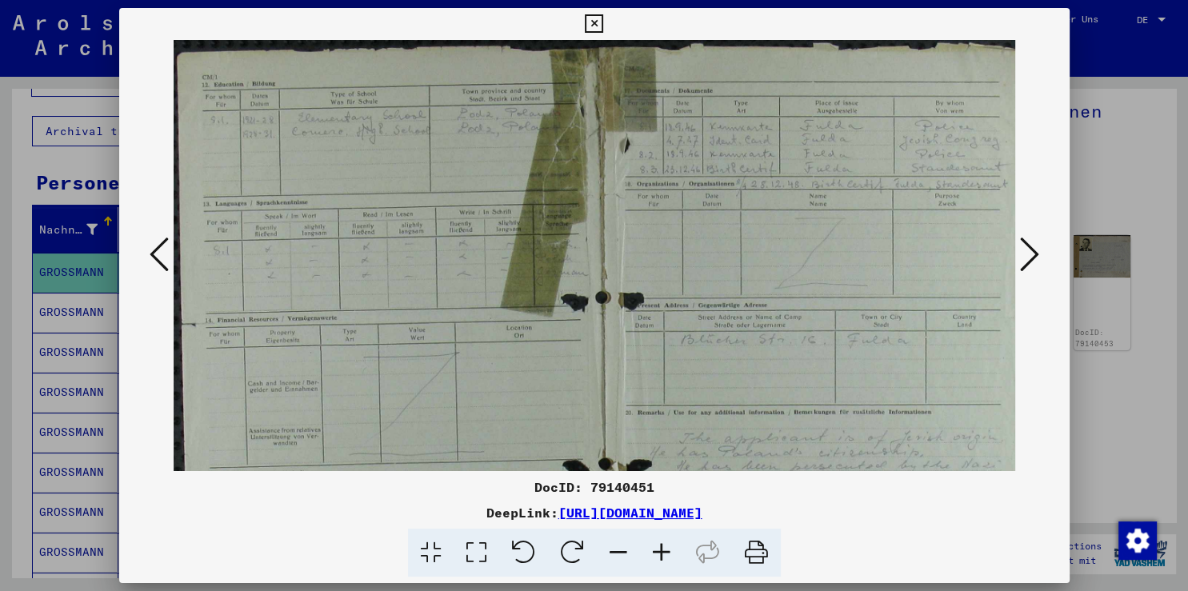
click at [661, 548] on icon at bounding box center [661, 553] width 43 height 49
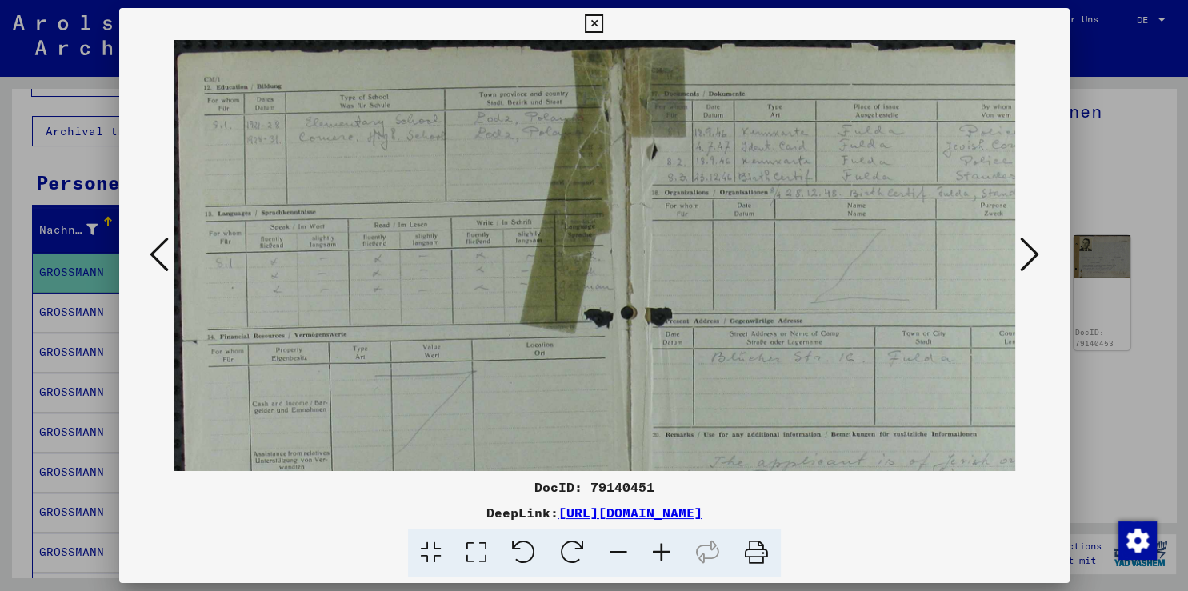
click at [661, 548] on icon at bounding box center [661, 553] width 43 height 49
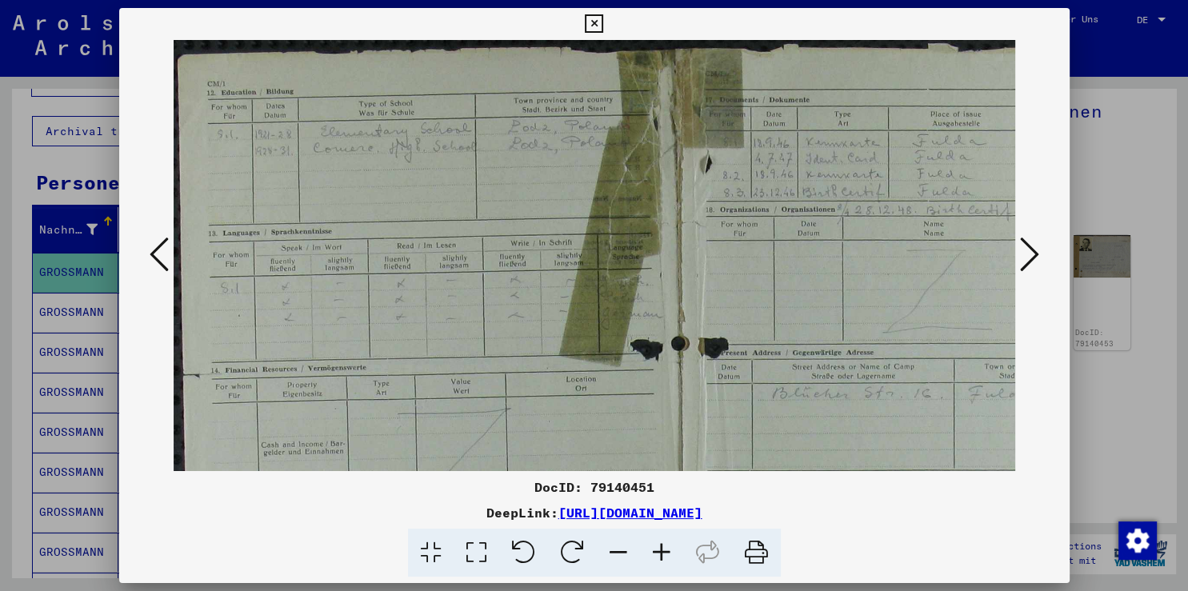
click at [661, 548] on icon at bounding box center [661, 553] width 43 height 49
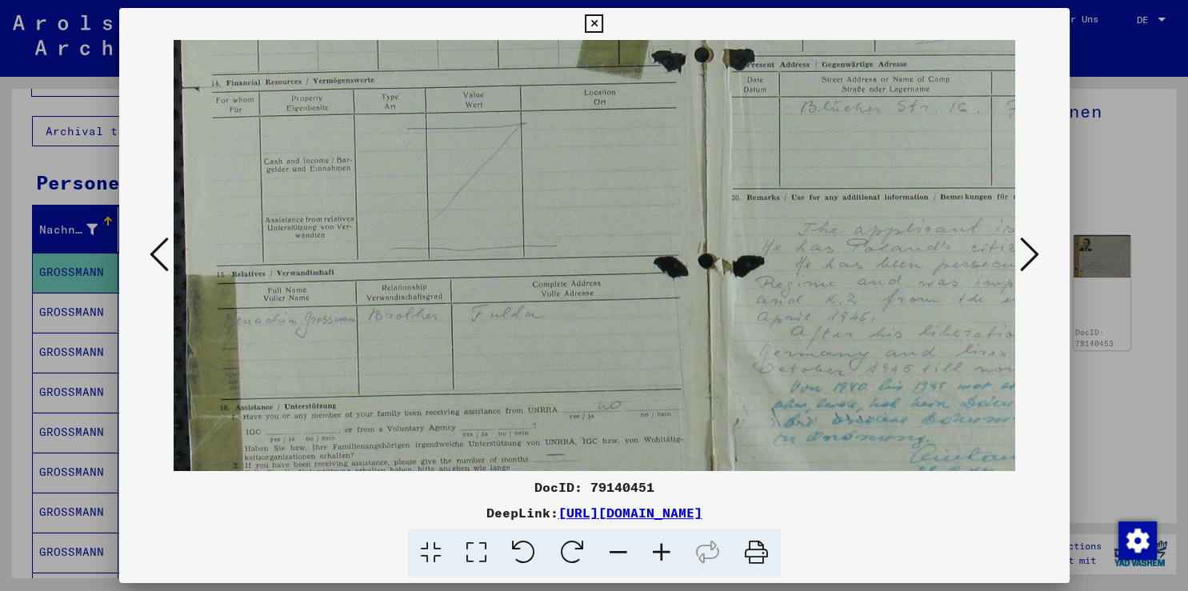
scroll to position [319, 5]
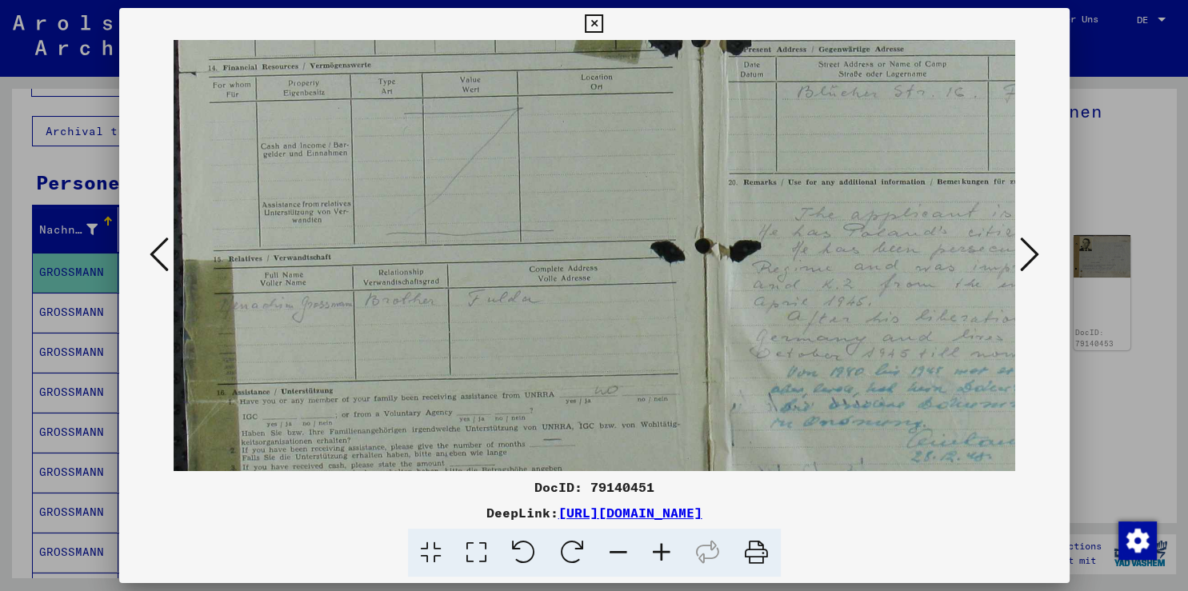
drag, startPoint x: 434, startPoint y: 384, endPoint x: 502, endPoint y: 66, distance: 325.4
click at [502, 66] on img at bounding box center [699, 136] width 1060 height 831
click at [658, 560] on icon at bounding box center [661, 553] width 43 height 49
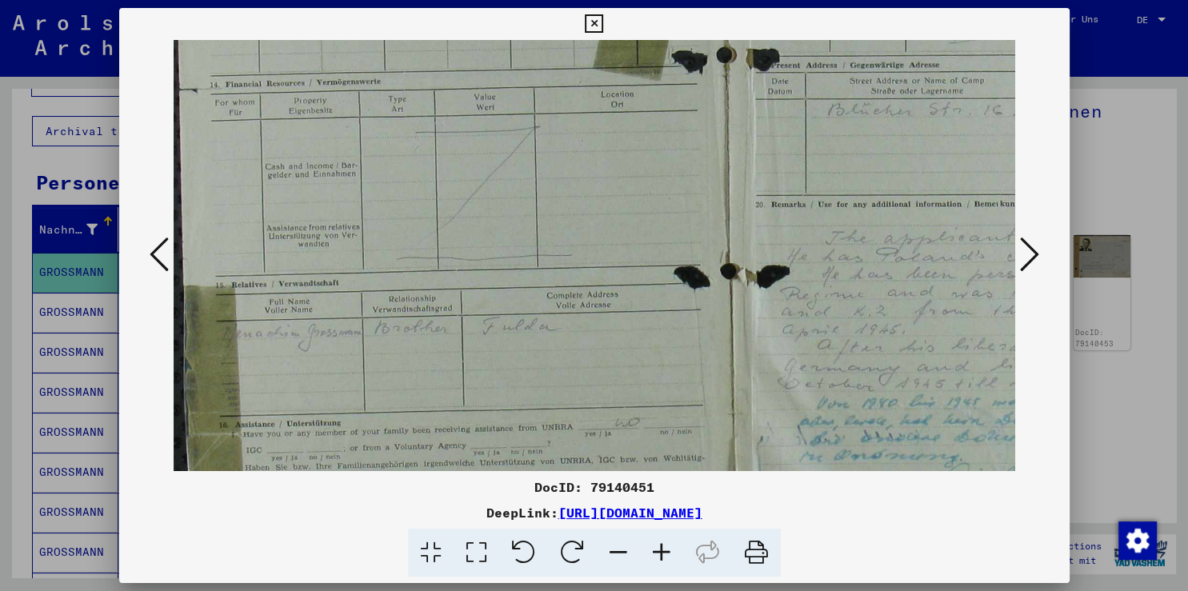
click at [658, 560] on icon at bounding box center [661, 553] width 43 height 49
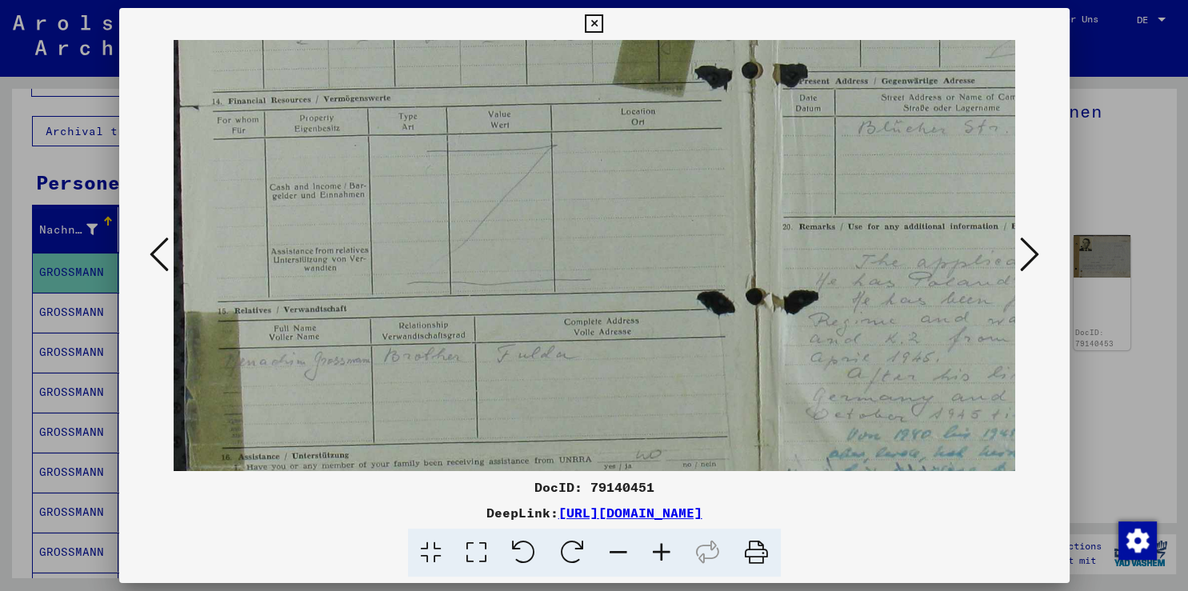
click at [658, 560] on icon at bounding box center [661, 553] width 43 height 49
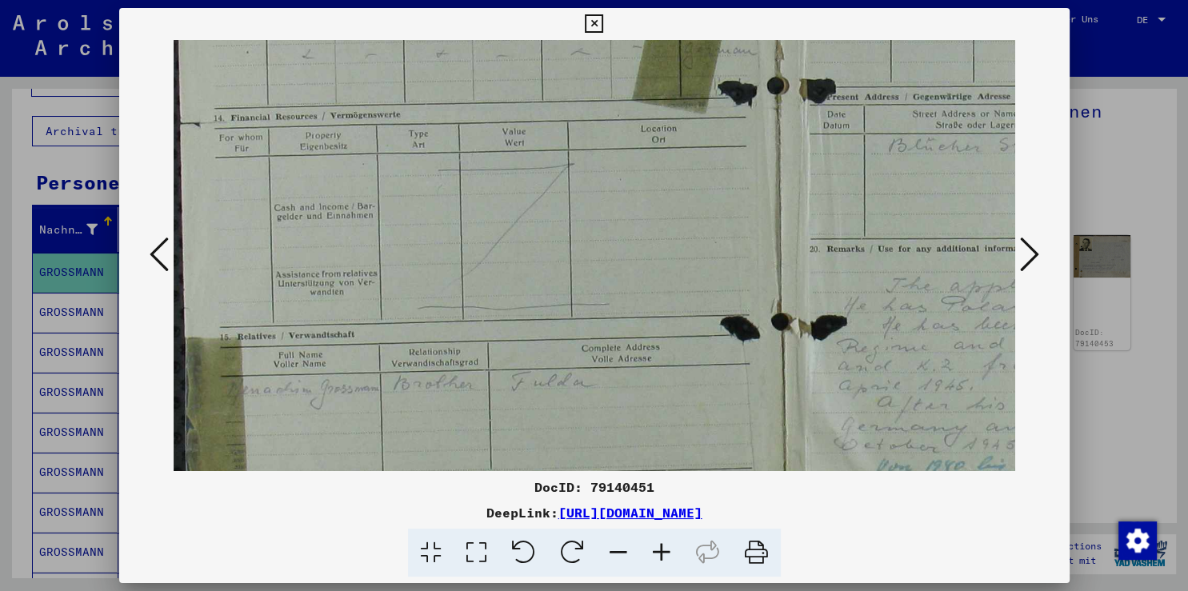
click at [658, 560] on icon at bounding box center [661, 553] width 43 height 49
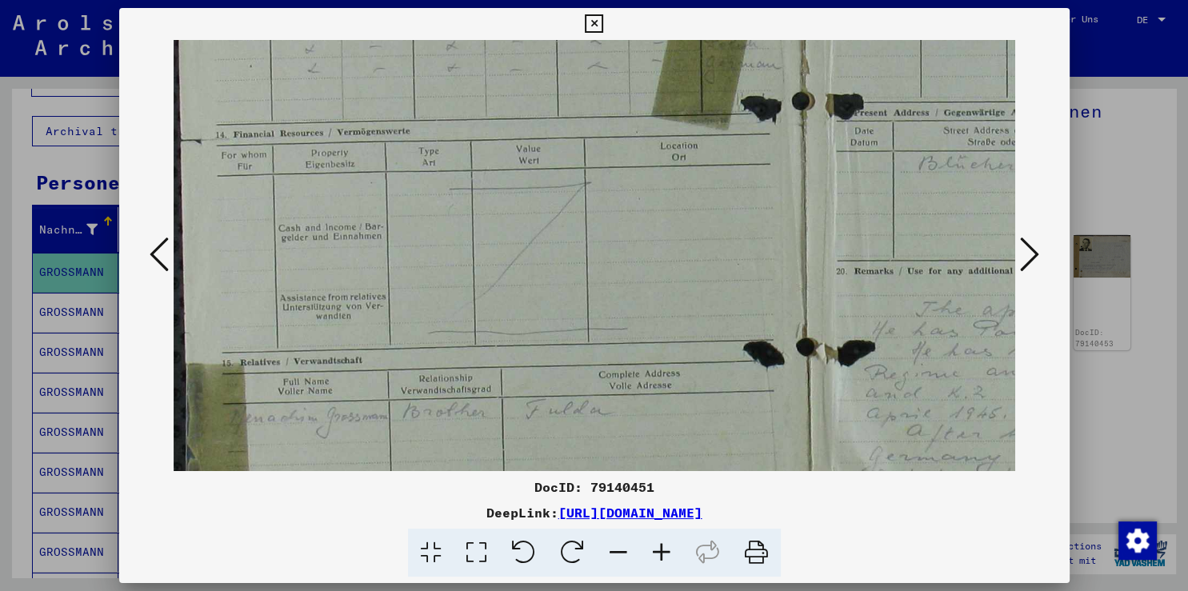
click at [658, 560] on icon at bounding box center [661, 553] width 43 height 49
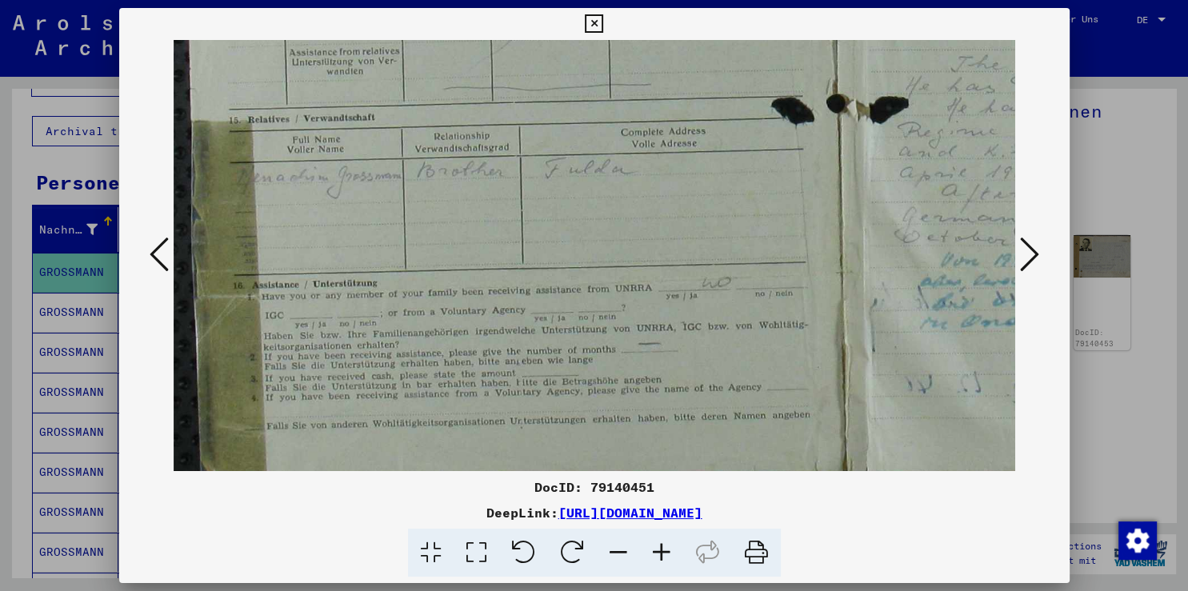
scroll to position [590, 0]
drag, startPoint x: 448, startPoint y: 379, endPoint x: 495, endPoint y: 148, distance: 236.0
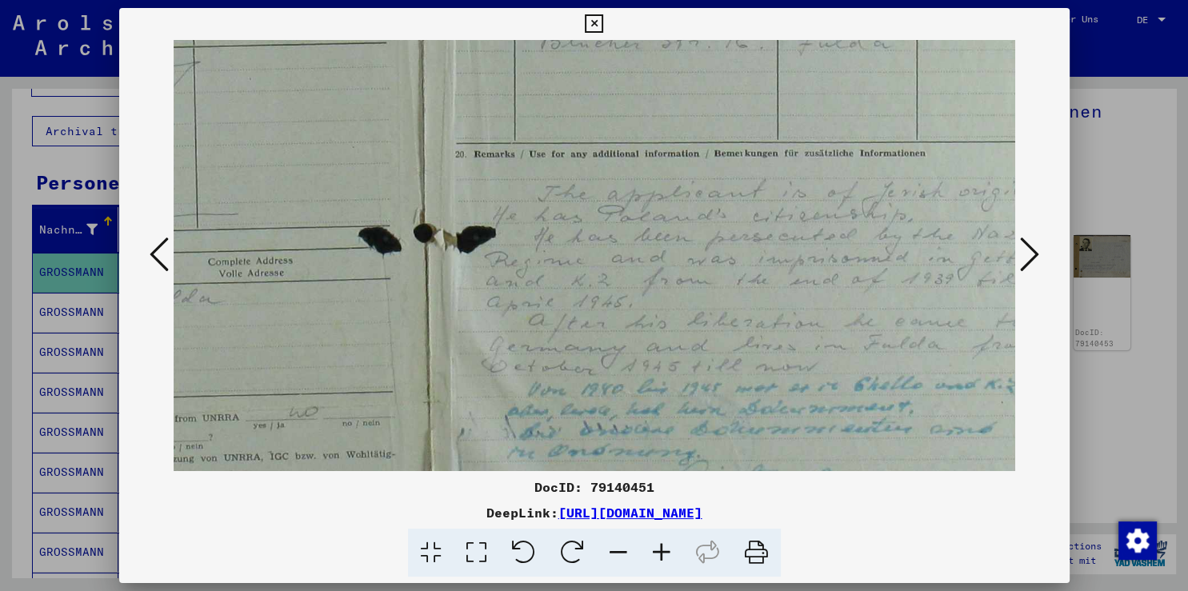
drag, startPoint x: 626, startPoint y: 212, endPoint x: 216, endPoint y: 344, distance: 430.3
click at [214, 342] on img at bounding box center [418, 97] width 1315 height 1031
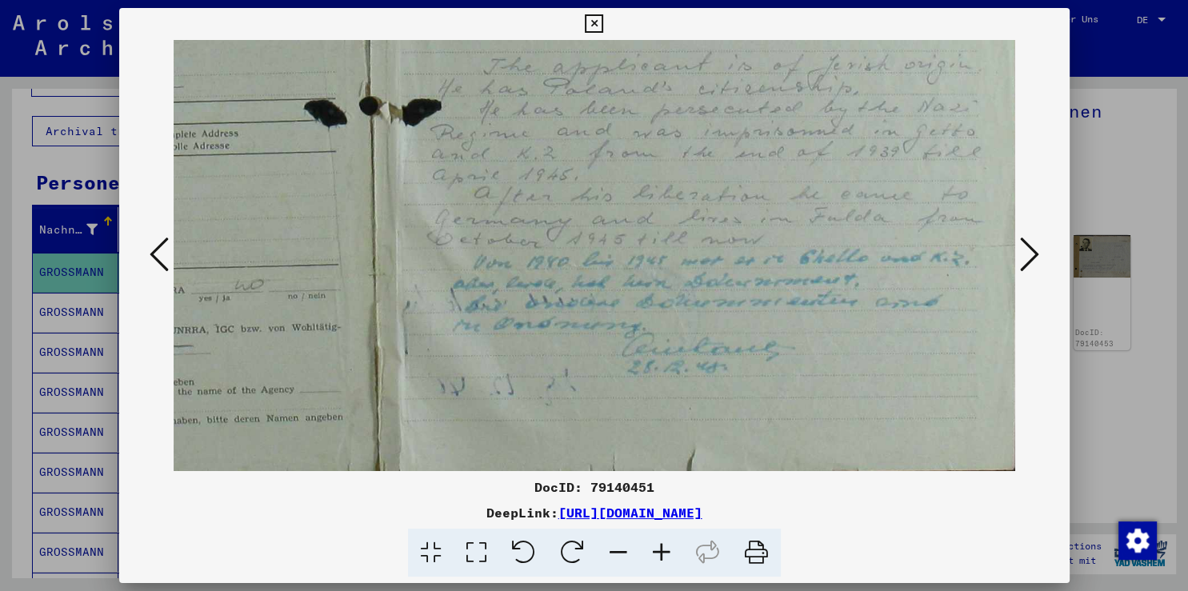
scroll to position [599, 467]
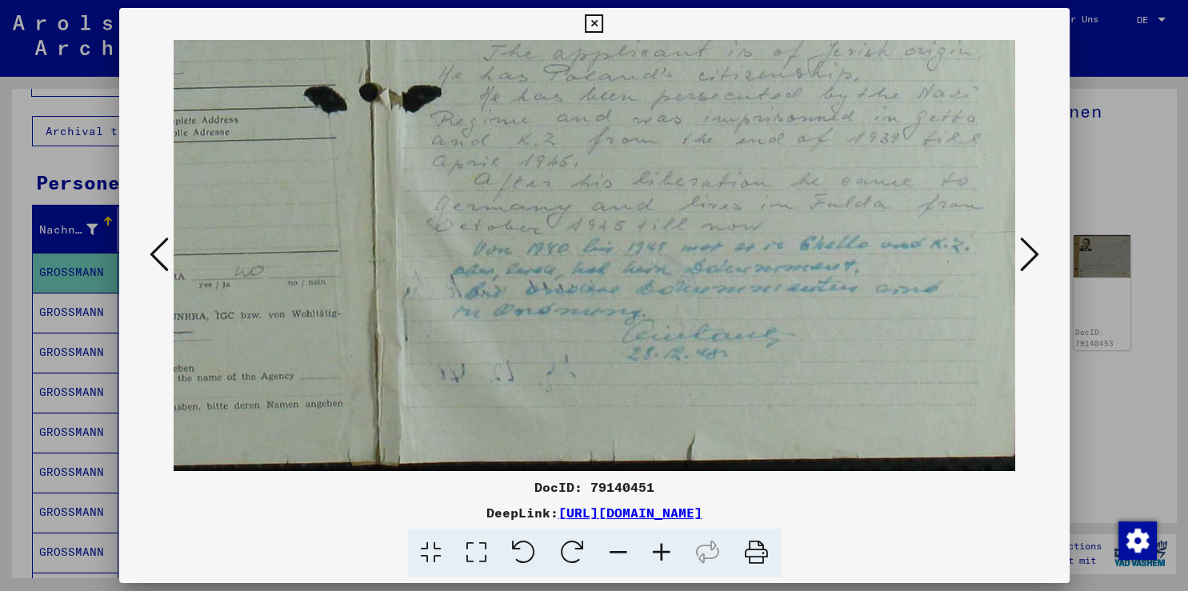
drag, startPoint x: 732, startPoint y: 297, endPoint x: 530, endPoint y: 146, distance: 251.5
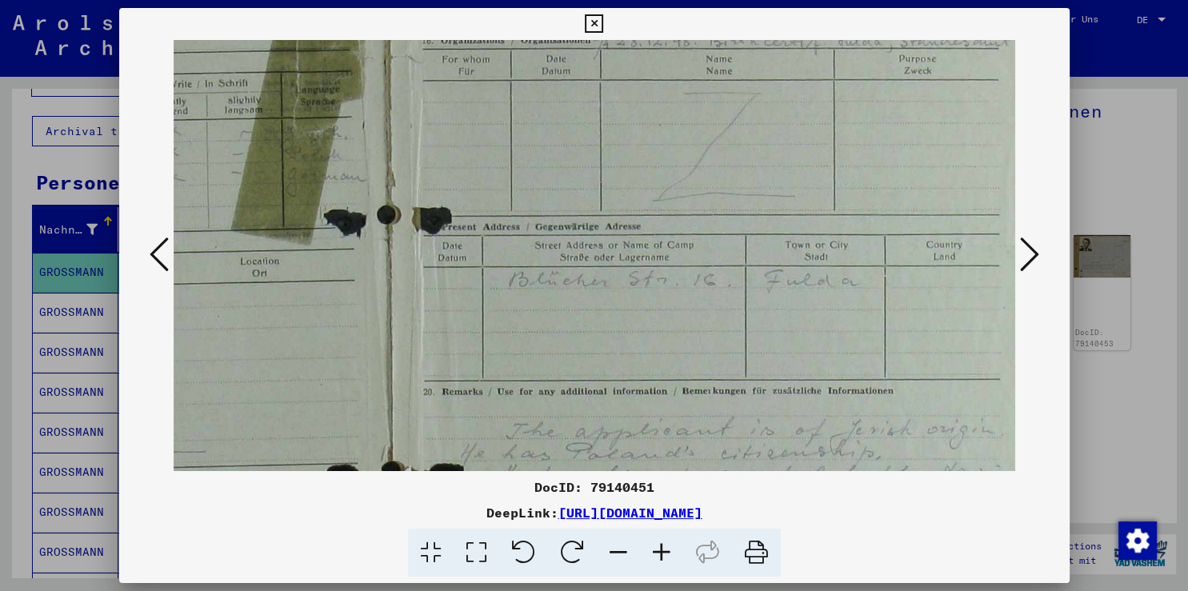
drag, startPoint x: 616, startPoint y: 168, endPoint x: 629, endPoint y: 480, distance: 312.2
click at [628, 510] on div "DocID: 79140451 DeepLink: [URL][DOMAIN_NAME]" at bounding box center [594, 293] width 950 height 570
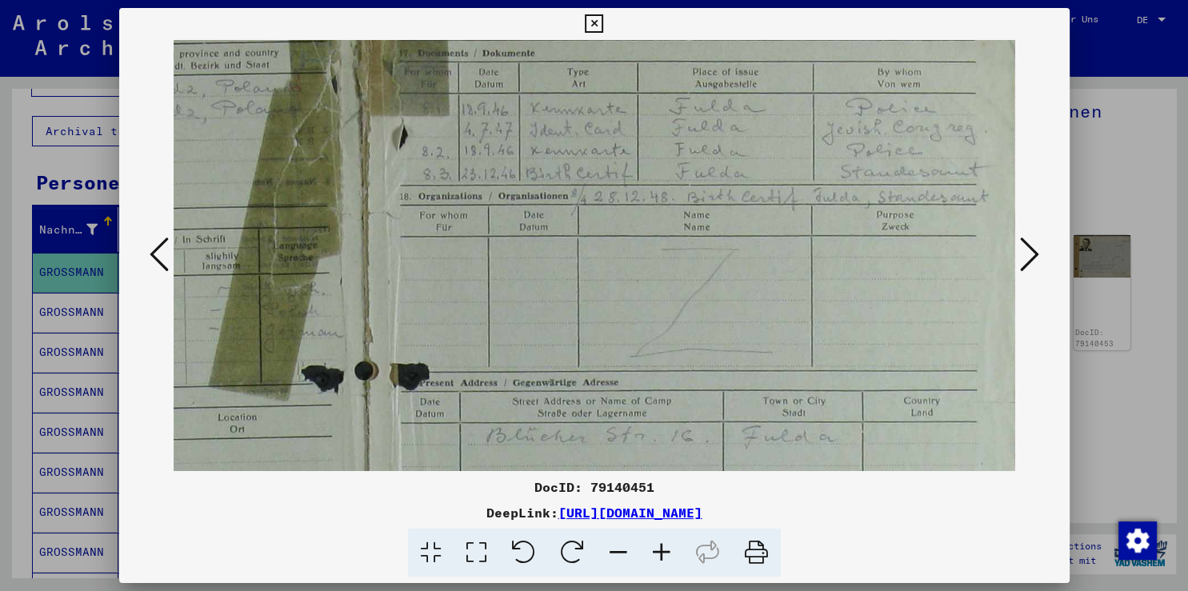
scroll to position [0, 467]
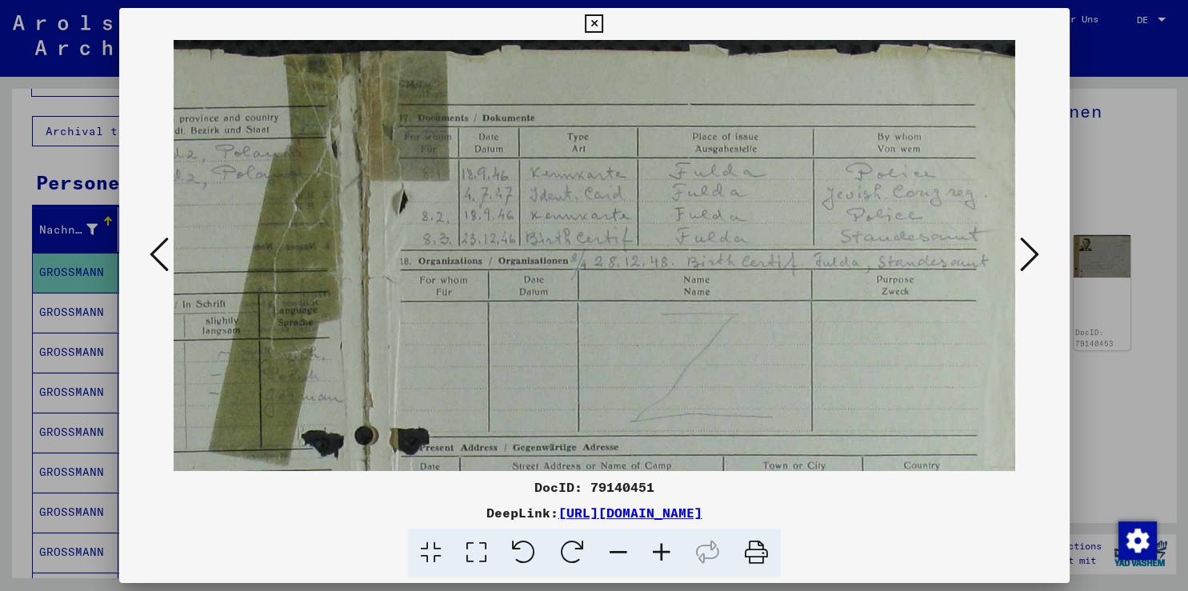
drag, startPoint x: 670, startPoint y: 142, endPoint x: 606, endPoint y: 386, distance: 252.2
click at [606, 386] on img at bounding box center [363, 555] width 1315 height 1031
click at [1032, 257] on icon at bounding box center [1029, 254] width 19 height 38
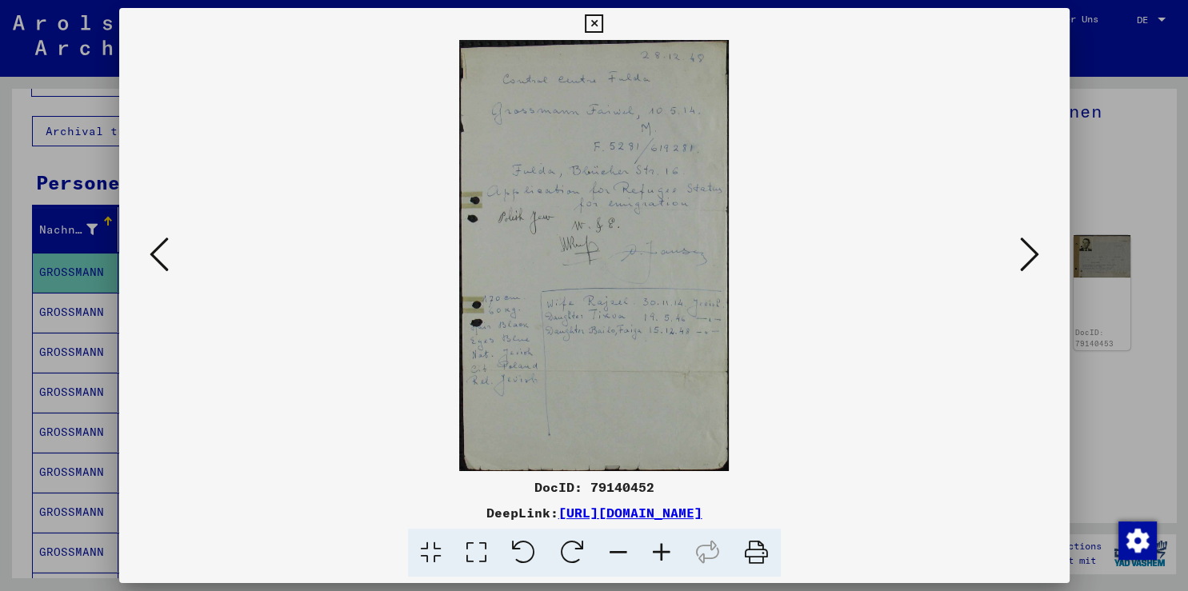
click at [656, 550] on icon at bounding box center [661, 553] width 43 height 49
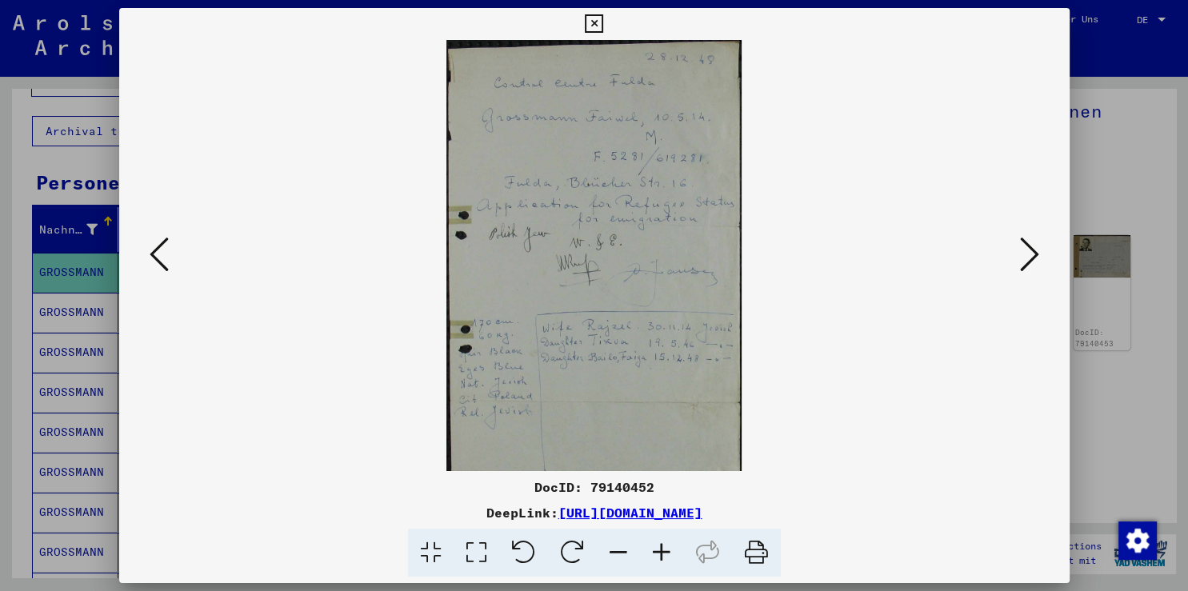
click at [656, 550] on icon at bounding box center [661, 553] width 43 height 49
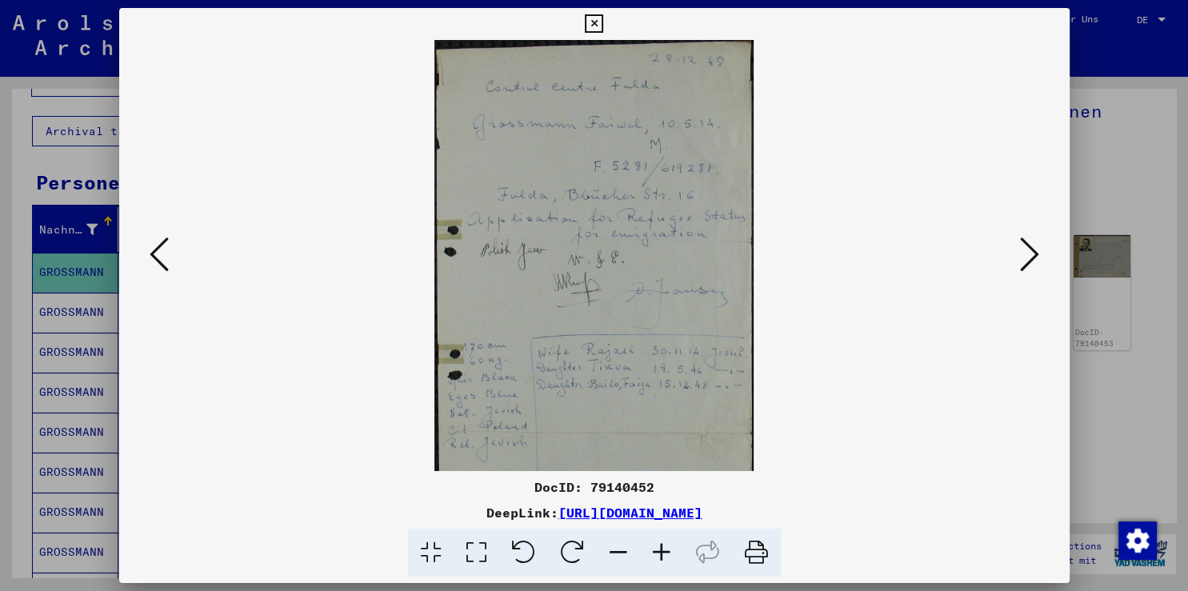
click at [656, 550] on icon at bounding box center [661, 553] width 43 height 49
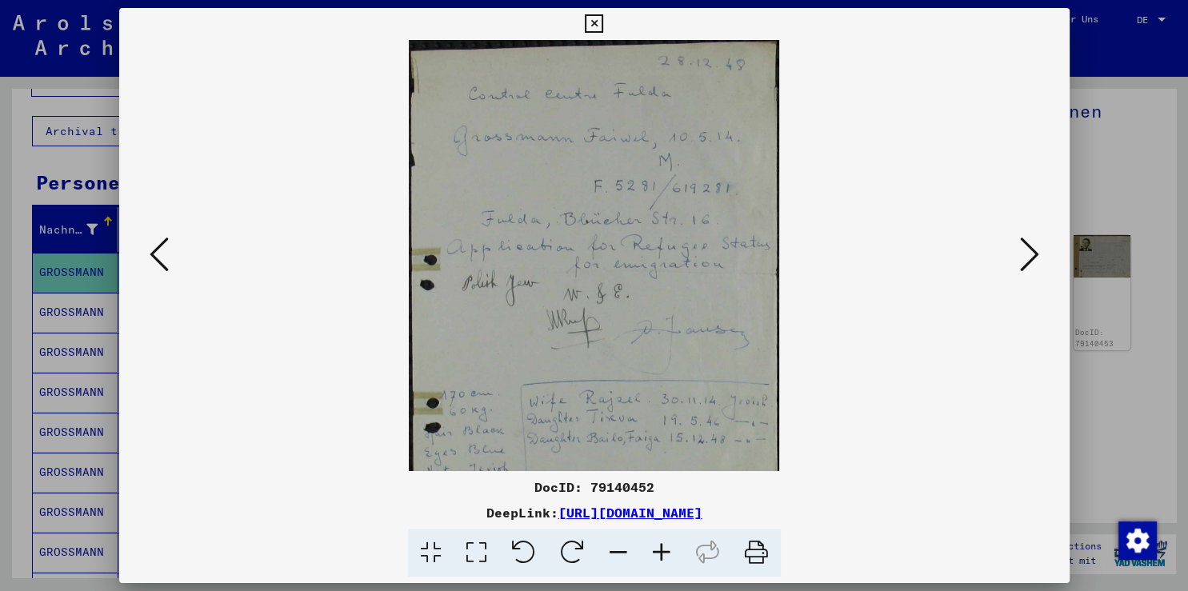
click at [656, 550] on icon at bounding box center [661, 553] width 43 height 49
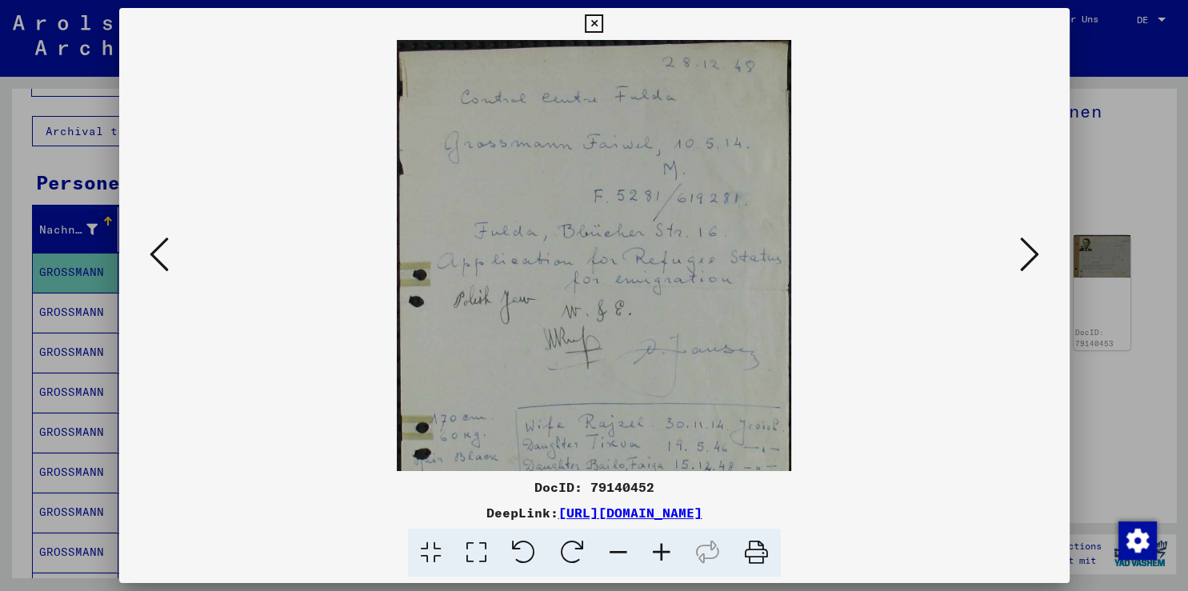
click at [656, 550] on icon at bounding box center [661, 553] width 43 height 49
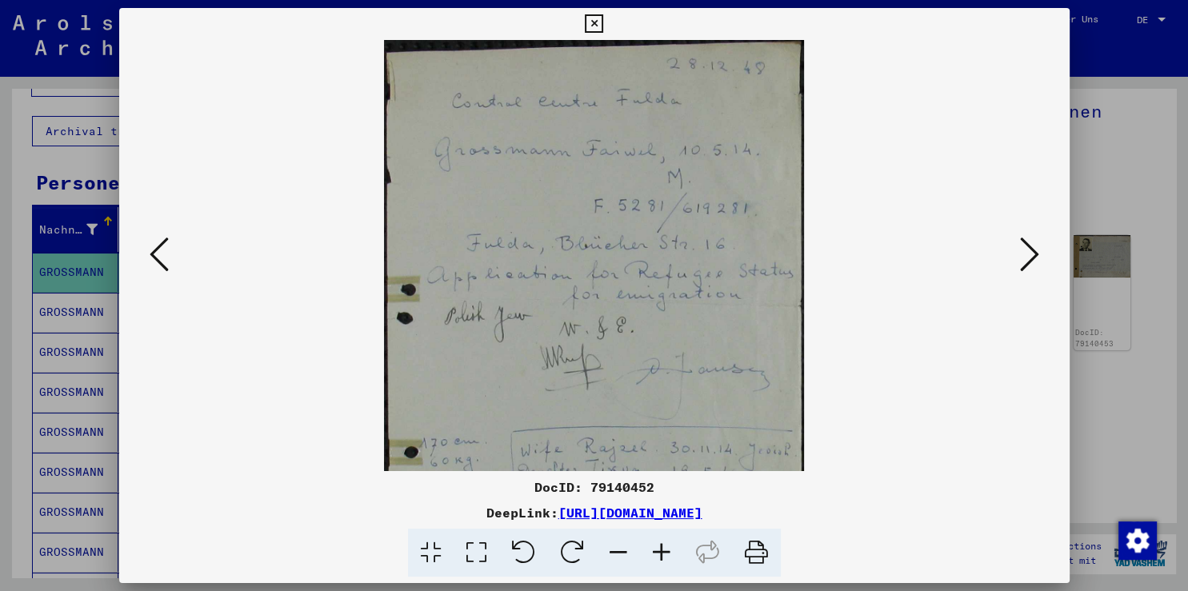
click at [656, 549] on icon at bounding box center [661, 553] width 43 height 49
click at [655, 548] on icon at bounding box center [661, 553] width 43 height 49
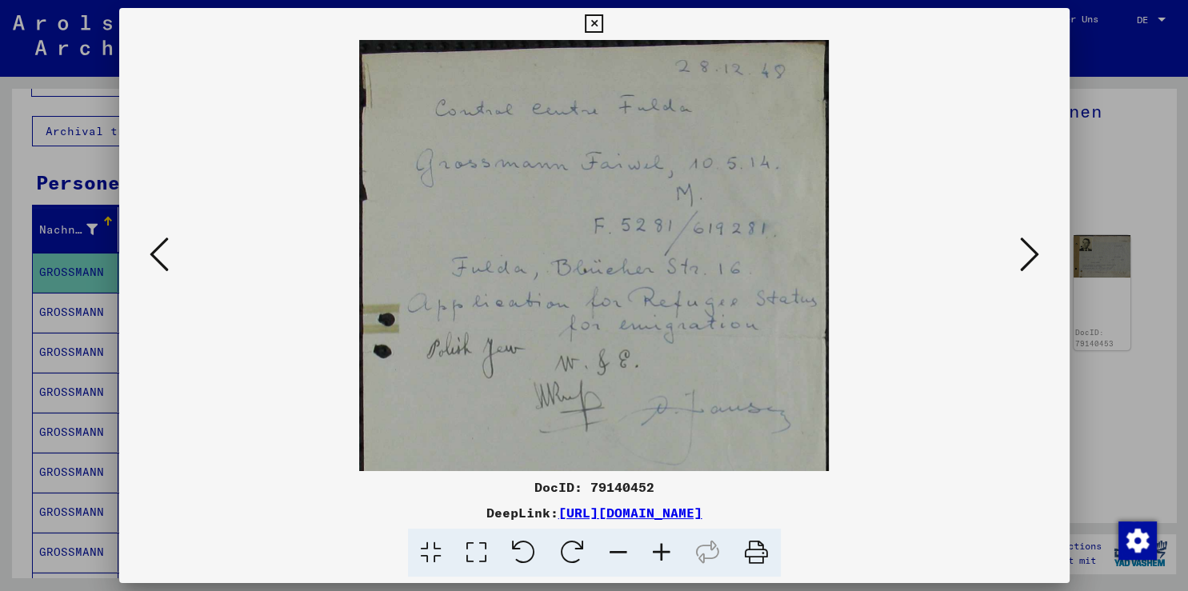
click at [655, 547] on icon at bounding box center [661, 553] width 43 height 49
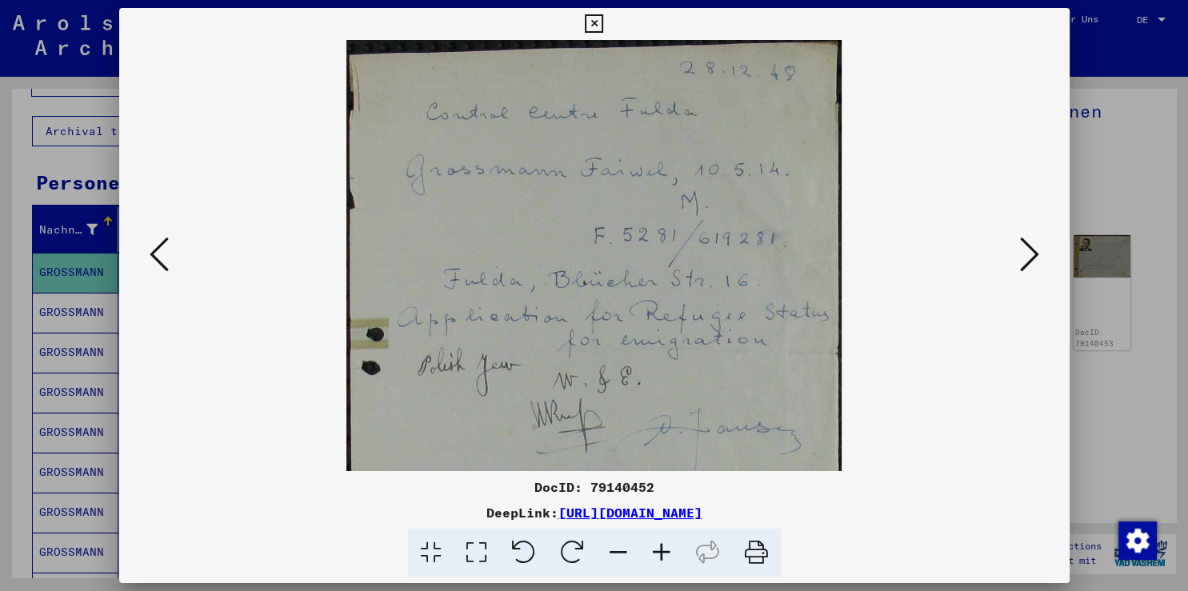
click at [654, 546] on icon at bounding box center [661, 553] width 43 height 49
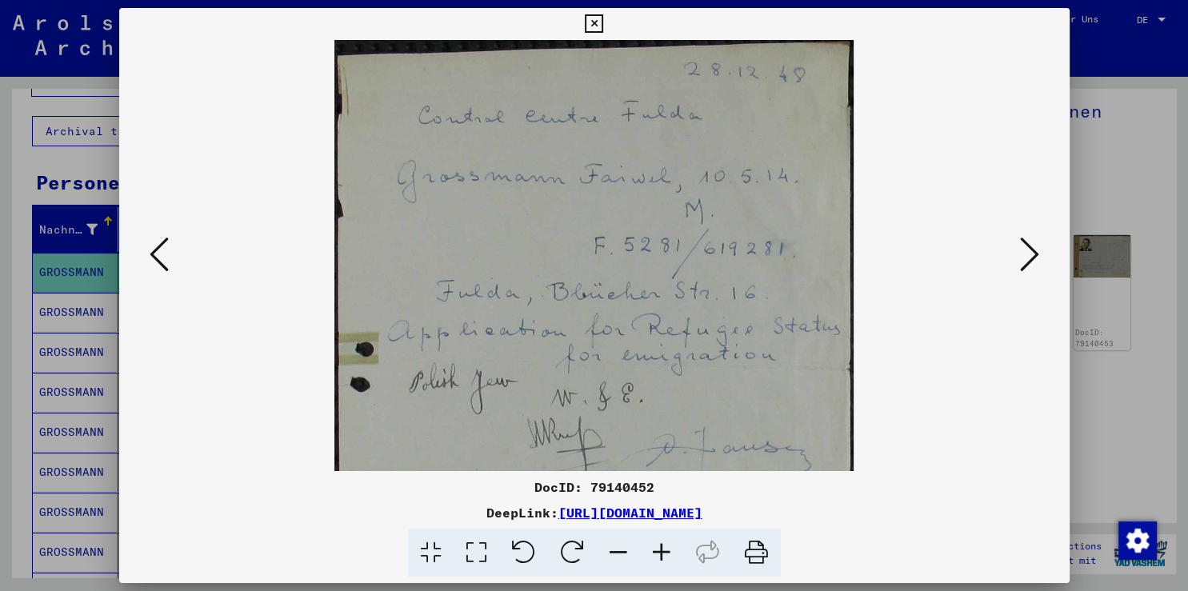
click at [654, 546] on icon at bounding box center [661, 553] width 43 height 49
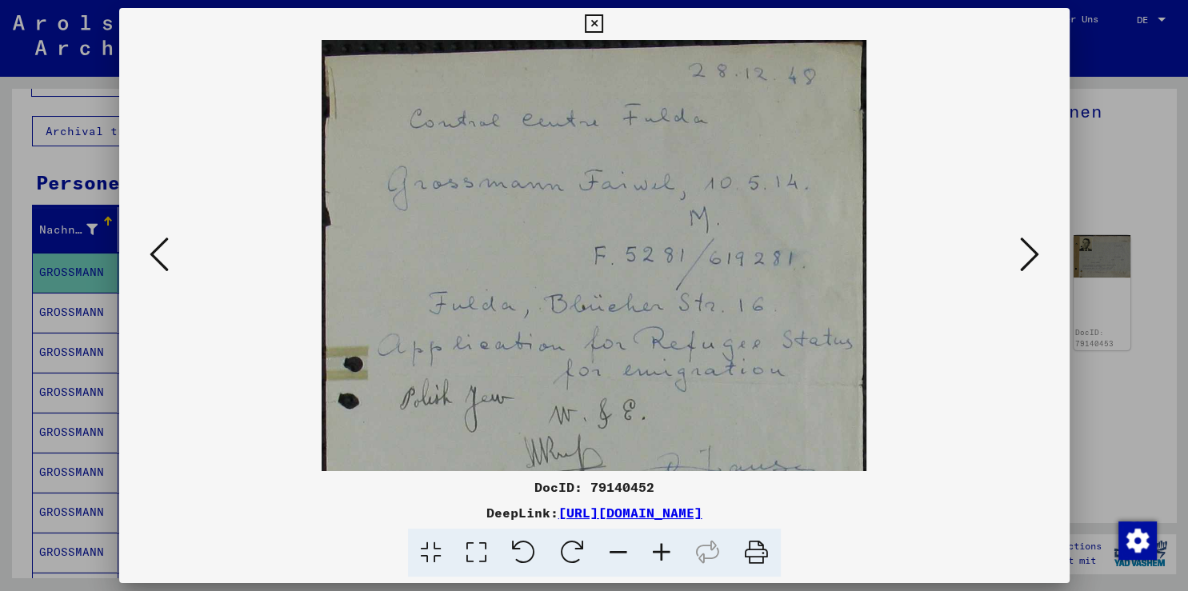
click at [654, 545] on icon at bounding box center [661, 553] width 43 height 49
click at [654, 544] on icon at bounding box center [661, 553] width 43 height 49
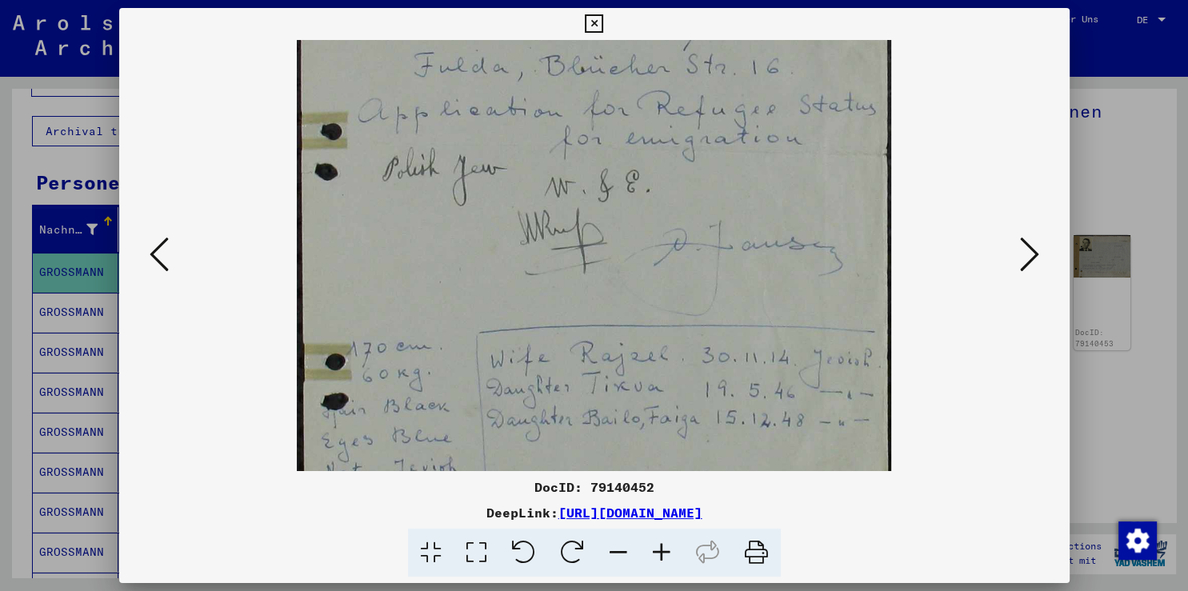
drag, startPoint x: 728, startPoint y: 415, endPoint x: 696, endPoint y: 154, distance: 262.7
click at [696, 154] on img at bounding box center [594, 253] width 595 height 951
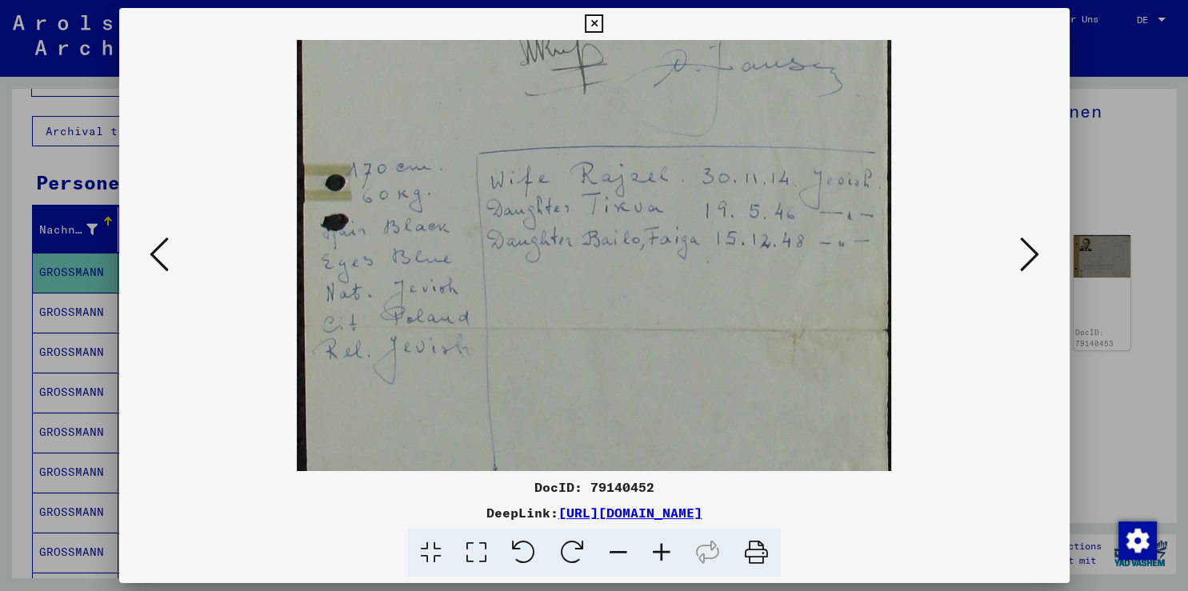
scroll to position [446, 0]
drag, startPoint x: 665, startPoint y: 408, endPoint x: 643, endPoint y: 226, distance: 183.7
click at [643, 226] on img at bounding box center [594, 69] width 595 height 951
click at [1026, 267] on icon at bounding box center [1029, 254] width 19 height 38
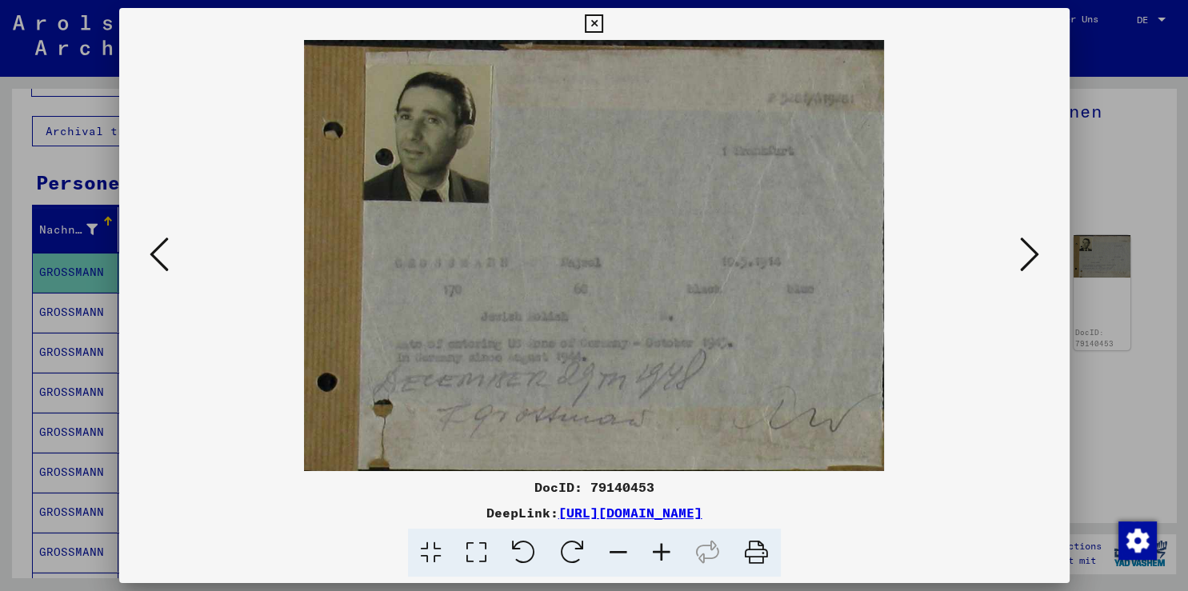
click at [1026, 267] on icon at bounding box center [1029, 254] width 19 height 38
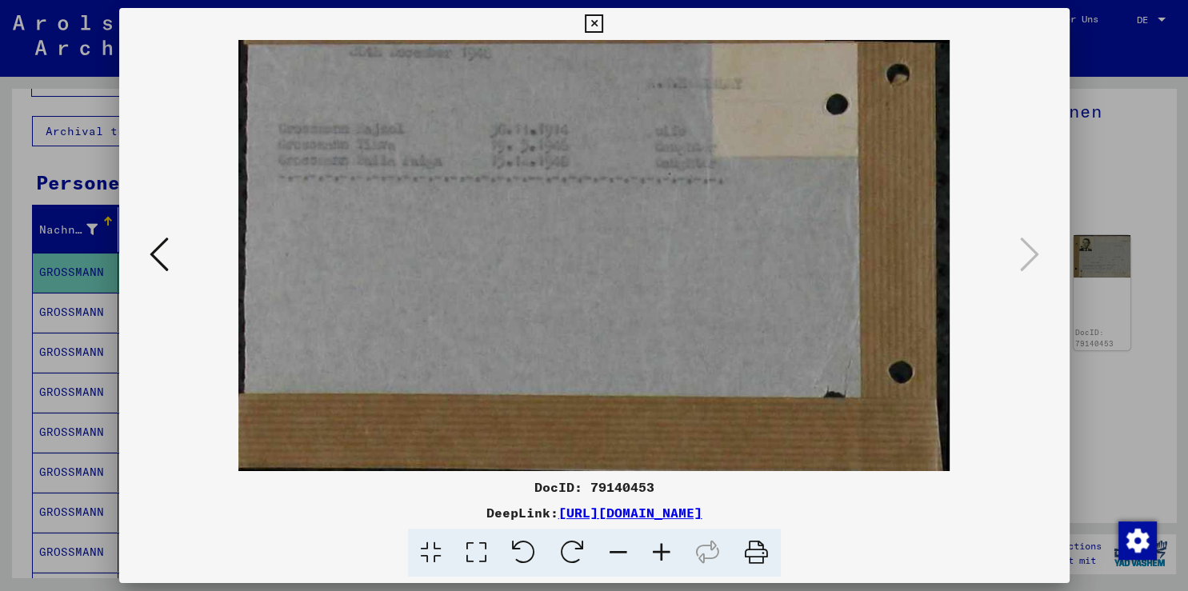
click at [603, 18] on icon at bounding box center [594, 23] width 18 height 19
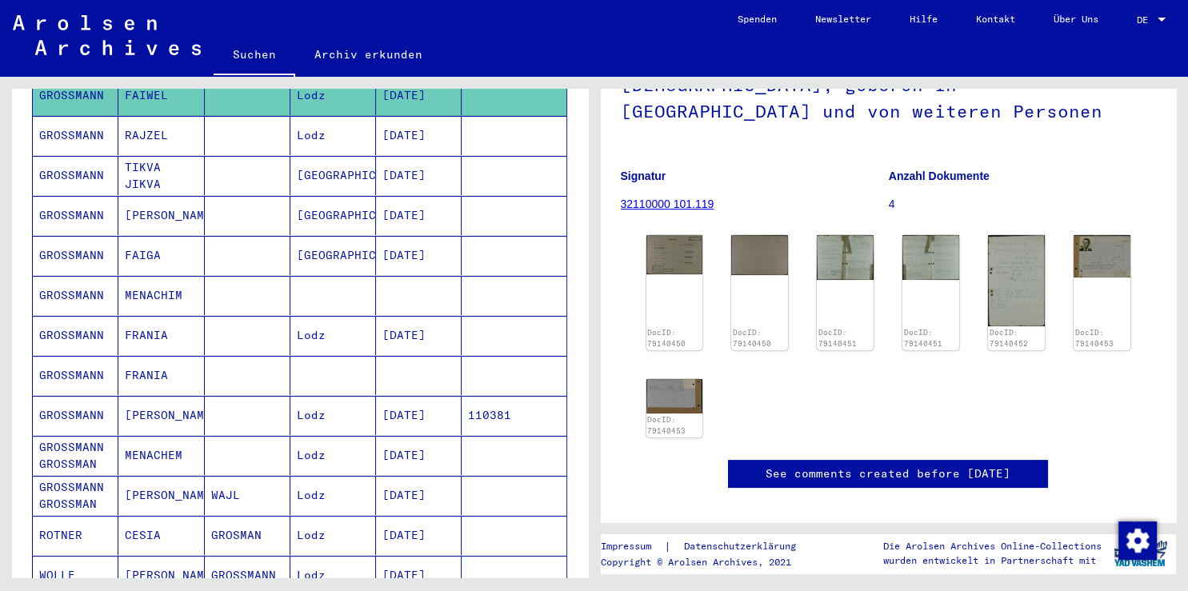
scroll to position [353, 0]
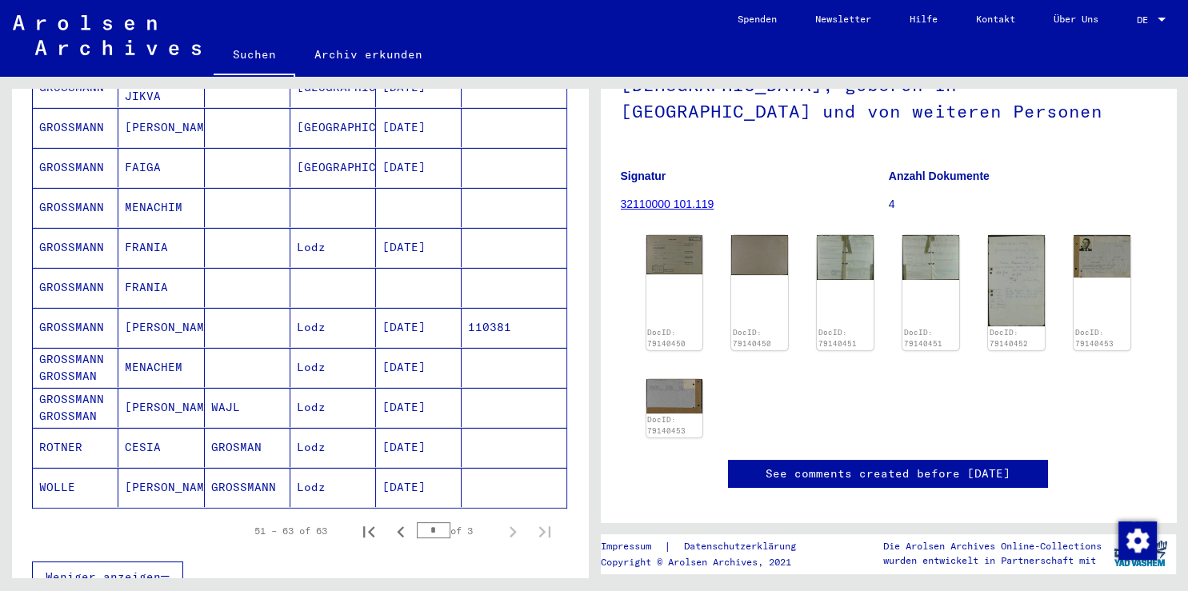
click at [62, 188] on mat-cell "GROSSMANN" at bounding box center [76, 207] width 86 height 39
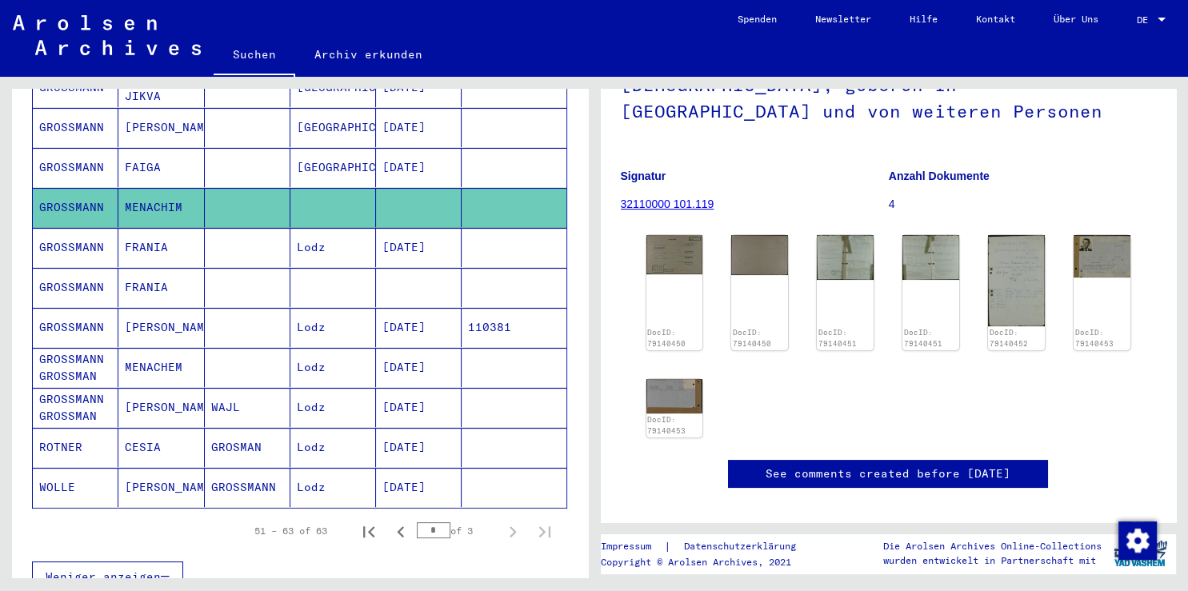
click at [66, 228] on mat-cell "GROSSMANN" at bounding box center [76, 247] width 86 height 39
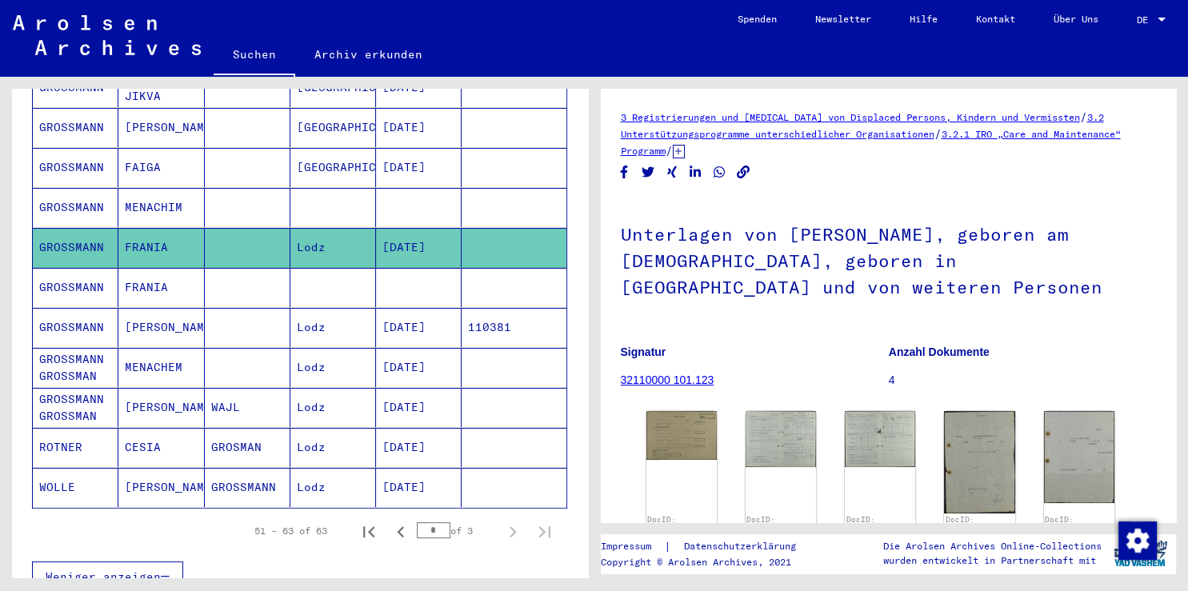
click at [59, 428] on mat-cell "ROTNER" at bounding box center [76, 447] width 86 height 39
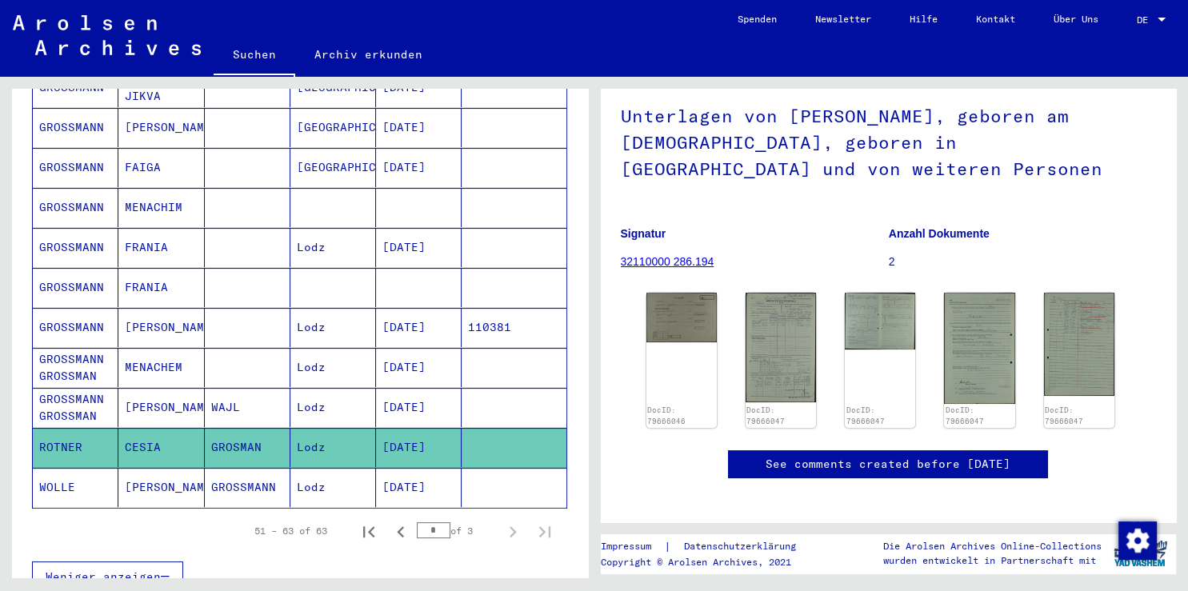
scroll to position [176, 0]
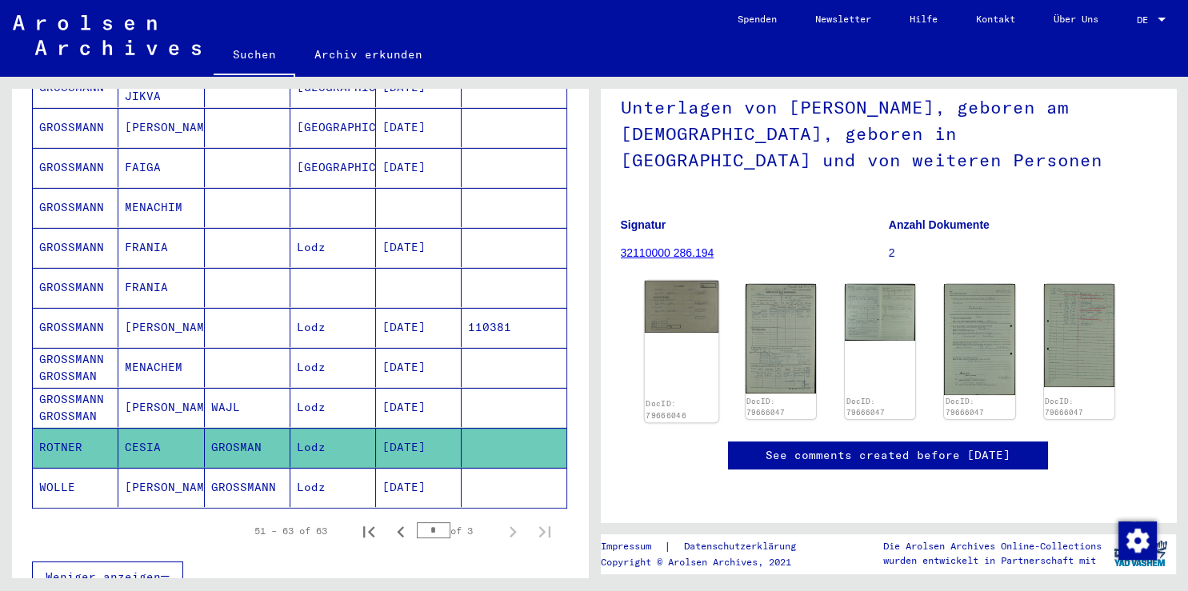
click at [676, 281] on img at bounding box center [681, 307] width 74 height 52
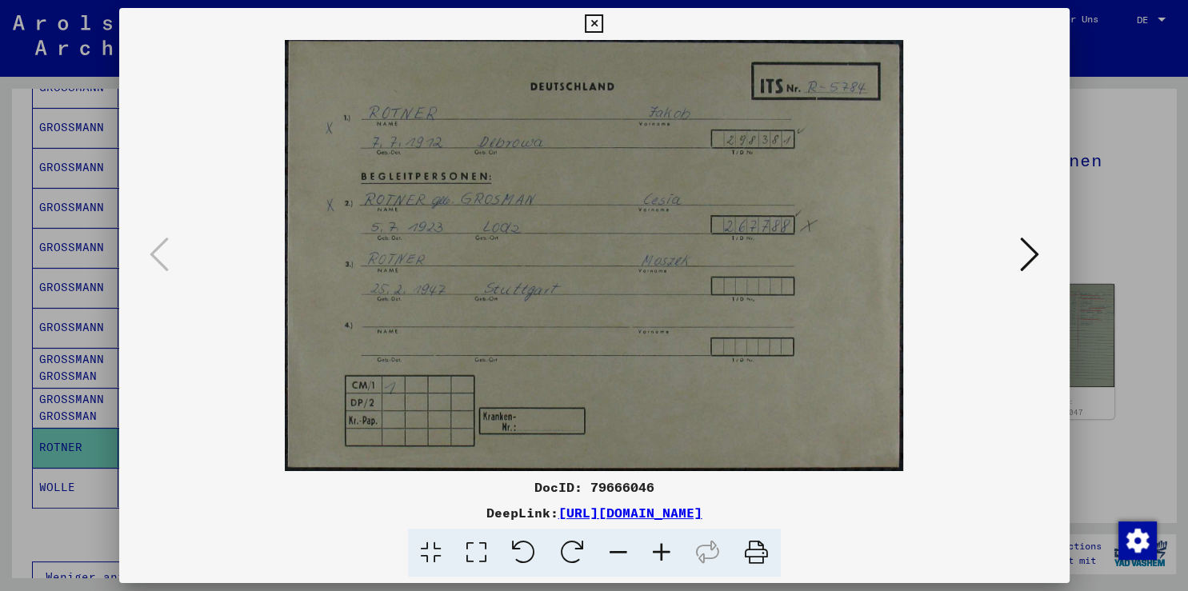
click at [608, 19] on button at bounding box center [594, 24] width 28 height 32
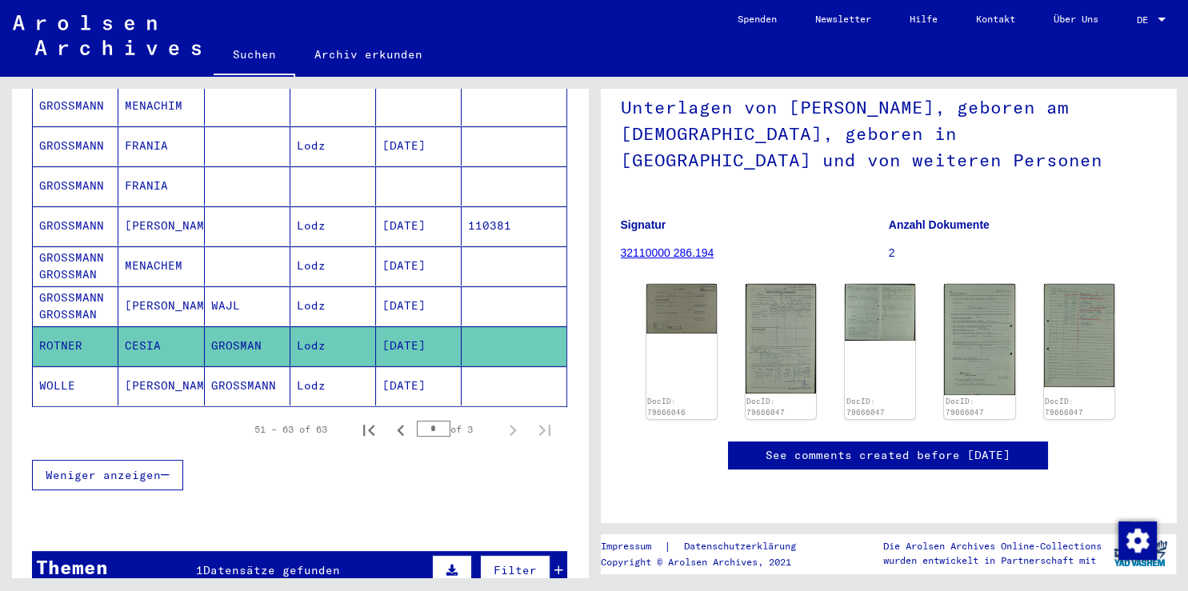
scroll to position [581, 0]
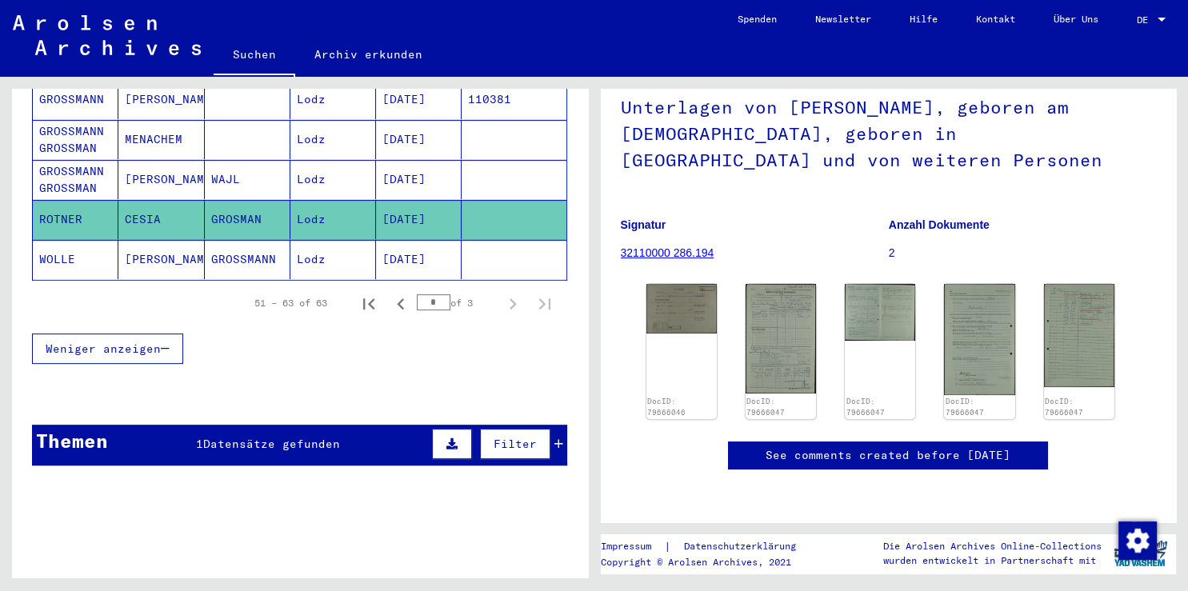
click at [274, 437] on span "Datensätze gefunden" at bounding box center [271, 444] width 137 height 14
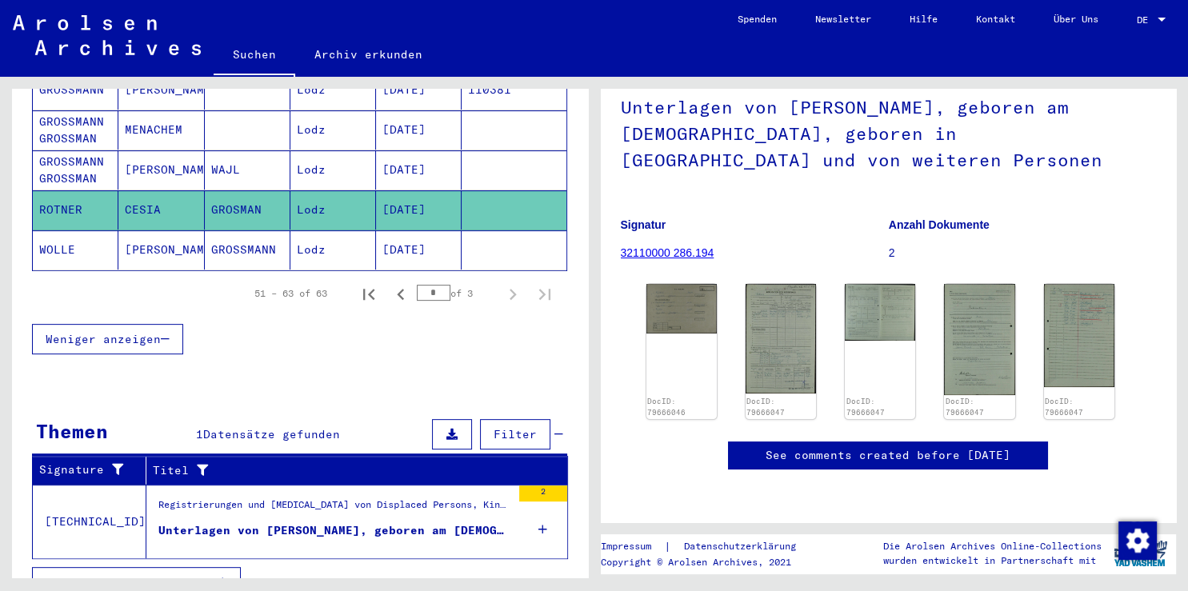
scroll to position [594, 0]
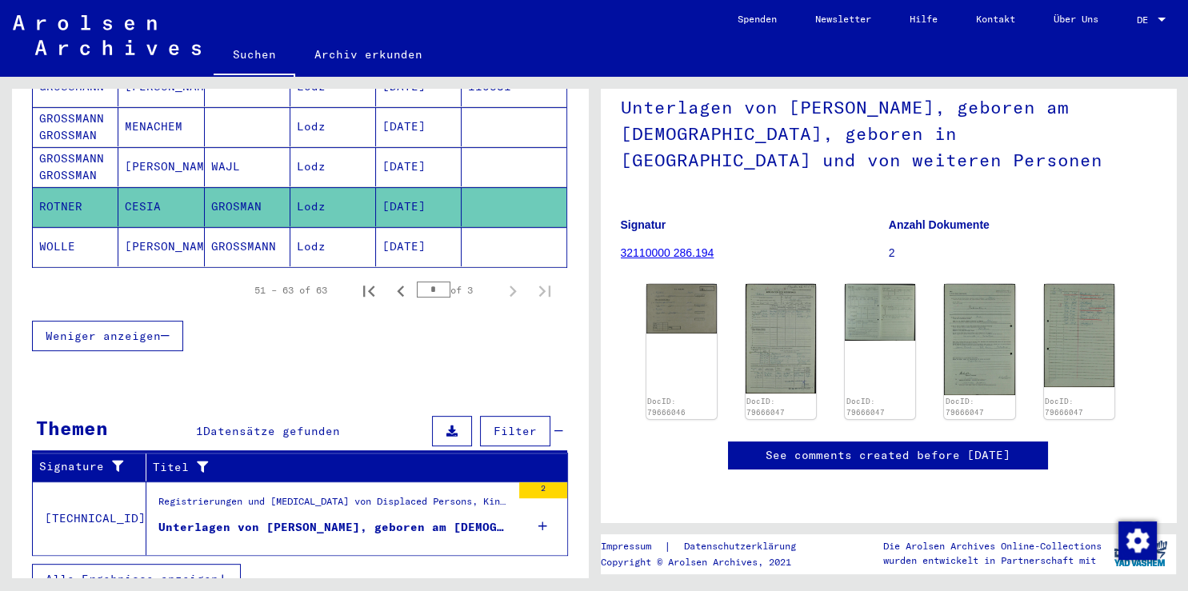
click at [304, 519] on div "Unterlagen von [PERSON_NAME], geboren am [DEMOGRAPHIC_DATA], geboren in [GEOGRA…" at bounding box center [334, 527] width 353 height 17
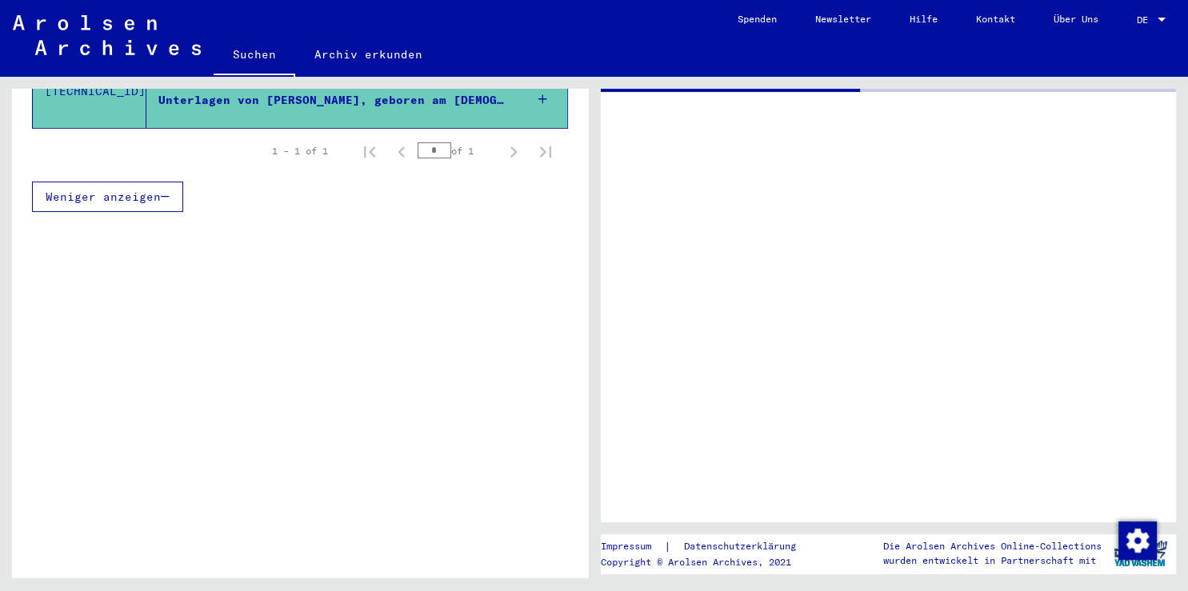
scroll to position [339, 0]
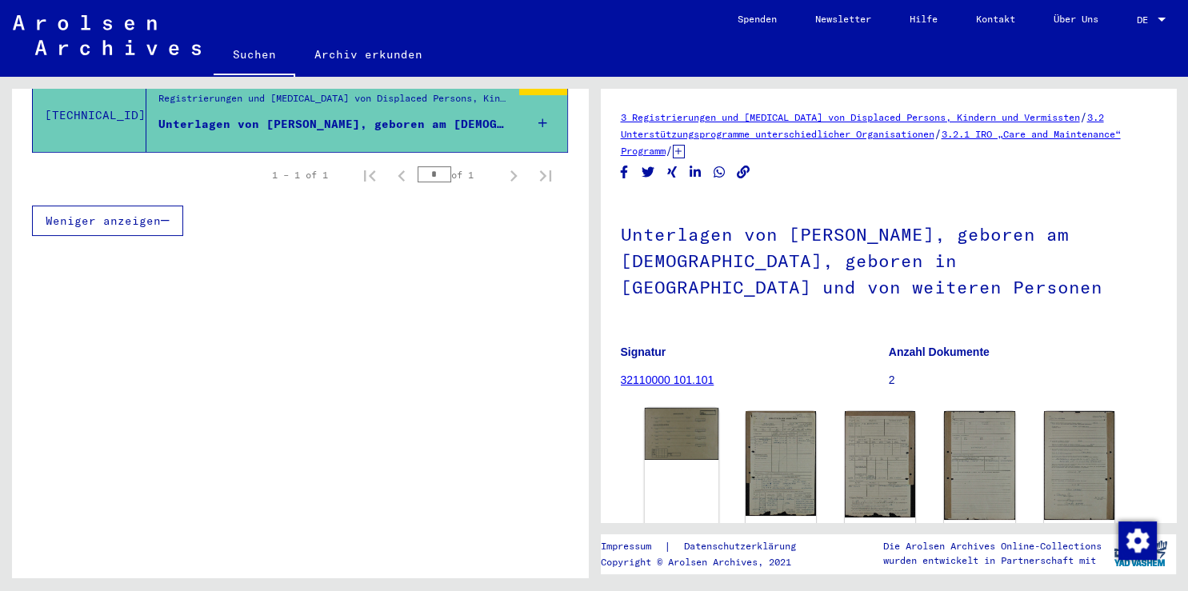
click at [673, 430] on img at bounding box center [681, 434] width 74 height 52
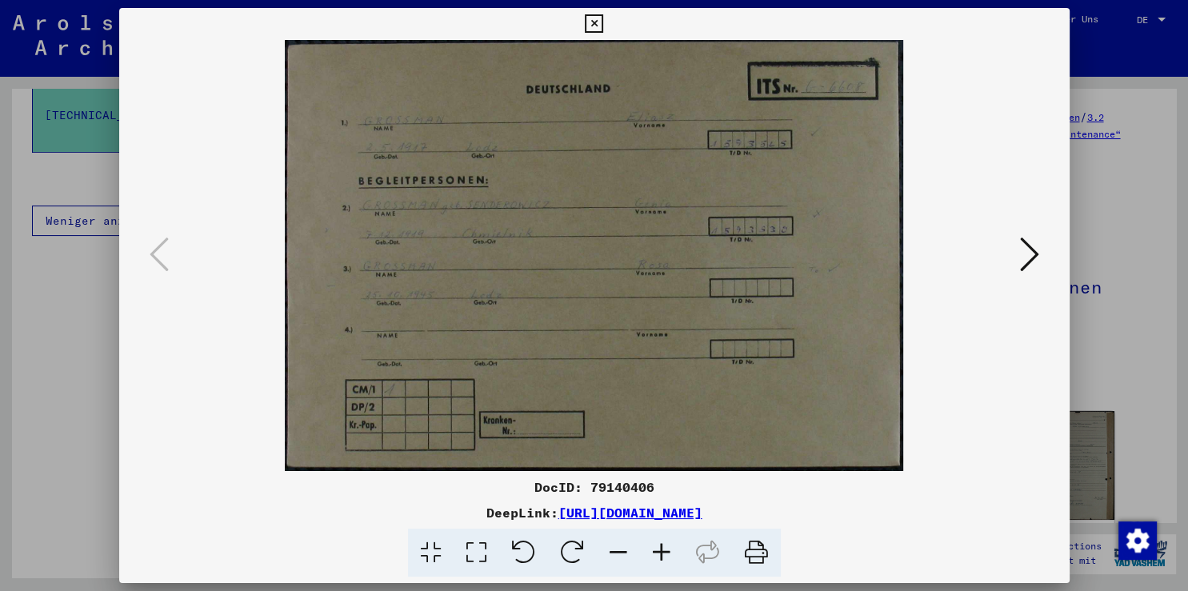
click at [666, 540] on icon at bounding box center [661, 553] width 43 height 49
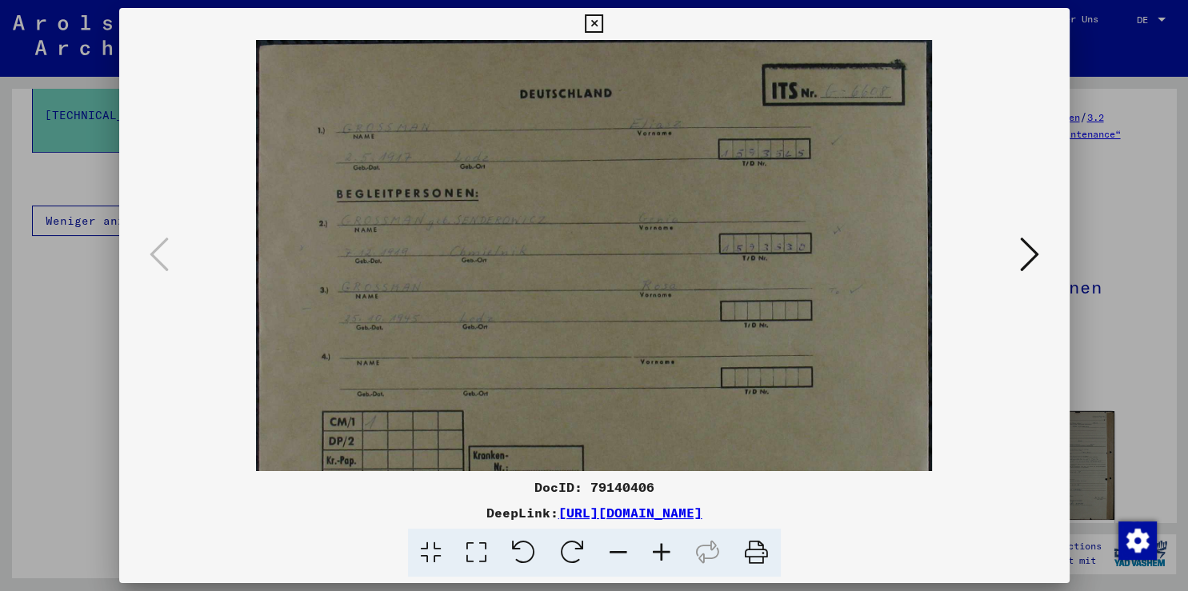
click at [664, 542] on icon at bounding box center [661, 553] width 43 height 49
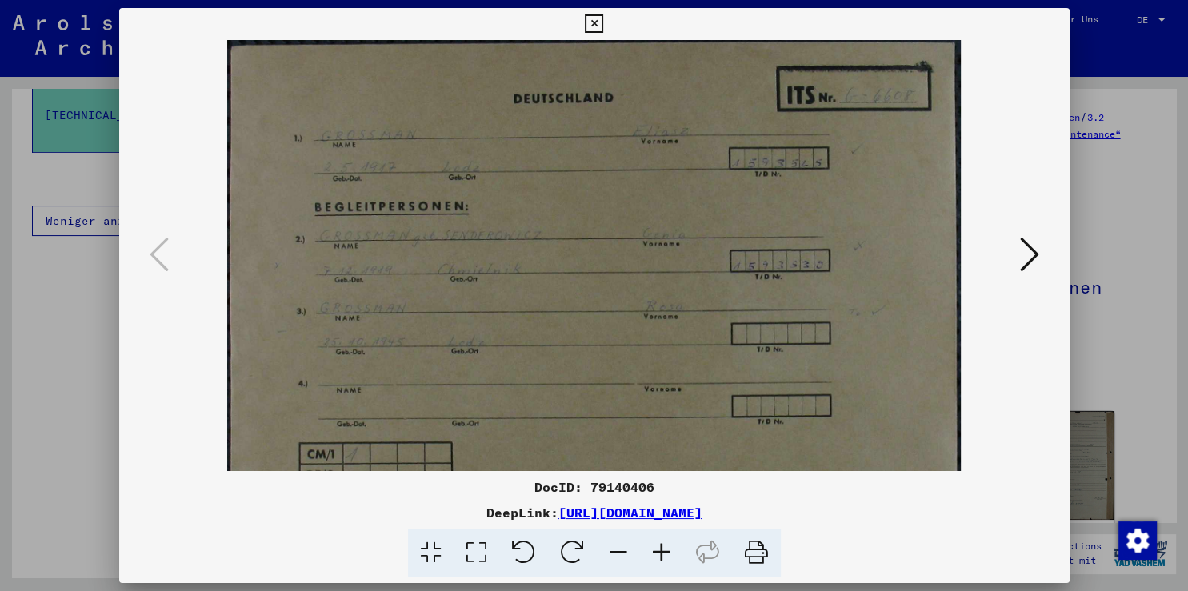
click at [664, 542] on icon at bounding box center [661, 553] width 43 height 49
click at [664, 543] on icon at bounding box center [661, 553] width 43 height 49
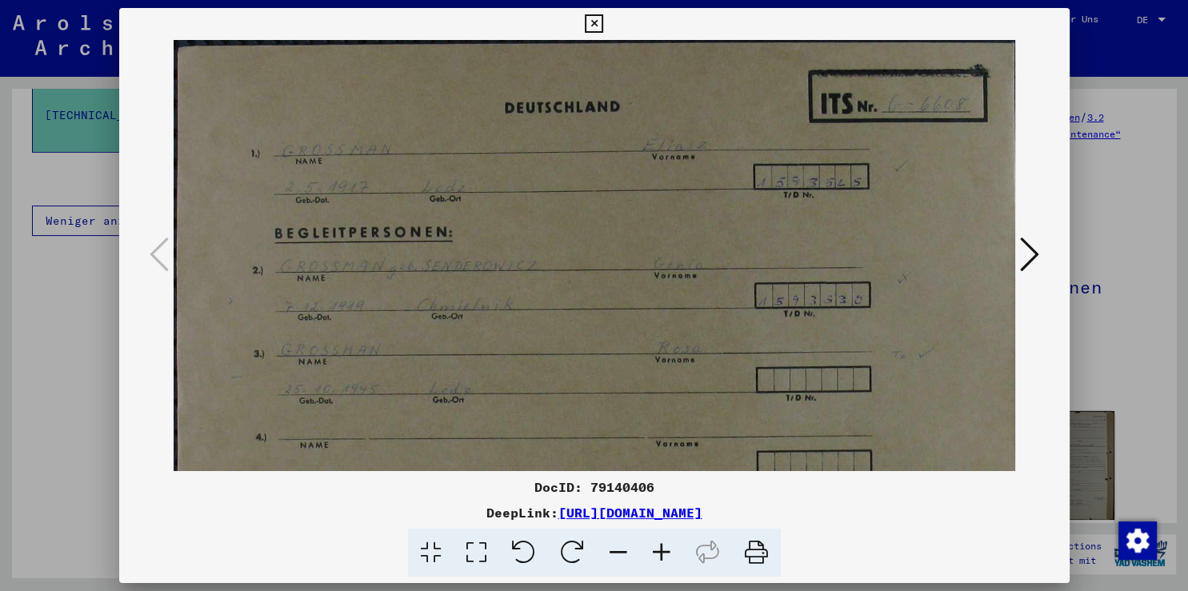
click at [664, 544] on icon at bounding box center [661, 553] width 43 height 49
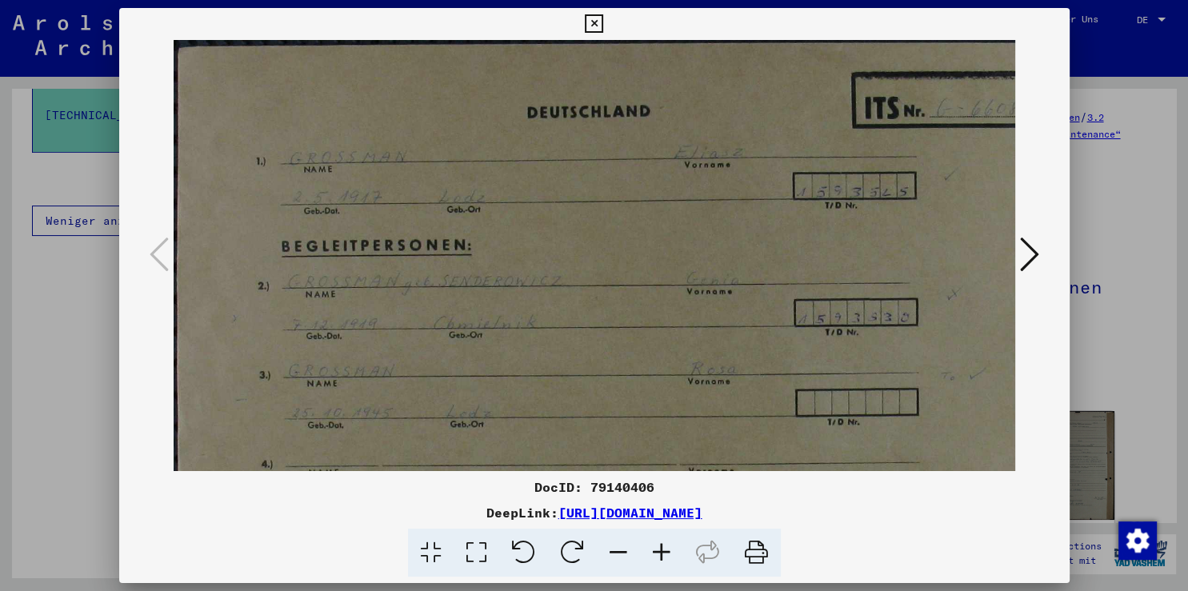
click at [664, 545] on icon at bounding box center [661, 553] width 43 height 49
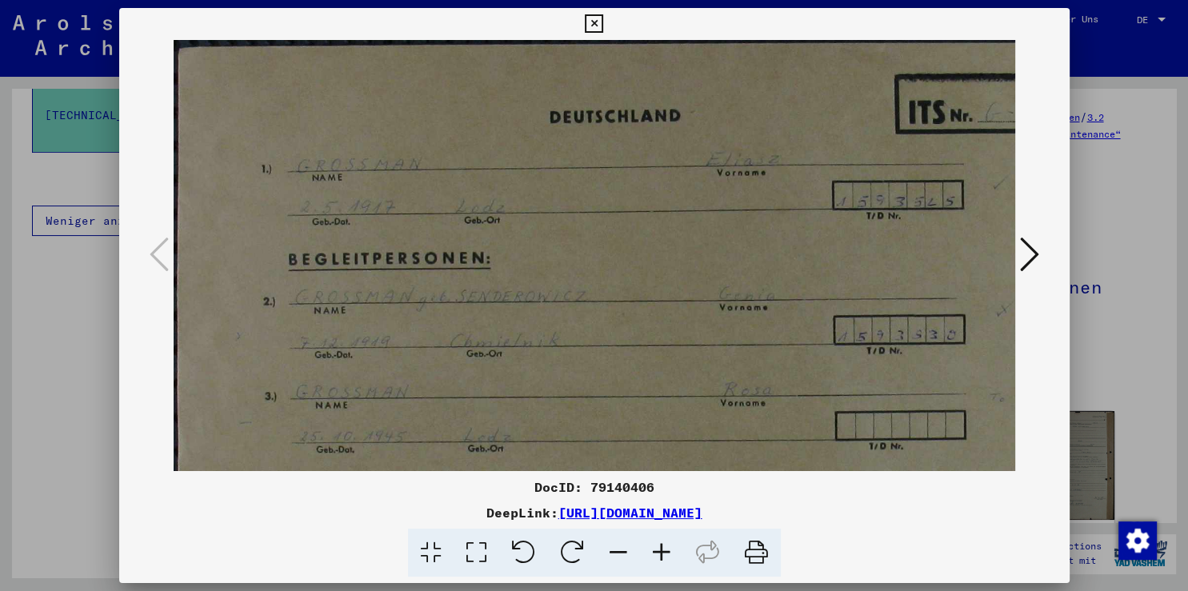
click at [664, 545] on icon at bounding box center [661, 553] width 43 height 49
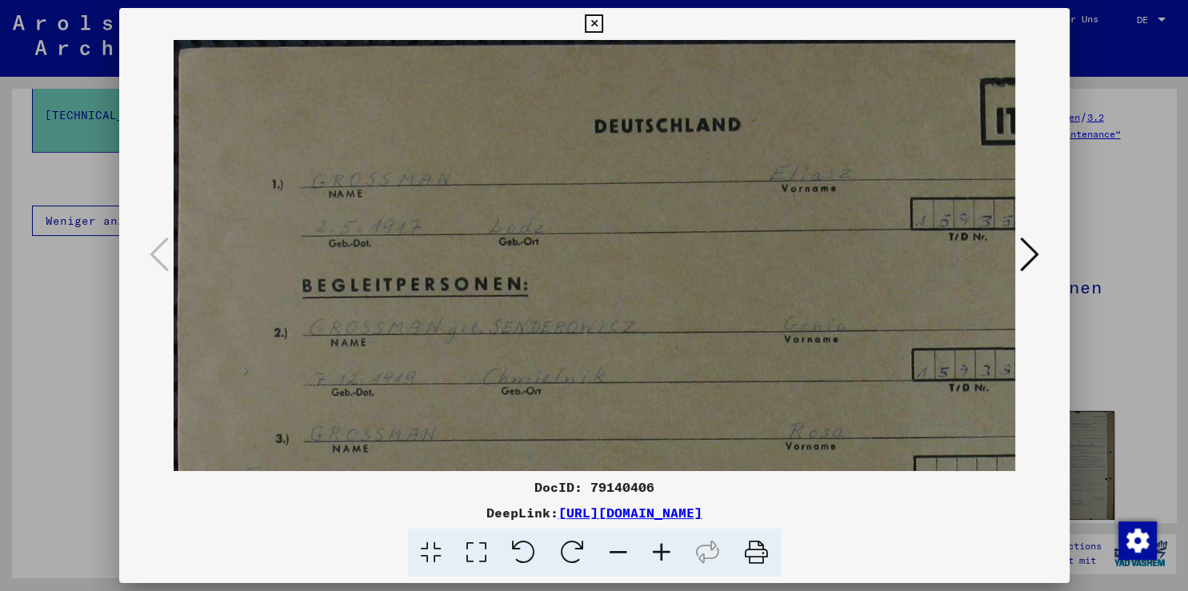
click at [664, 545] on icon at bounding box center [661, 553] width 43 height 49
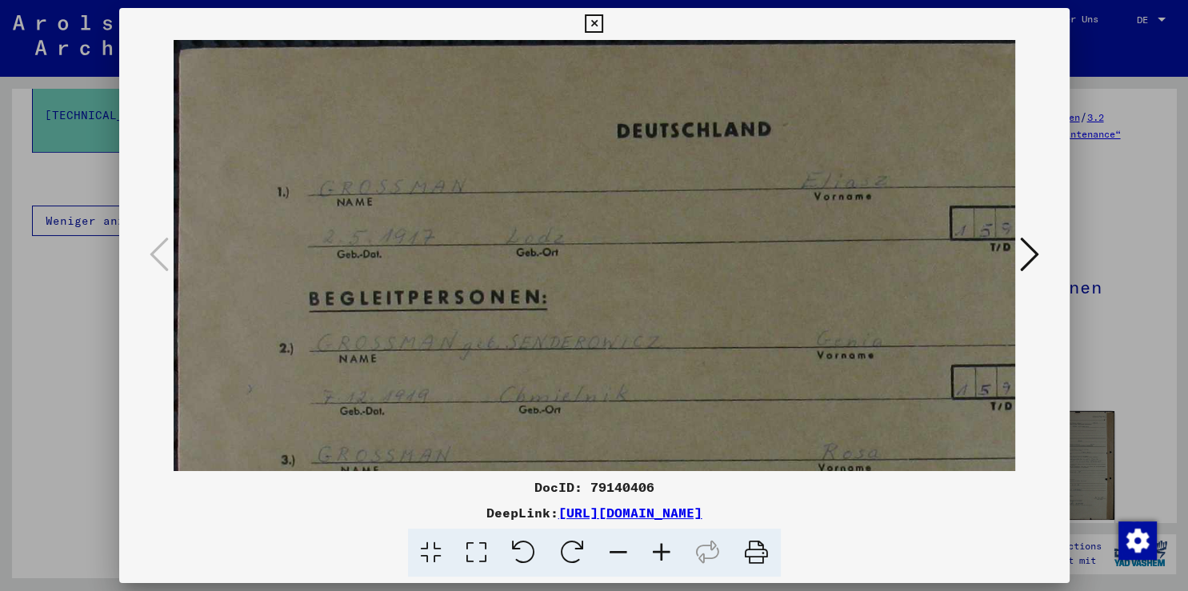
click at [664, 545] on icon at bounding box center [661, 553] width 43 height 49
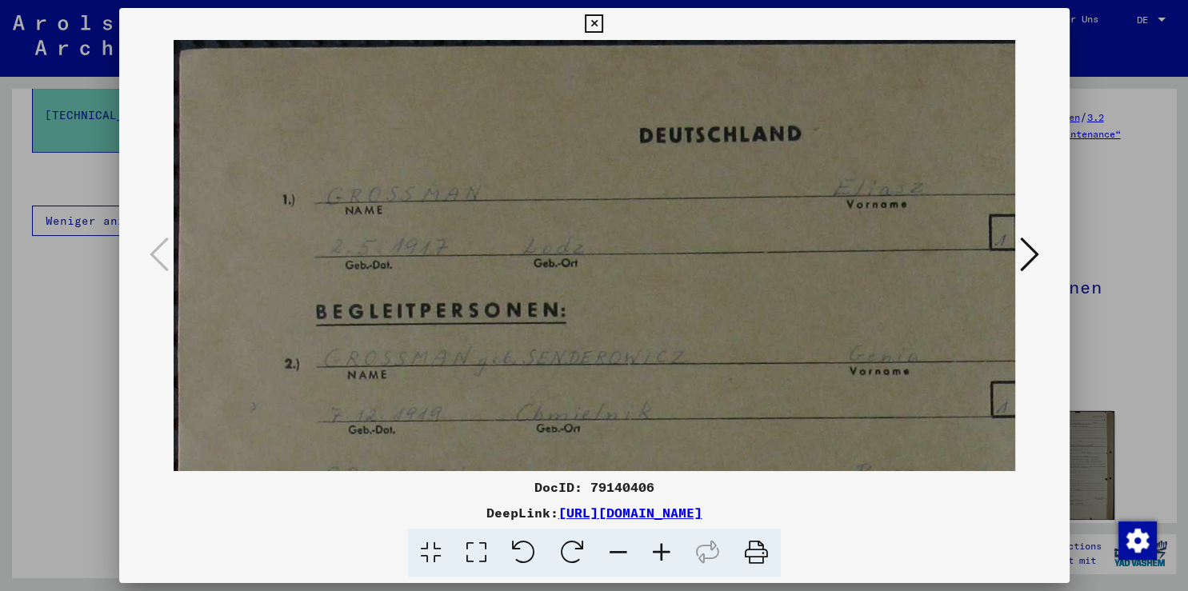
click at [664, 545] on icon at bounding box center [661, 553] width 43 height 49
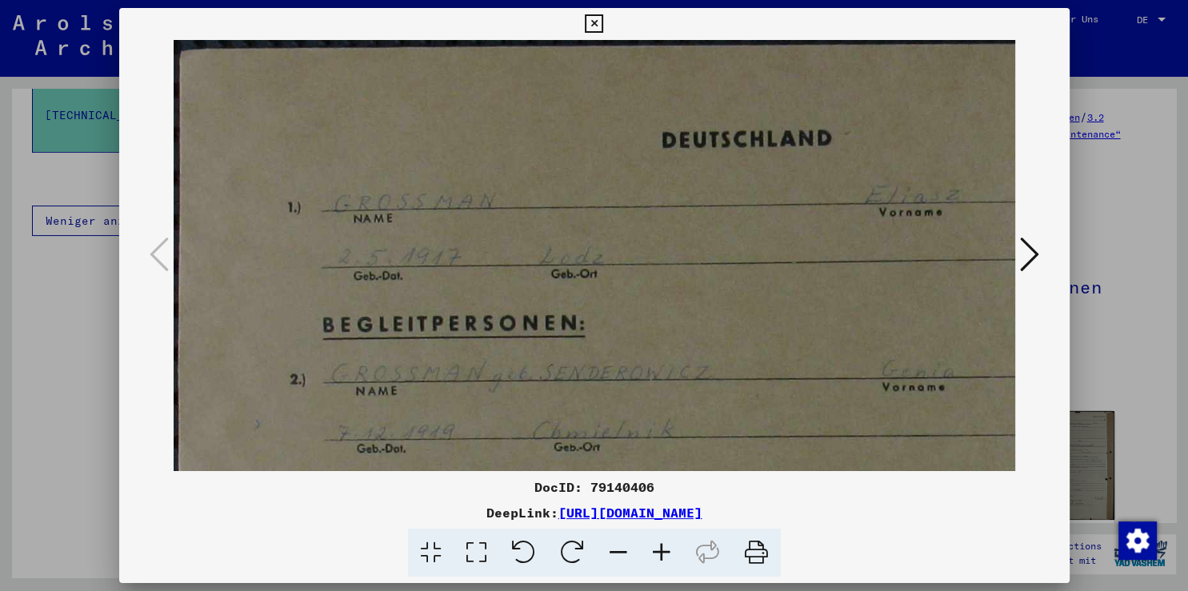
click at [664, 545] on icon at bounding box center [661, 553] width 43 height 49
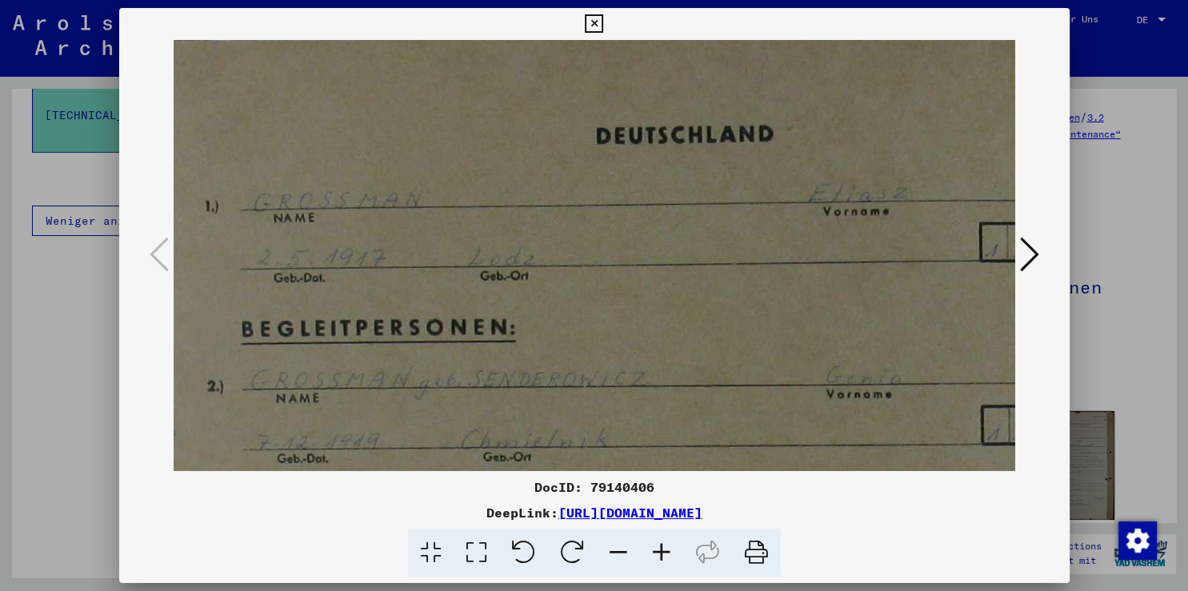
scroll to position [10, 92]
drag, startPoint x: 790, startPoint y: 420, endPoint x: 698, endPoint y: 410, distance: 91.7
click at [698, 410] on img at bounding box center [736, 485] width 1308 height 911
